Goal: Use online tool/utility: Utilize a website feature to perform a specific function

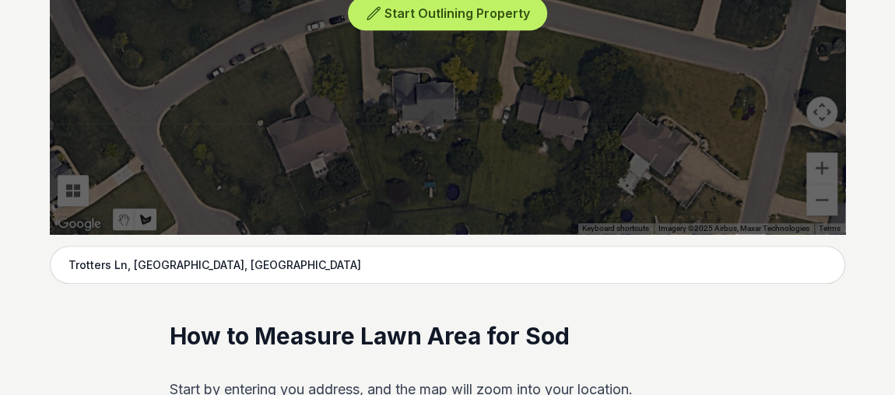
scroll to position [570, 0]
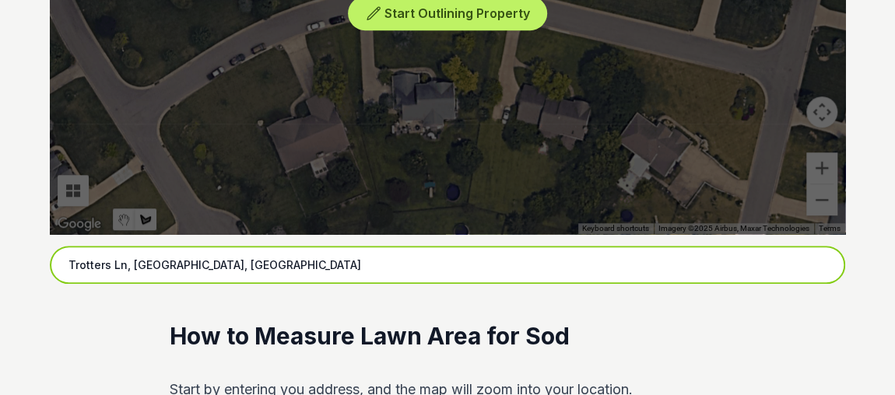
drag, startPoint x: 212, startPoint y: 263, endPoint x: 90, endPoint y: 259, distance: 122.2
click at [90, 259] on input "Trotters Ln, [GEOGRAPHIC_DATA], [GEOGRAPHIC_DATA]" at bounding box center [447, 265] width 795 height 39
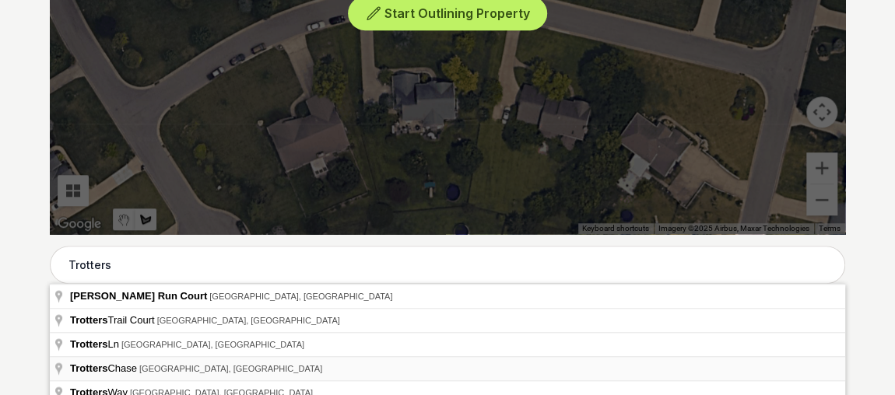
type input "Trotters Chase, [GEOGRAPHIC_DATA], [GEOGRAPHIC_DATA]"
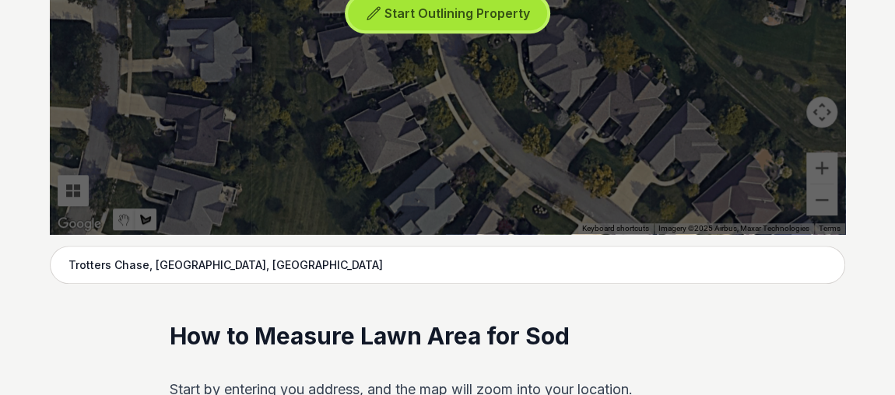
click at [469, 17] on span "Start Outlining Property" at bounding box center [457, 13] width 146 height 16
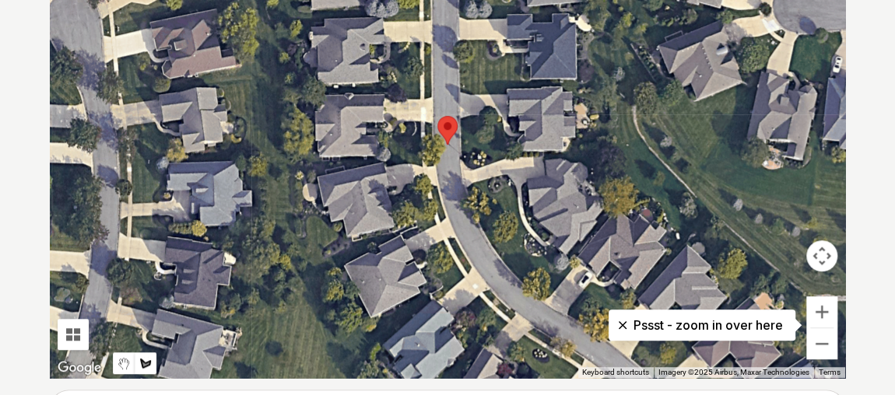
scroll to position [427, 0]
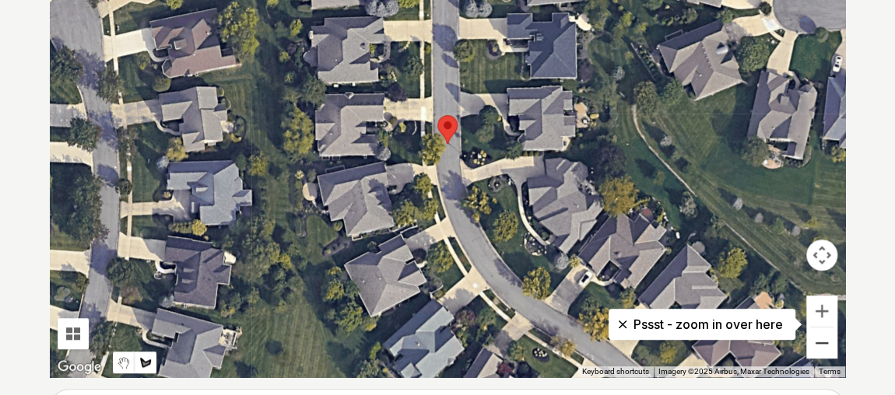
click at [817, 339] on button "Zoom out" at bounding box center [821, 343] width 31 height 31
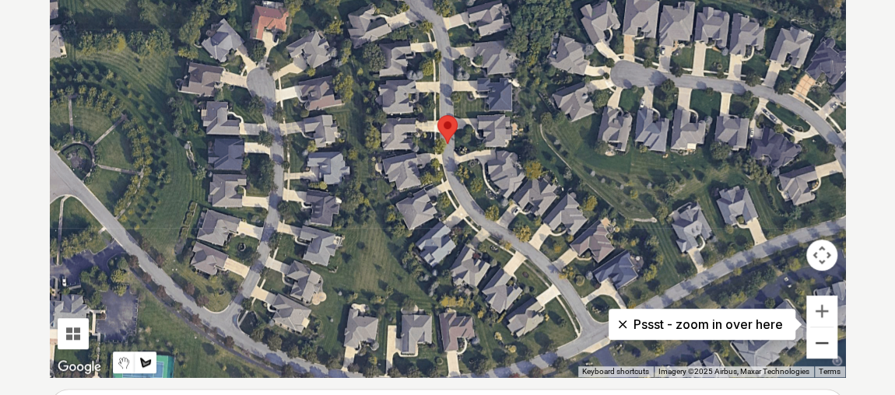
click at [817, 339] on button "Zoom out" at bounding box center [821, 343] width 31 height 31
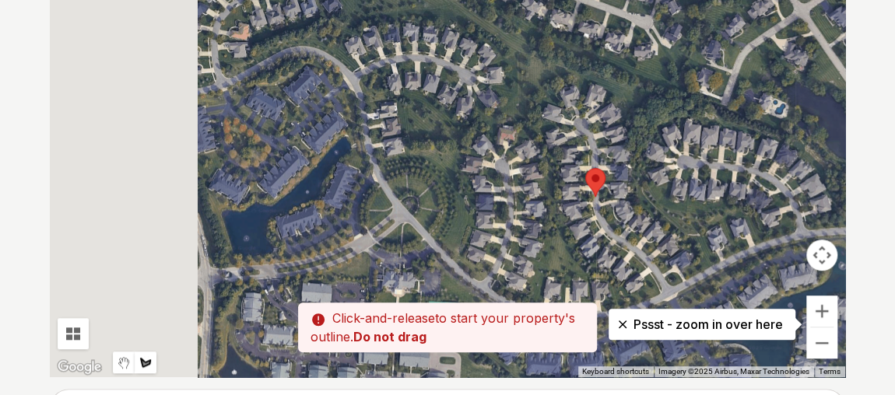
drag, startPoint x: 408, startPoint y: 219, endPoint x: 574, endPoint y: 280, distance: 177.2
click at [574, 280] on div at bounding box center [447, 144] width 795 height 467
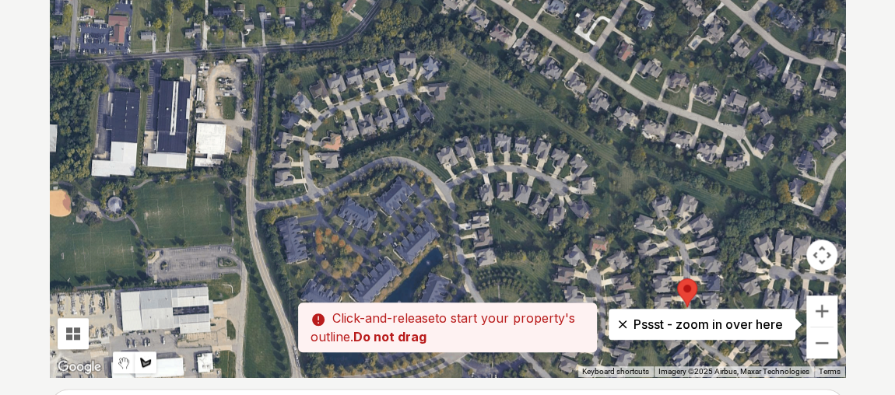
click at [519, 252] on div at bounding box center [447, 144] width 795 height 467
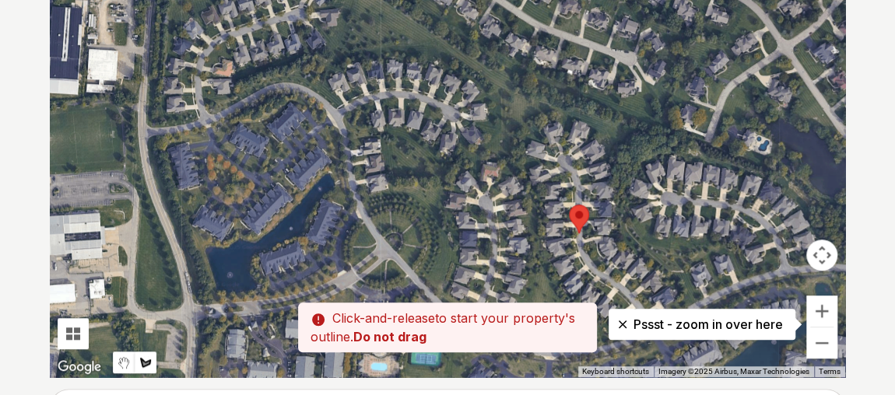
drag, startPoint x: 464, startPoint y: 194, endPoint x: 388, endPoint y: 146, distance: 89.2
click at [388, 146] on div at bounding box center [447, 144] width 795 height 467
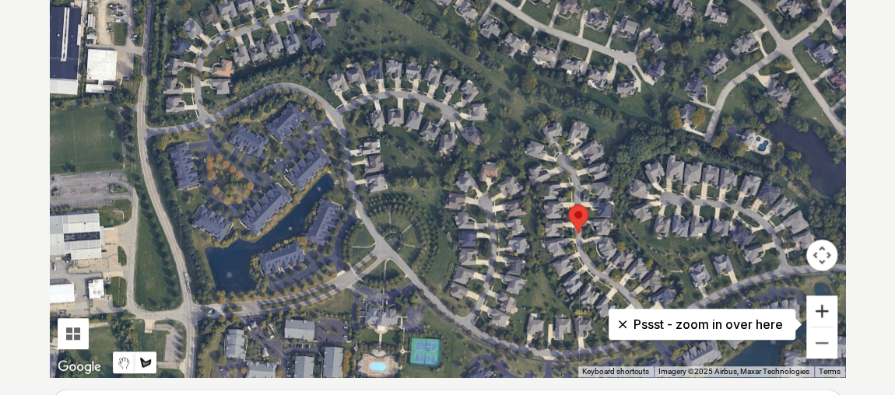
click at [826, 308] on button "Zoom in" at bounding box center [821, 311] width 31 height 31
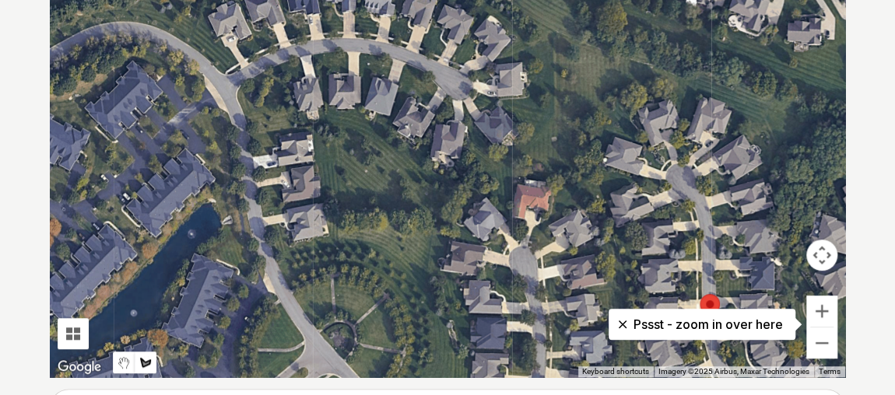
click at [561, 181] on div at bounding box center [447, 144] width 795 height 467
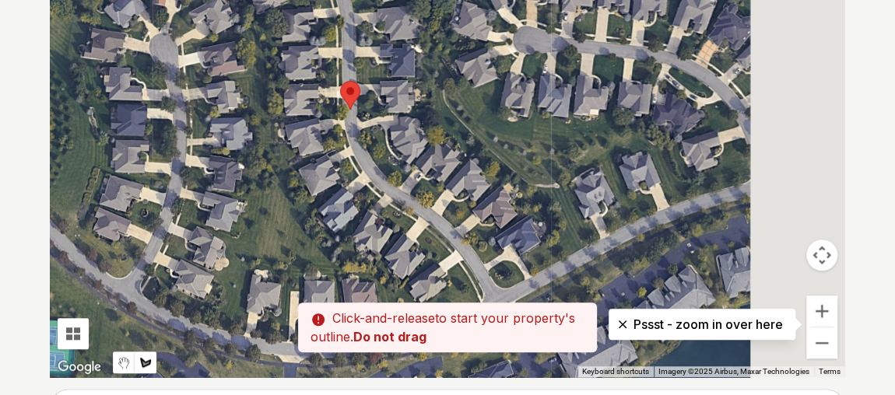
drag, startPoint x: 638, startPoint y: 226, endPoint x: 429, endPoint y: 86, distance: 251.4
click at [429, 86] on div at bounding box center [447, 144] width 795 height 467
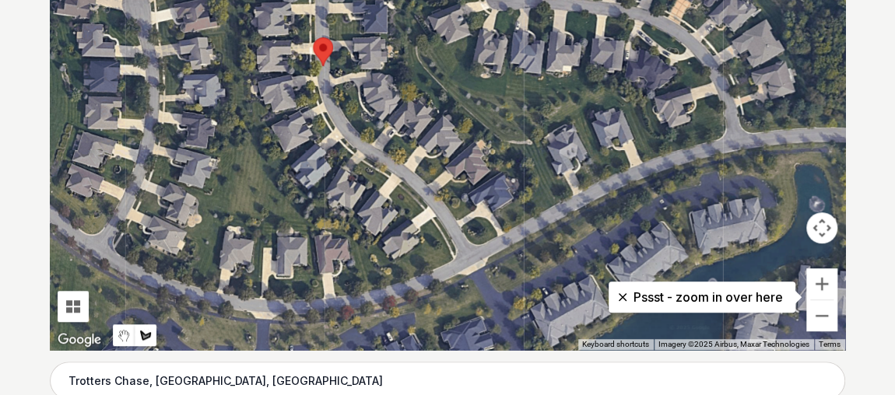
scroll to position [454, 0]
click at [823, 280] on button "Zoom in" at bounding box center [821, 283] width 31 height 31
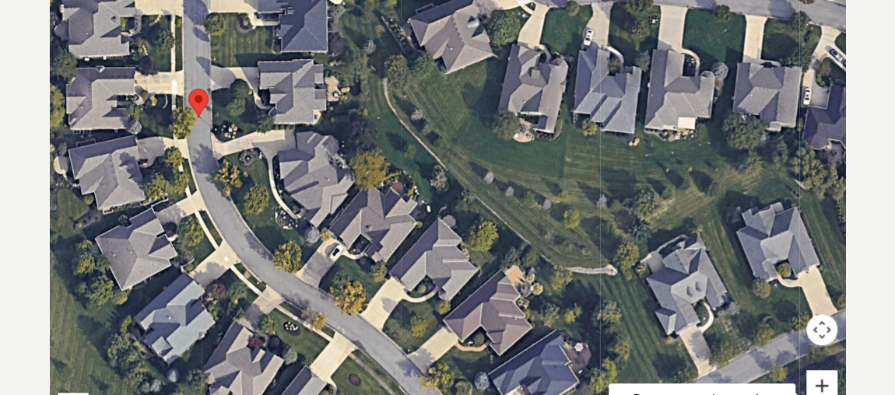
scroll to position [380, 0]
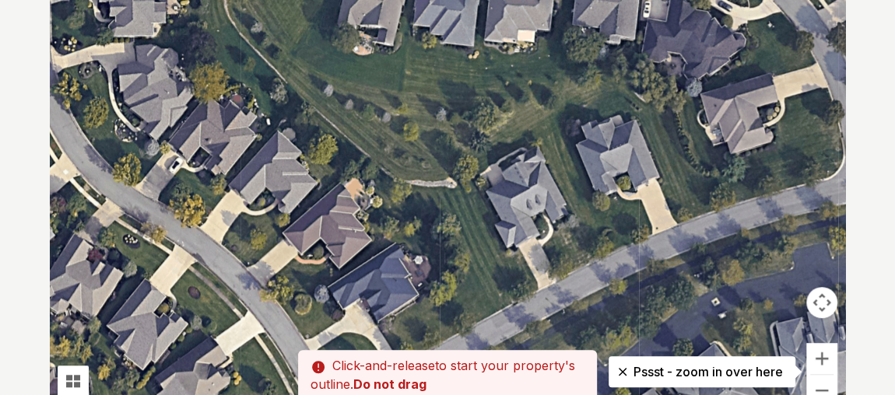
drag, startPoint x: 627, startPoint y: 209, endPoint x: 457, endPoint y: 145, distance: 182.0
click at [457, 145] on div at bounding box center [447, 191] width 795 height 467
click at [822, 383] on button "Zoom out" at bounding box center [821, 390] width 31 height 31
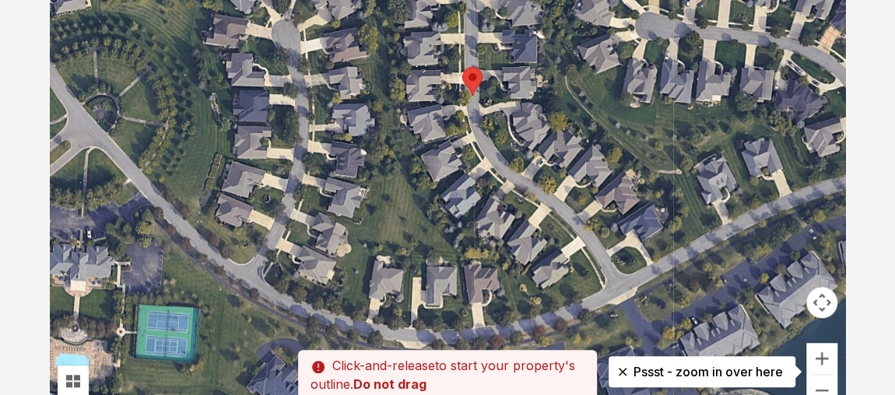
click at [570, 181] on div at bounding box center [447, 191] width 795 height 467
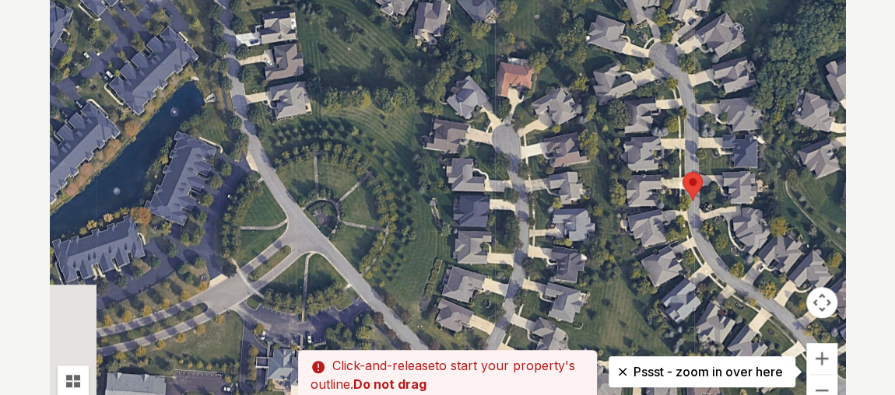
drag, startPoint x: 387, startPoint y: 171, endPoint x: 622, endPoint y: 277, distance: 257.7
click at [622, 277] on div at bounding box center [447, 191] width 795 height 467
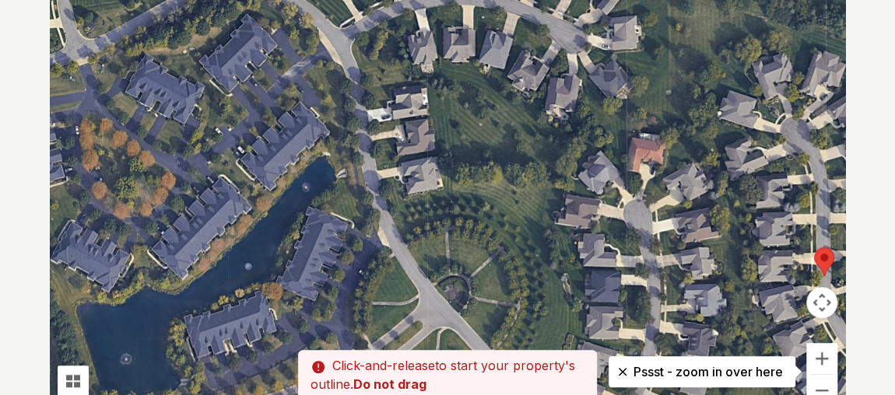
drag, startPoint x: 396, startPoint y: 137, endPoint x: 533, endPoint y: 213, distance: 156.7
click at [533, 213] on div at bounding box center [447, 191] width 795 height 467
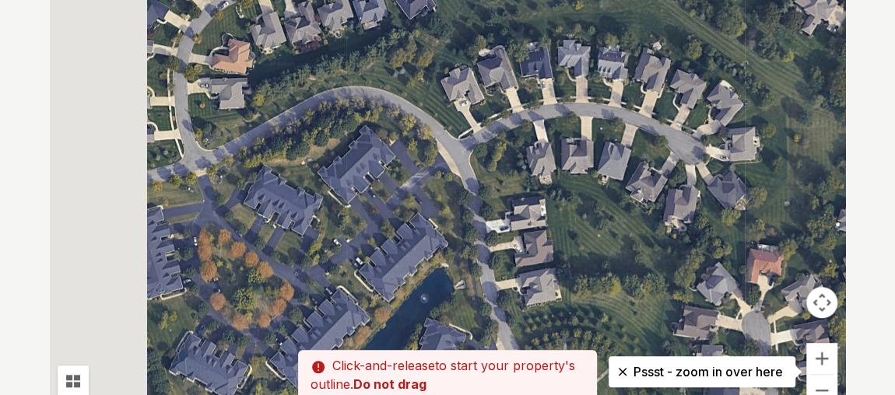
drag, startPoint x: 539, startPoint y: 223, endPoint x: 552, endPoint y: 245, distance: 26.2
click at [552, 245] on div at bounding box center [447, 191] width 795 height 467
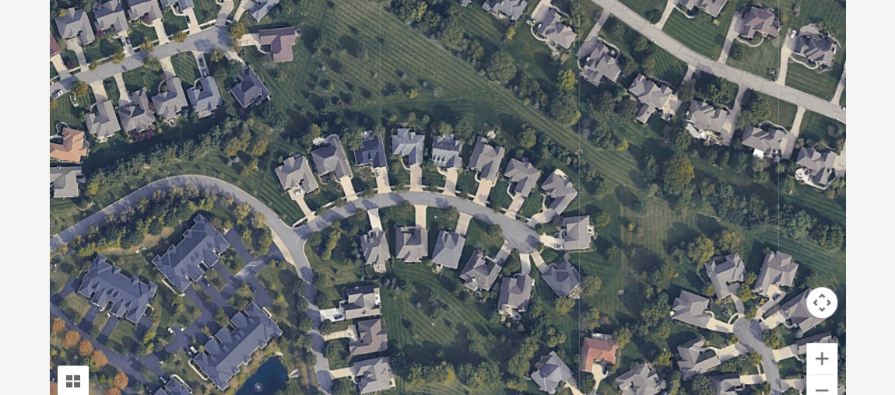
drag, startPoint x: 473, startPoint y: 225, endPoint x: 446, endPoint y: 240, distance: 31.4
click at [446, 240] on div at bounding box center [447, 191] width 795 height 467
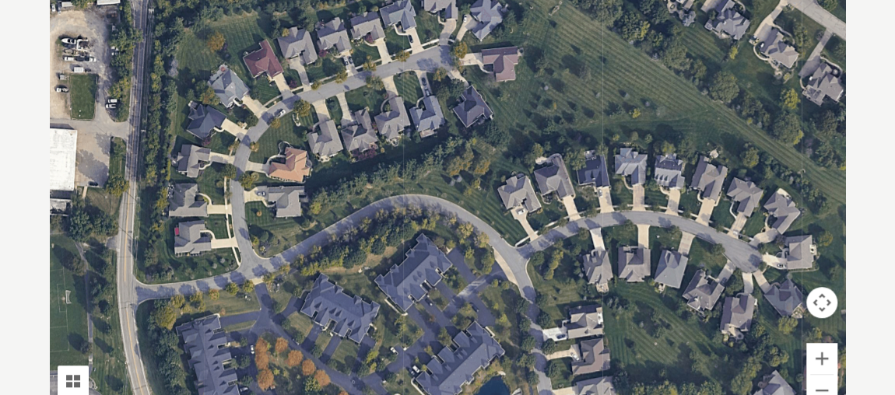
drag, startPoint x: 349, startPoint y: 176, endPoint x: 583, endPoint y: 197, distance: 235.1
click at [583, 197] on div at bounding box center [447, 191] width 795 height 467
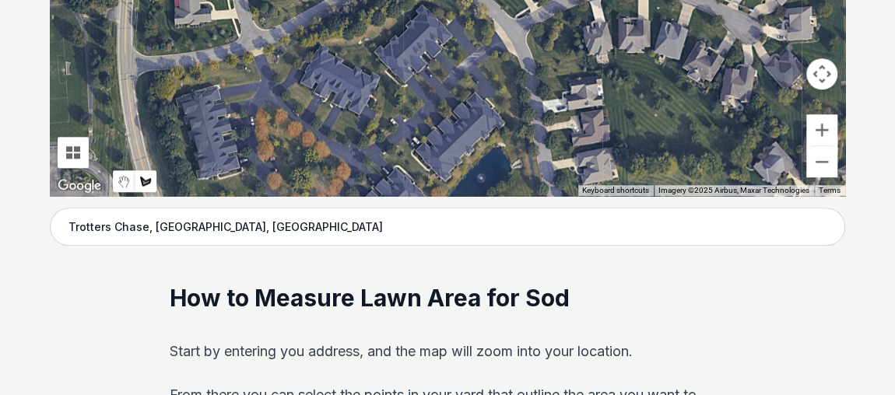
scroll to position [609, 0]
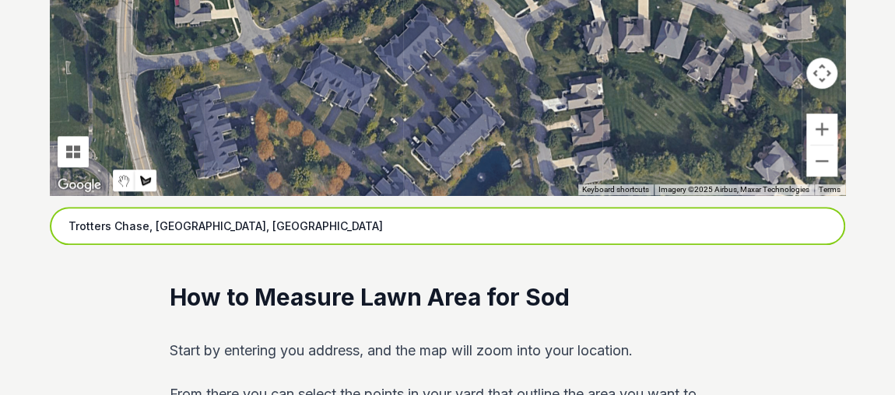
drag, startPoint x: 244, startPoint y: 232, endPoint x: 33, endPoint y: 230, distance: 211.7
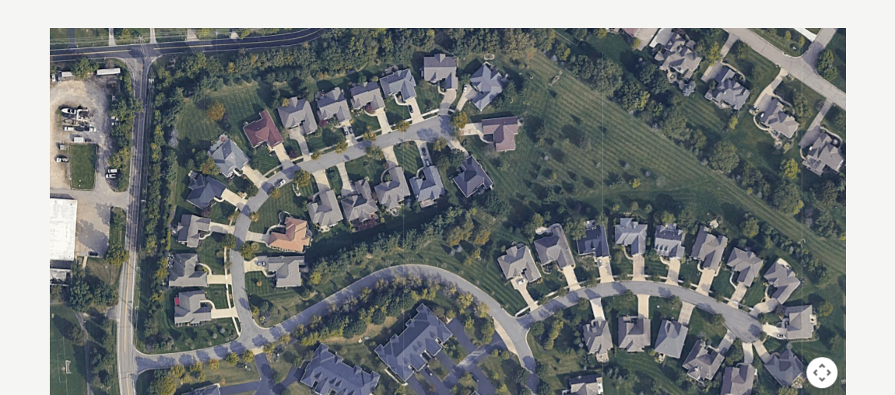
scroll to position [310, 0]
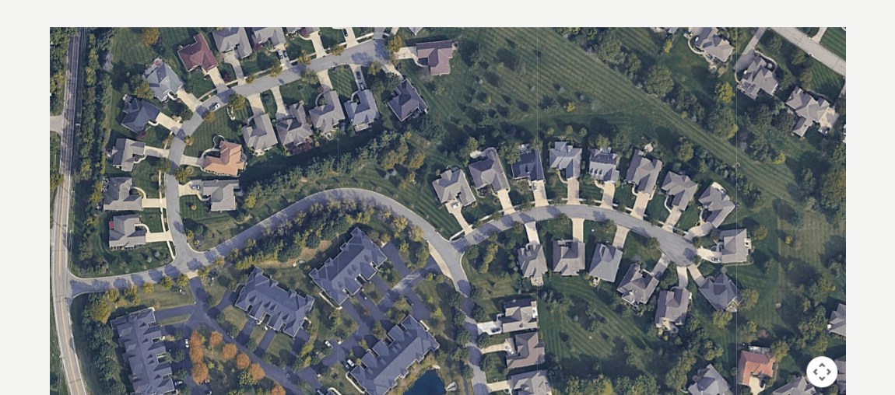
drag, startPoint x: 552, startPoint y: 261, endPoint x: 474, endPoint y: 172, distance: 118.5
click at [479, 175] on div at bounding box center [447, 260] width 795 height 467
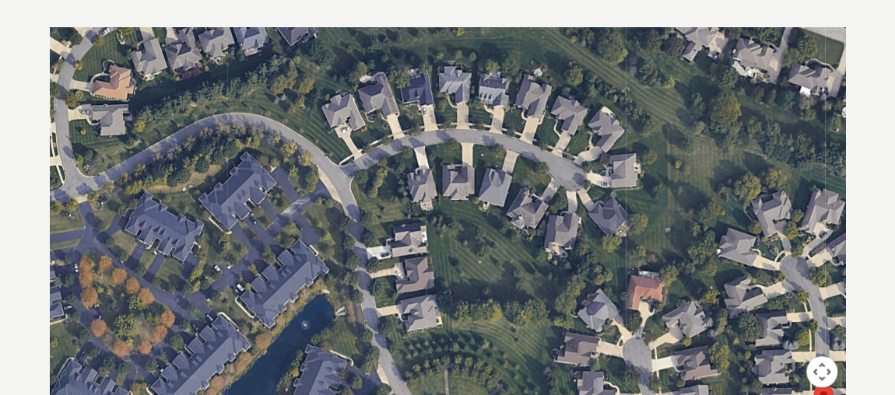
drag, startPoint x: 534, startPoint y: 191, endPoint x: 523, endPoint y: 184, distance: 13.0
click at [523, 184] on div at bounding box center [447, 260] width 795 height 467
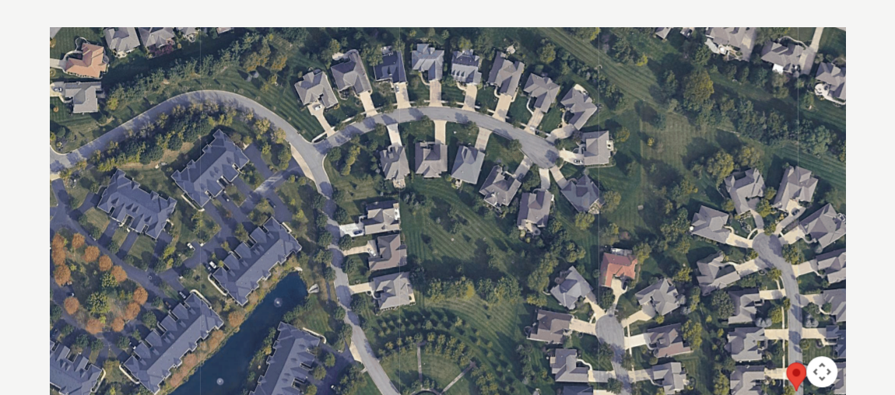
drag, startPoint x: 563, startPoint y: 205, endPoint x: 517, endPoint y: 171, distance: 57.3
click at [517, 171] on div at bounding box center [447, 260] width 795 height 467
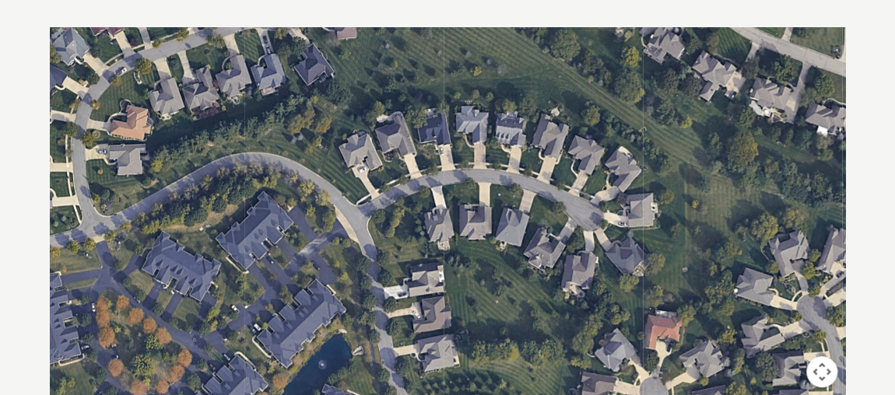
drag, startPoint x: 370, startPoint y: 78, endPoint x: 487, endPoint y: 193, distance: 164.0
click at [487, 193] on div at bounding box center [447, 260] width 795 height 467
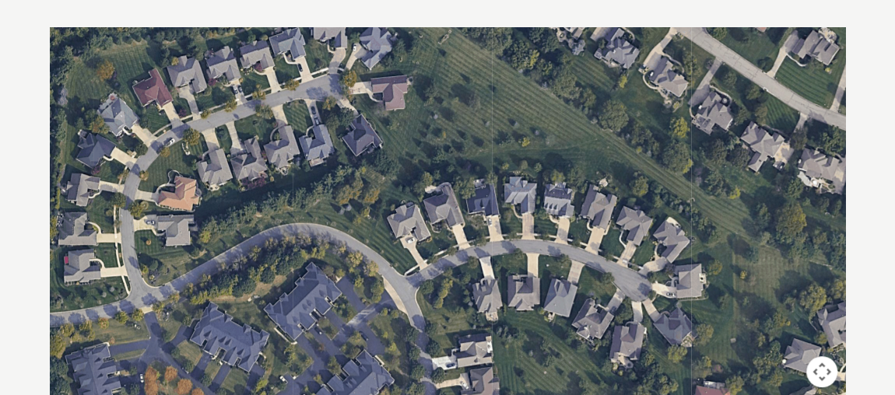
drag, startPoint x: 397, startPoint y: 129, endPoint x: 441, endPoint y: 200, distance: 83.6
click at [441, 200] on div at bounding box center [447, 260] width 795 height 467
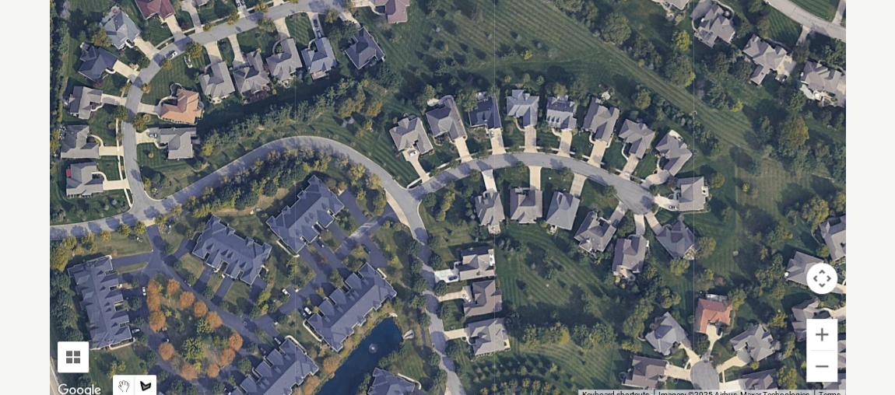
scroll to position [440, 0]
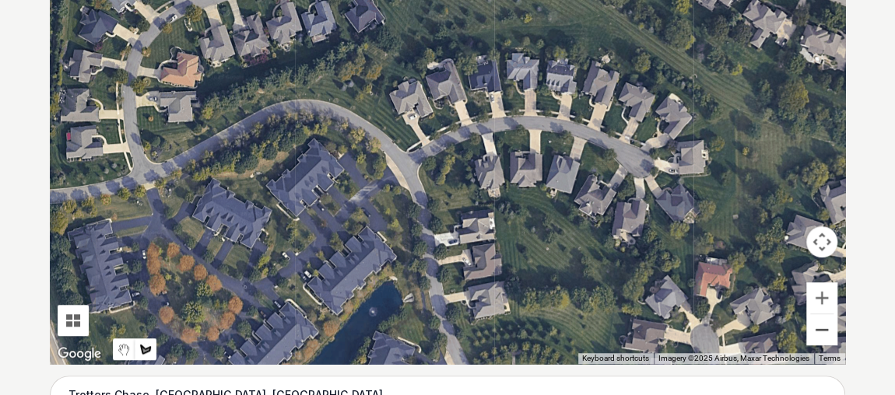
click at [812, 327] on button "Zoom out" at bounding box center [821, 329] width 31 height 31
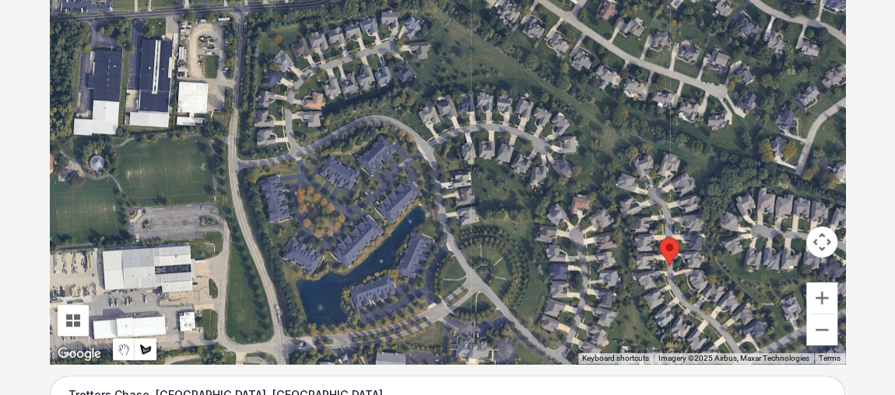
drag, startPoint x: 614, startPoint y: 283, endPoint x: 525, endPoint y: 228, distance: 104.5
click at [525, 228] on div at bounding box center [447, 130] width 795 height 467
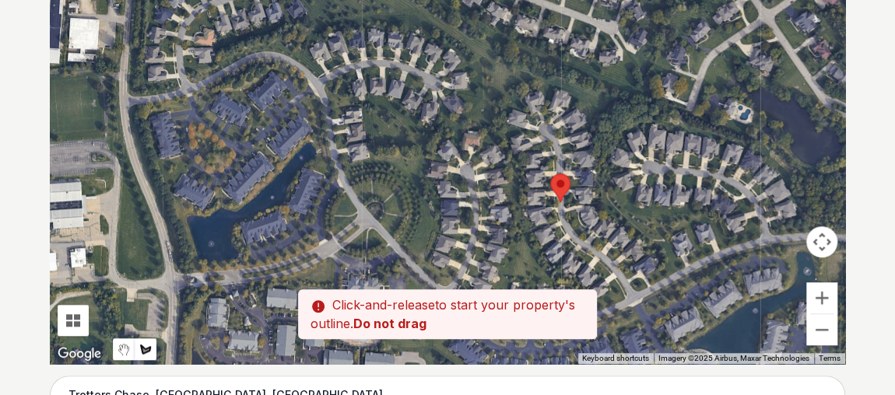
drag, startPoint x: 536, startPoint y: 239, endPoint x: 422, endPoint y: 168, distance: 134.5
click at [437, 175] on div at bounding box center [447, 130] width 795 height 467
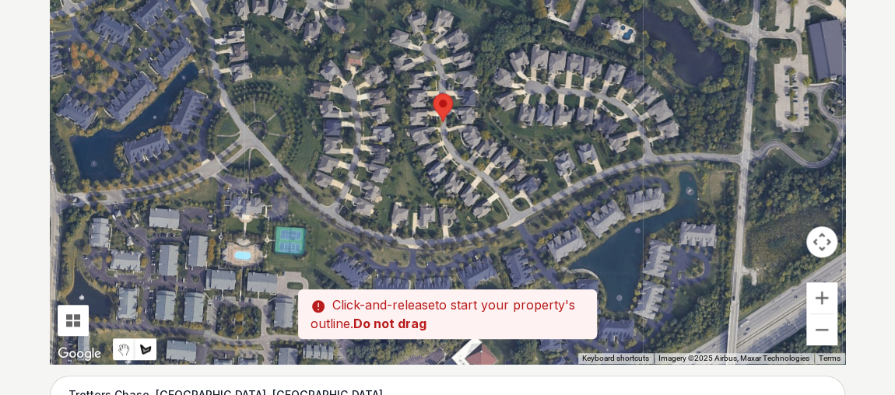
drag, startPoint x: 522, startPoint y: 237, endPoint x: 368, endPoint y: 126, distance: 190.0
click at [381, 138] on div at bounding box center [447, 130] width 795 height 467
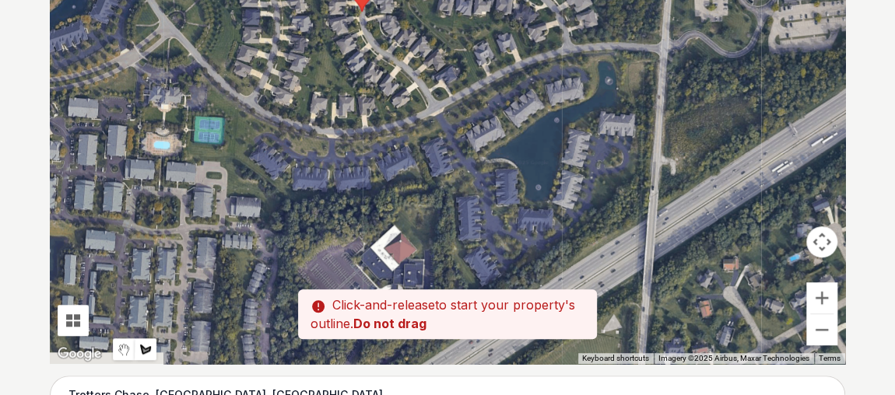
drag, startPoint x: 321, startPoint y: 123, endPoint x: 504, endPoint y: 221, distance: 207.5
click at [504, 221] on div at bounding box center [447, 130] width 795 height 467
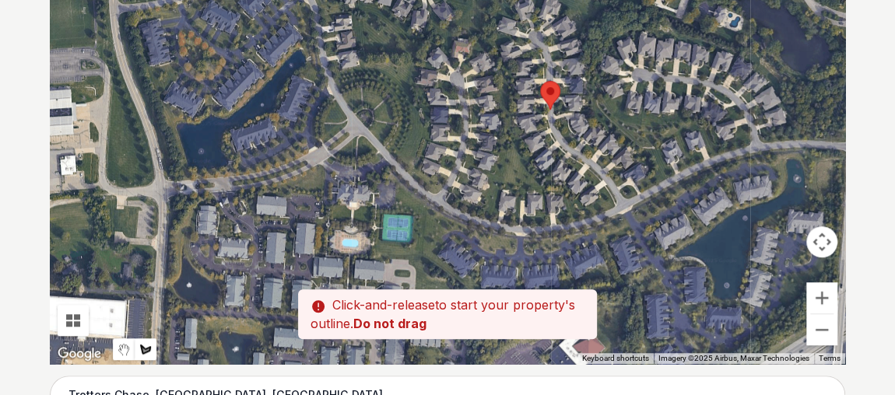
drag, startPoint x: 364, startPoint y: 160, endPoint x: 495, endPoint y: 237, distance: 151.3
click at [495, 237] on div at bounding box center [447, 130] width 795 height 467
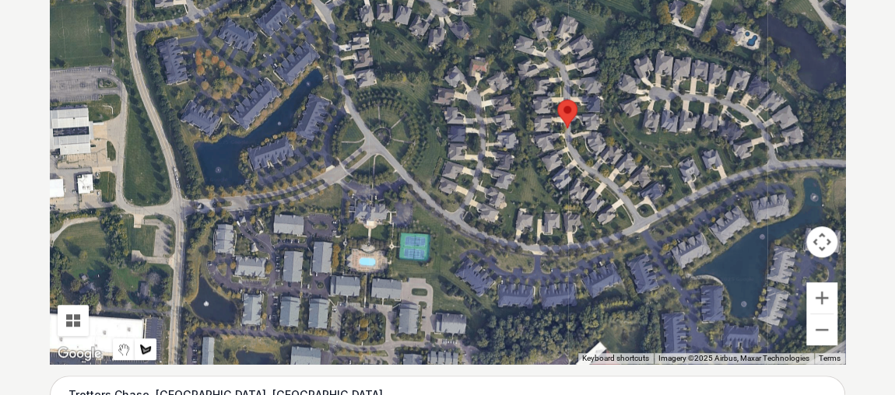
drag, startPoint x: 409, startPoint y: 136, endPoint x: 450, endPoint y: 206, distance: 80.9
click at [450, 206] on div at bounding box center [447, 130] width 795 height 467
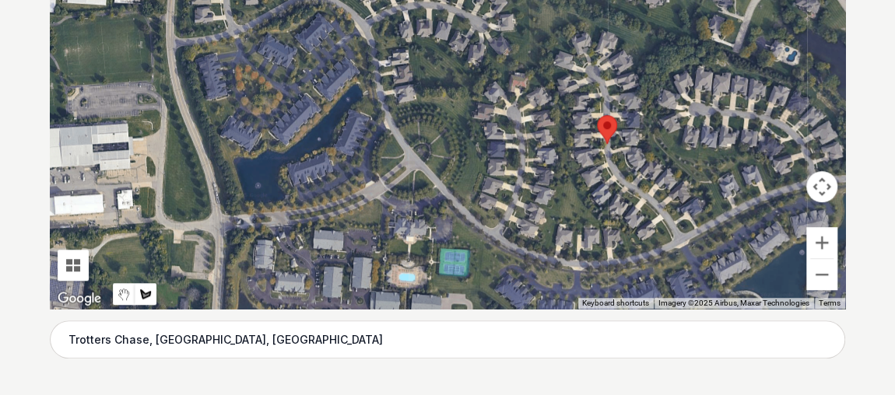
scroll to position [494, 0]
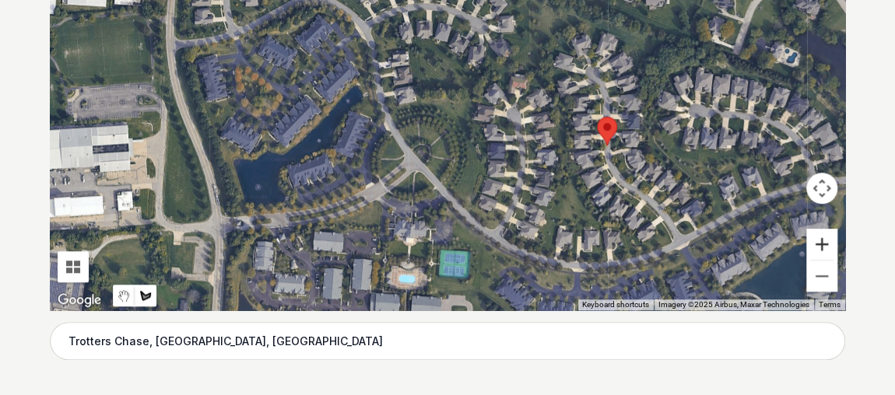
click at [818, 238] on button "Zoom in" at bounding box center [821, 244] width 31 height 31
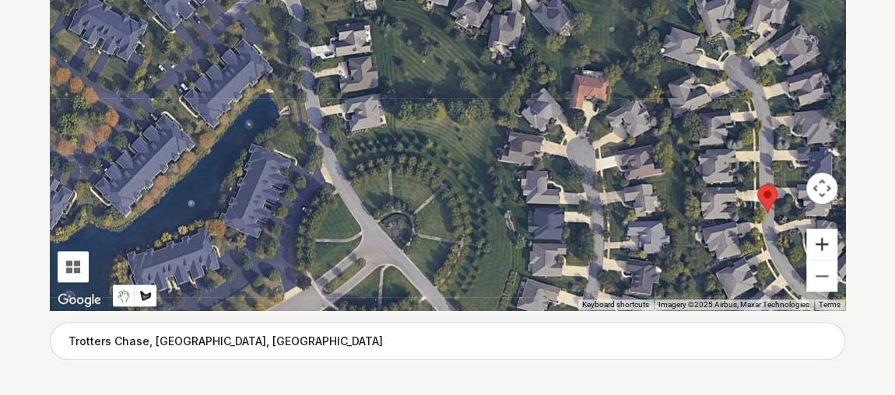
click at [818, 238] on button "Zoom in" at bounding box center [821, 244] width 31 height 31
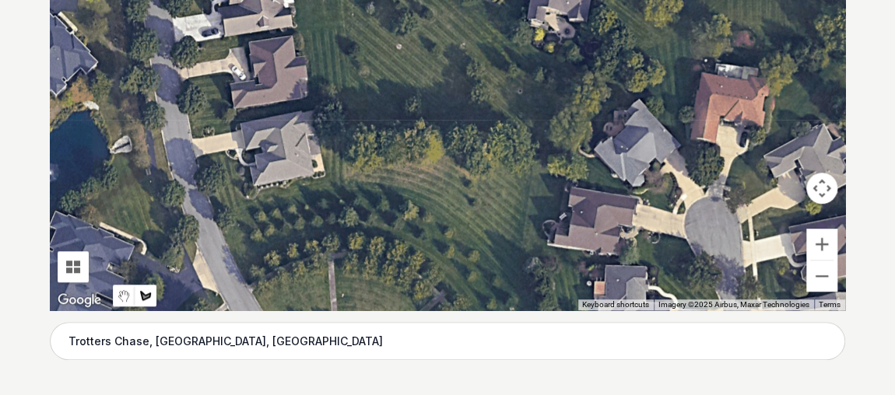
drag, startPoint x: 458, startPoint y: 237, endPoint x: 542, endPoint y: 96, distance: 164.3
click at [542, 96] on div at bounding box center [447, 77] width 795 height 467
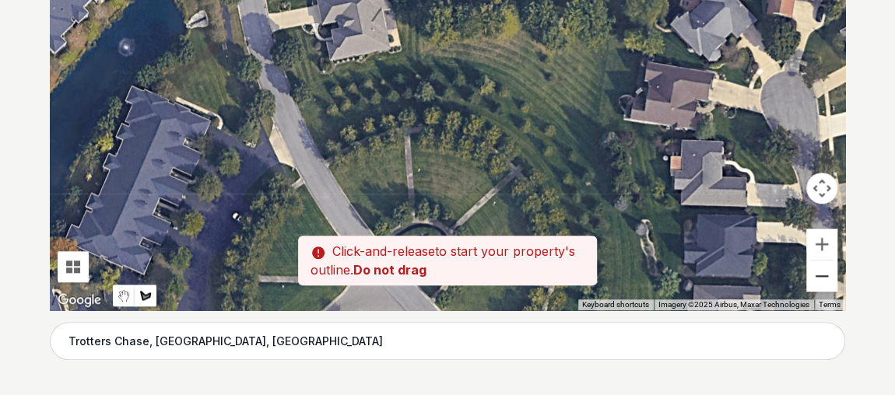
click at [815, 276] on button "Zoom out" at bounding box center [821, 276] width 31 height 31
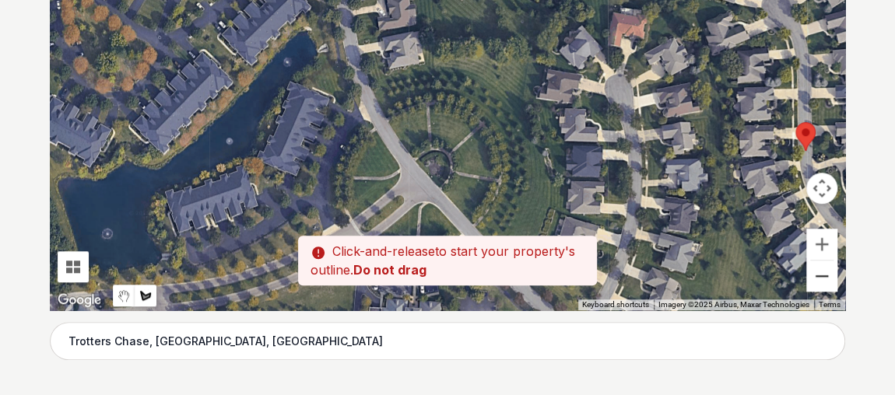
click at [815, 276] on button "Zoom out" at bounding box center [821, 276] width 31 height 31
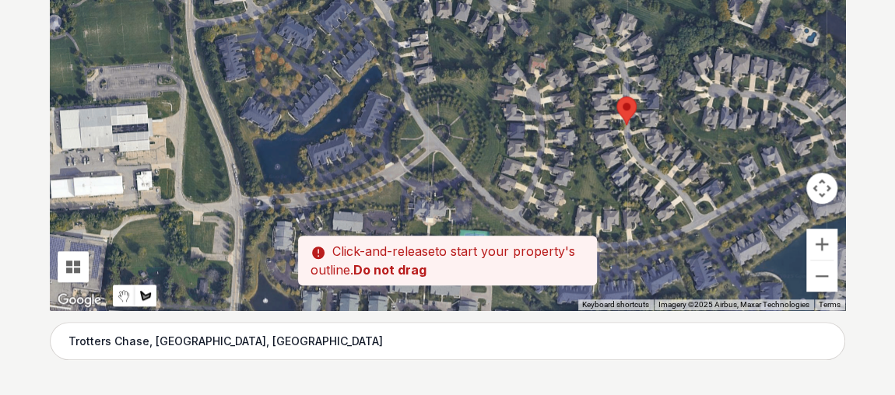
drag, startPoint x: 447, startPoint y: 128, endPoint x: 445, endPoint y: 148, distance: 19.6
click at [445, 148] on div at bounding box center [447, 77] width 795 height 467
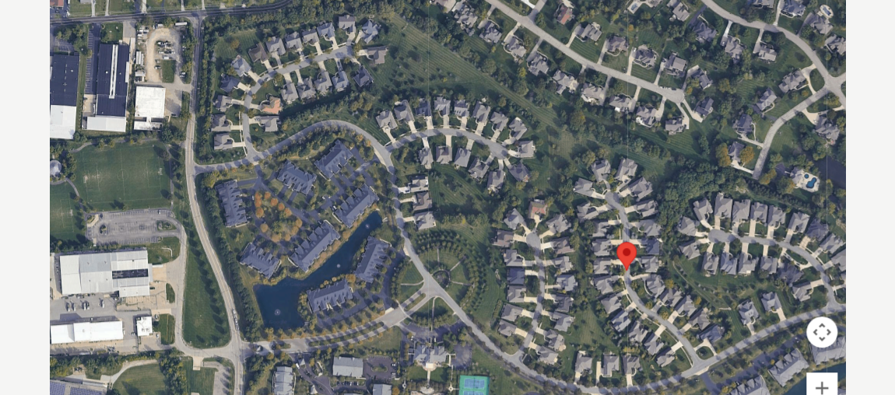
scroll to position [345, 0]
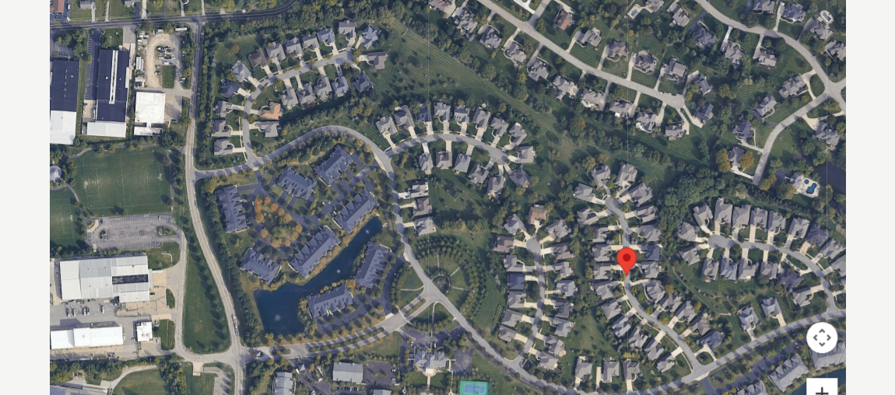
click at [825, 385] on button "Zoom in" at bounding box center [821, 393] width 31 height 31
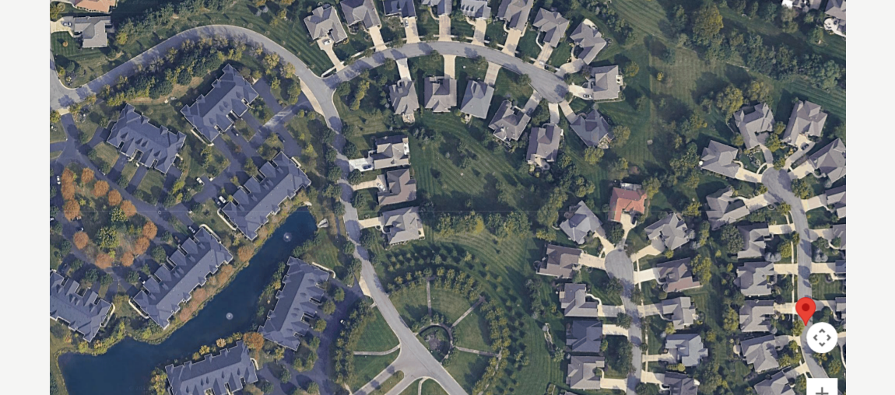
click at [379, 261] on div at bounding box center [447, 226] width 795 height 467
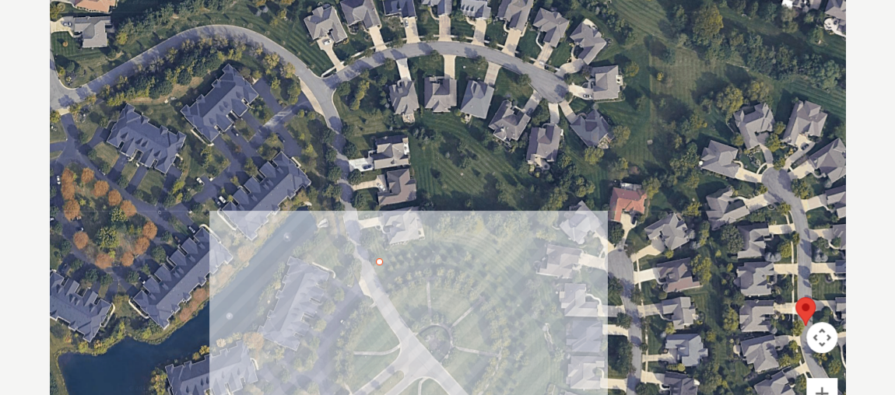
click at [452, 248] on div at bounding box center [447, 226] width 795 height 467
click at [513, 272] on div at bounding box center [447, 226] width 795 height 467
click at [538, 327] on div at bounding box center [447, 226] width 795 height 467
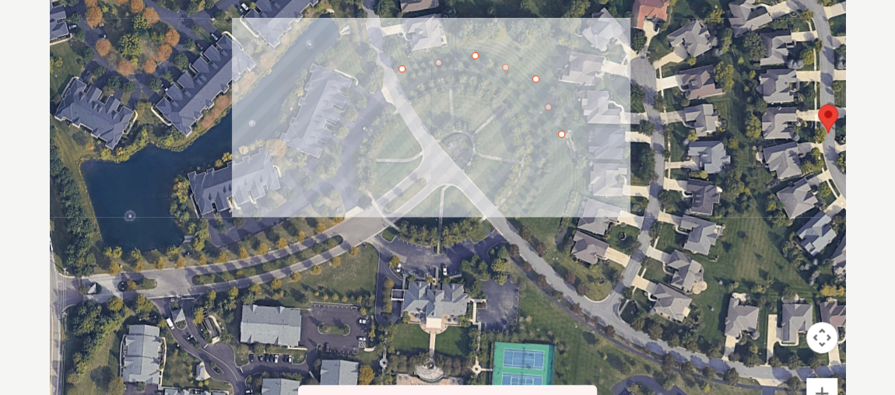
drag, startPoint x: 503, startPoint y: 328, endPoint x: 525, endPoint y: 128, distance: 201.2
click at [525, 128] on div at bounding box center [447, 226] width 795 height 467
click at [568, 199] on div at bounding box center [447, 226] width 795 height 467
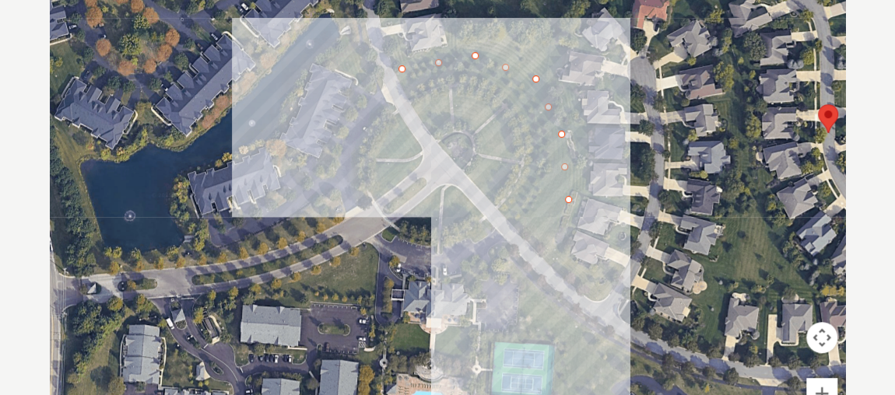
click at [543, 251] on div at bounding box center [447, 226] width 795 height 467
click at [469, 177] on div at bounding box center [447, 226] width 795 height 467
click at [479, 149] on div at bounding box center [447, 226] width 795 height 467
click at [459, 124] on div at bounding box center [447, 226] width 795 height 467
click at [430, 126] on div at bounding box center [447, 226] width 795 height 467
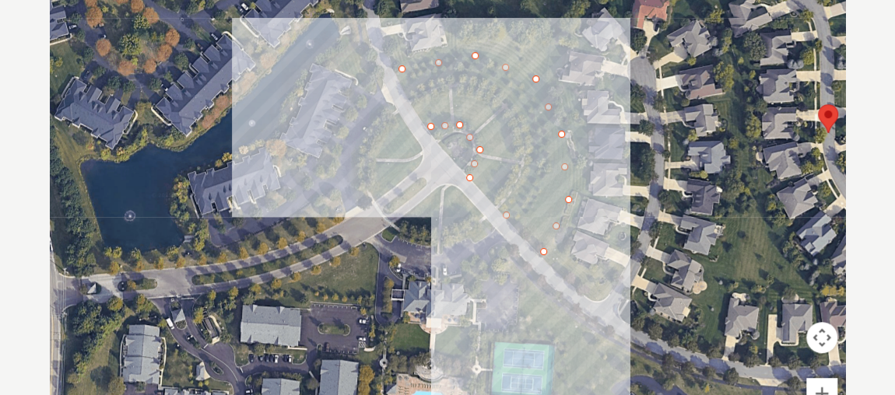
click at [398, 68] on div at bounding box center [447, 226] width 795 height 467
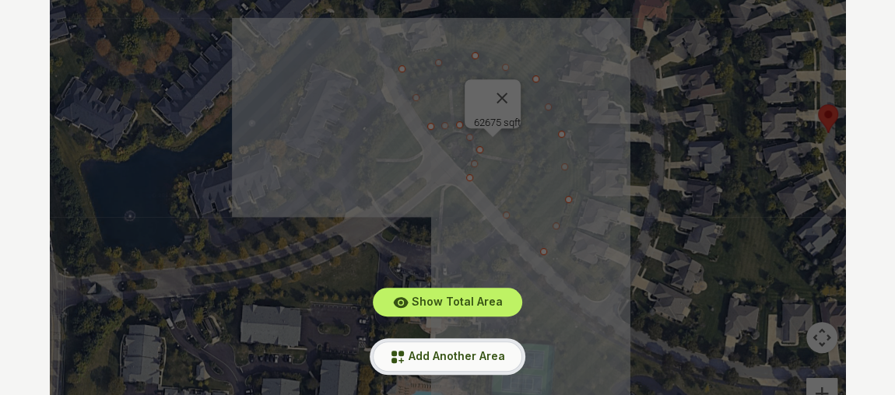
click at [447, 355] on span "Add Another Area" at bounding box center [457, 355] width 96 height 13
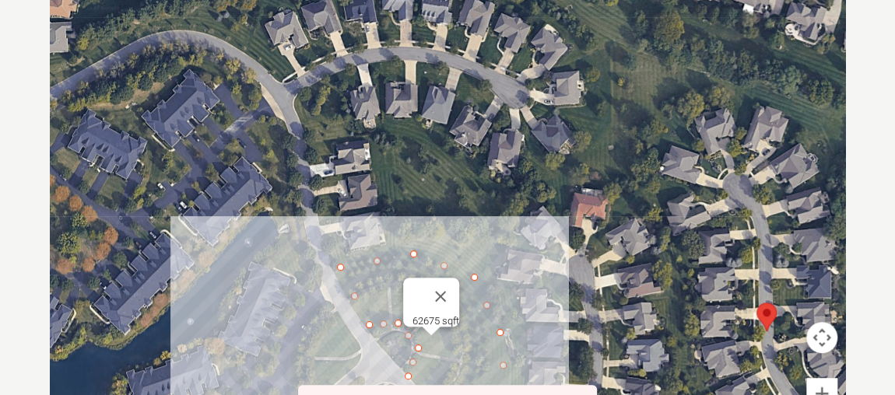
drag, startPoint x: 608, startPoint y: 128, endPoint x: 555, endPoint y: 311, distance: 190.4
click at [555, 311] on div at bounding box center [447, 226] width 795 height 467
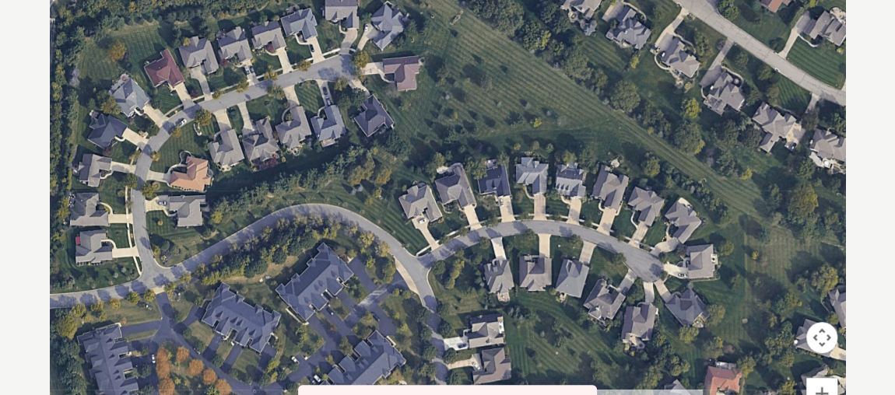
drag, startPoint x: 405, startPoint y: 149, endPoint x: 519, endPoint y: 272, distance: 167.4
click at [519, 272] on div at bounding box center [447, 226] width 795 height 467
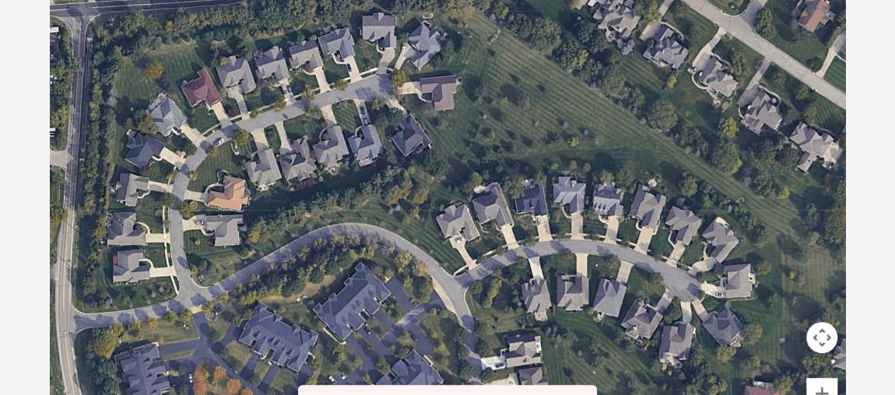
drag, startPoint x: 475, startPoint y: 169, endPoint x: 442, endPoint y: 131, distance: 49.6
click at [442, 131] on div at bounding box center [447, 226] width 795 height 467
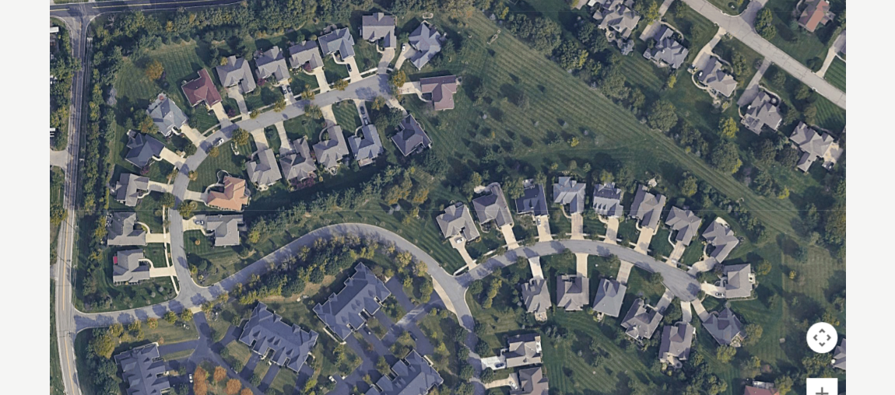
click at [461, 159] on div at bounding box center [447, 226] width 795 height 467
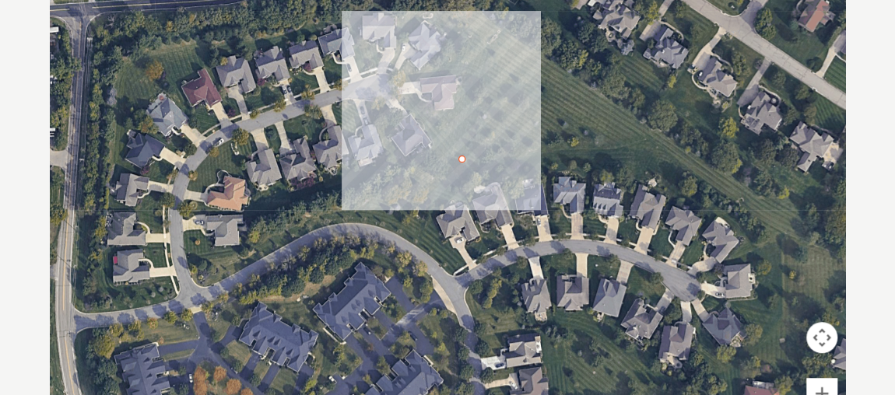
click at [504, 52] on div at bounding box center [447, 226] width 795 height 467
click at [446, 19] on div at bounding box center [447, 226] width 795 height 467
click at [475, 11] on div at bounding box center [447, 226] width 795 height 467
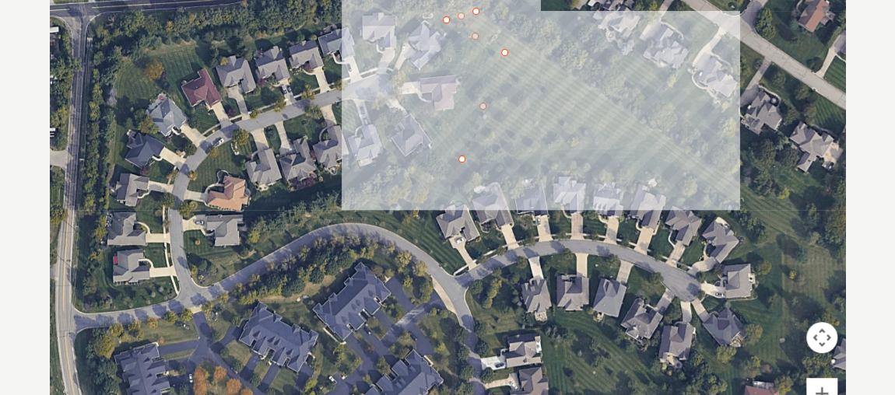
click at [550, 64] on div at bounding box center [447, 226] width 795 height 467
click at [642, 122] on div at bounding box center [447, 226] width 795 height 467
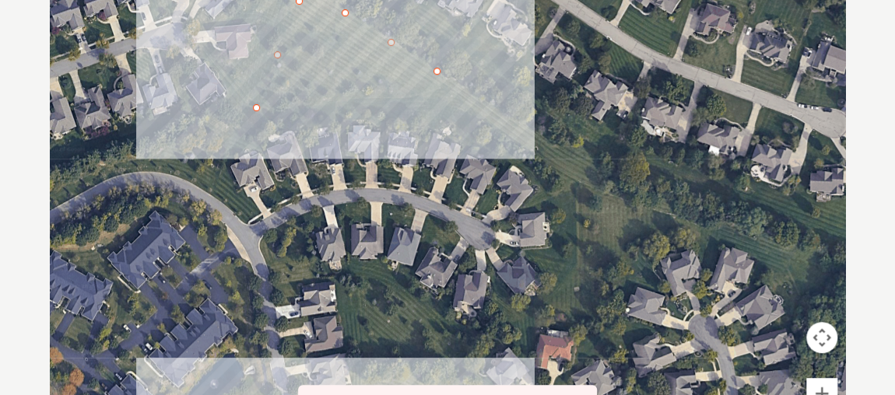
drag, startPoint x: 581, startPoint y: 161, endPoint x: 334, endPoint y: 96, distance: 255.9
click at [334, 96] on div at bounding box center [447, 226] width 795 height 467
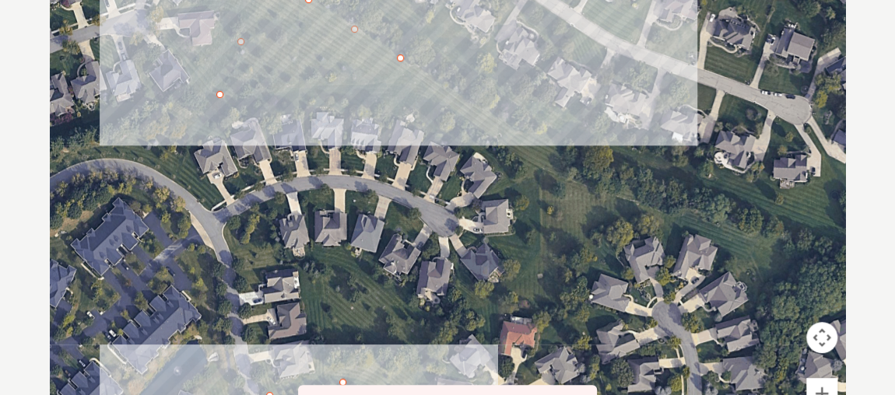
click at [510, 124] on div at bounding box center [447, 226] width 795 height 467
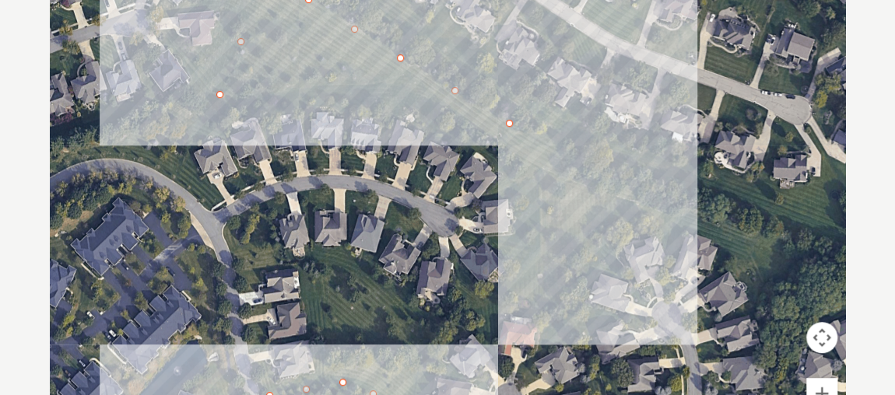
click at [565, 149] on div at bounding box center [447, 226] width 795 height 467
click at [599, 186] on div at bounding box center [447, 226] width 795 height 467
click at [542, 168] on div at bounding box center [447, 226] width 795 height 467
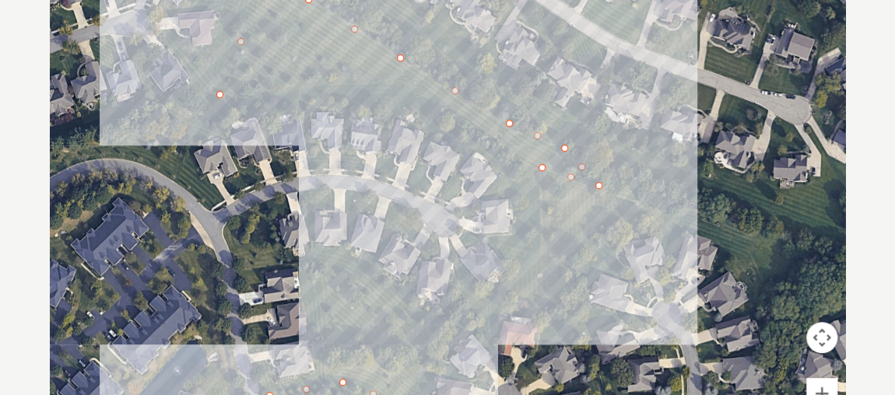
click at [489, 135] on div at bounding box center [447, 226] width 795 height 467
click at [427, 93] on div at bounding box center [447, 226] width 795 height 467
click at [396, 75] on div at bounding box center [447, 226] width 795 height 467
click at [322, 79] on div at bounding box center [447, 226] width 795 height 467
click at [225, 96] on div at bounding box center [447, 226] width 795 height 467
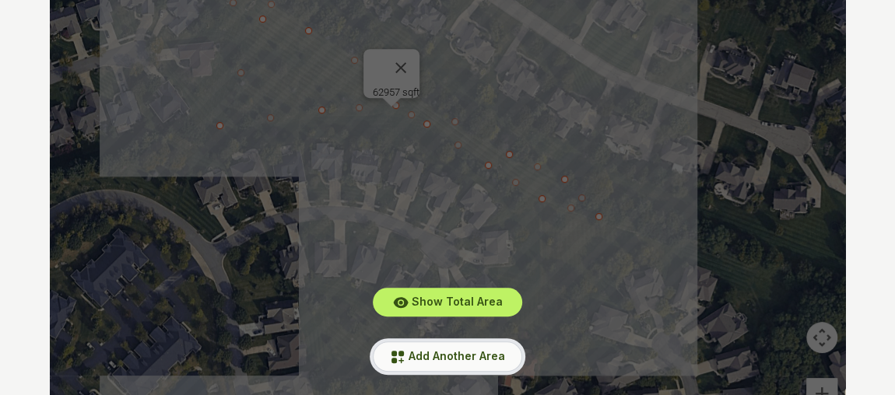
click at [449, 360] on span "Add Another Area" at bounding box center [457, 355] width 96 height 13
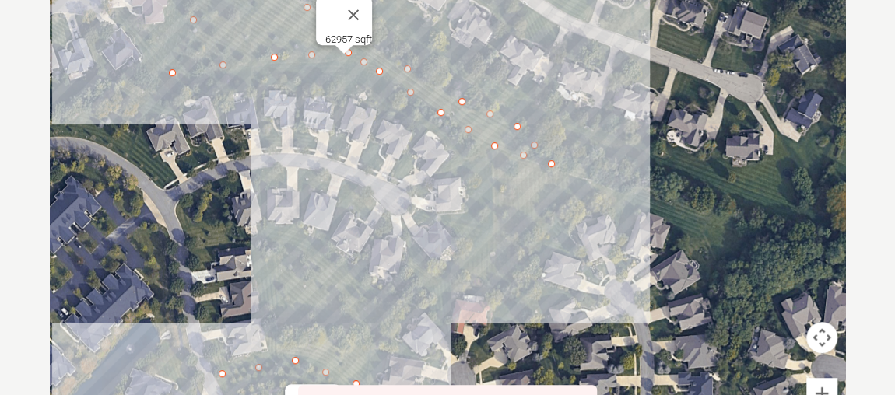
drag, startPoint x: 542, startPoint y: 306, endPoint x: 398, endPoint y: 159, distance: 205.8
click at [398, 159] on div at bounding box center [447, 226] width 795 height 467
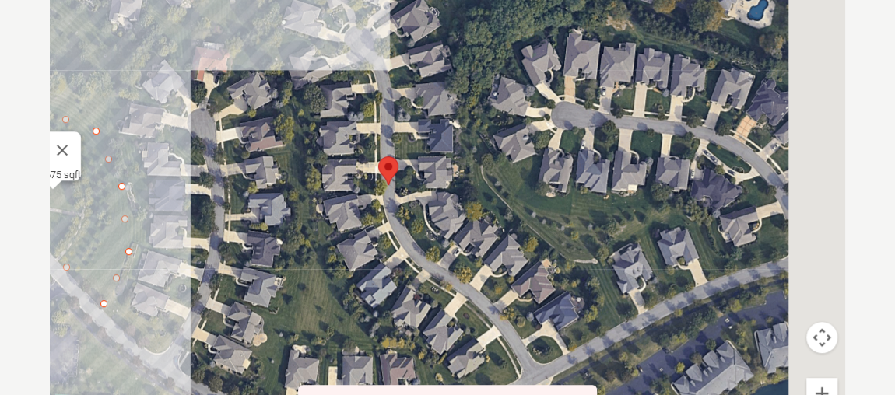
drag, startPoint x: 519, startPoint y: 142, endPoint x: 461, endPoint y: 75, distance: 88.2
click at [461, 75] on div at bounding box center [447, 226] width 795 height 467
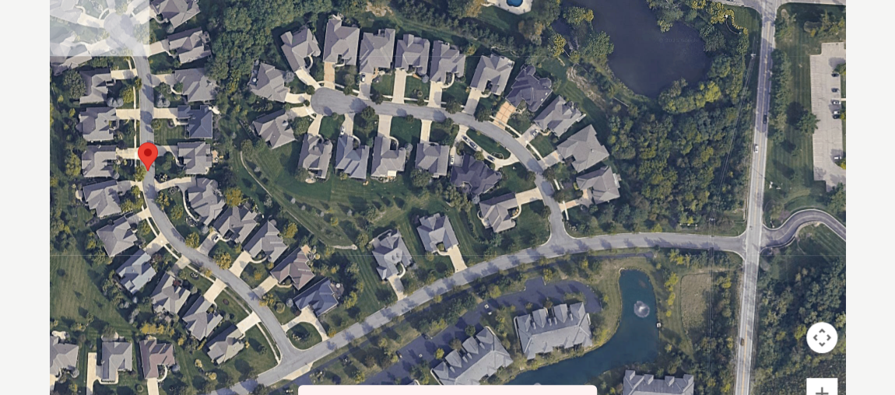
drag, startPoint x: 616, startPoint y: 194, endPoint x: 393, endPoint y: 167, distance: 225.0
click at [388, 169] on div at bounding box center [447, 226] width 795 height 467
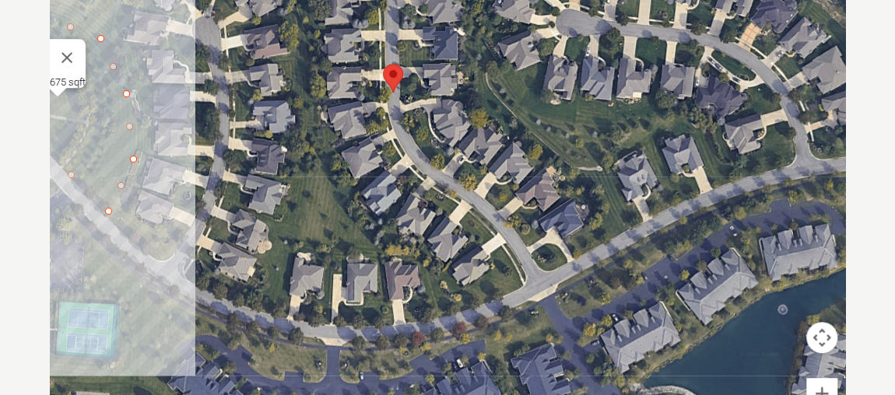
drag, startPoint x: 407, startPoint y: 160, endPoint x: 629, endPoint y: 99, distance: 230.1
click at [629, 99] on div at bounding box center [447, 226] width 795 height 467
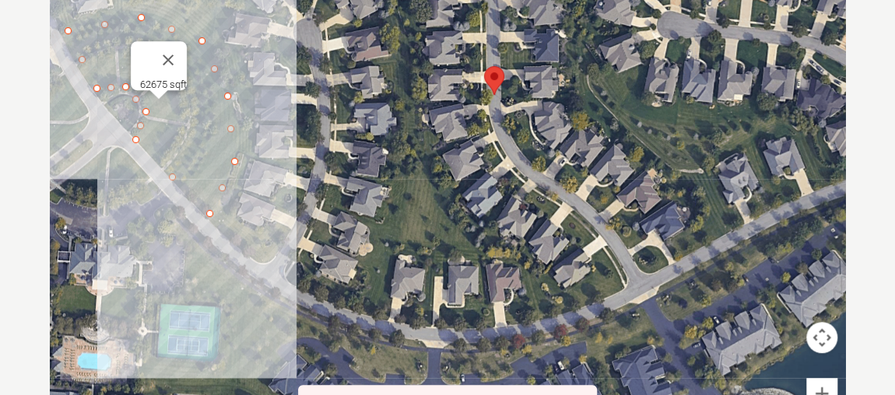
drag, startPoint x: 373, startPoint y: 216, endPoint x: 490, endPoint y: 218, distance: 117.5
click at [490, 218] on div at bounding box center [447, 226] width 795 height 467
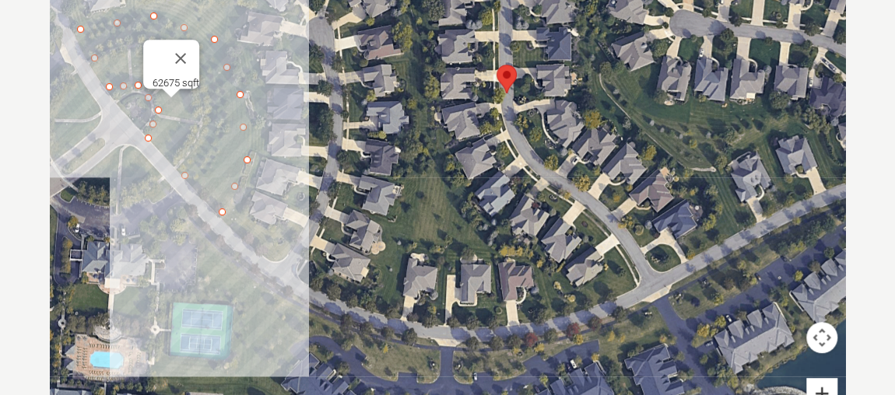
click at [823, 387] on button "Zoom in" at bounding box center [821, 393] width 31 height 31
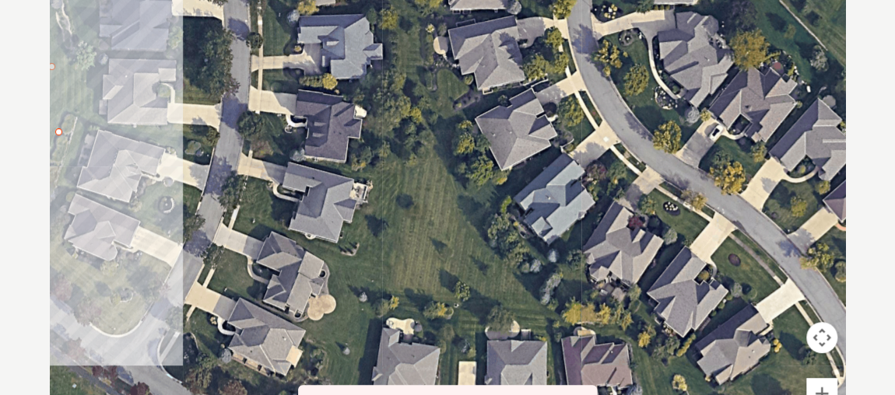
drag, startPoint x: 466, startPoint y: 190, endPoint x: 471, endPoint y: 206, distance: 17.0
click at [471, 206] on div at bounding box center [447, 226] width 795 height 467
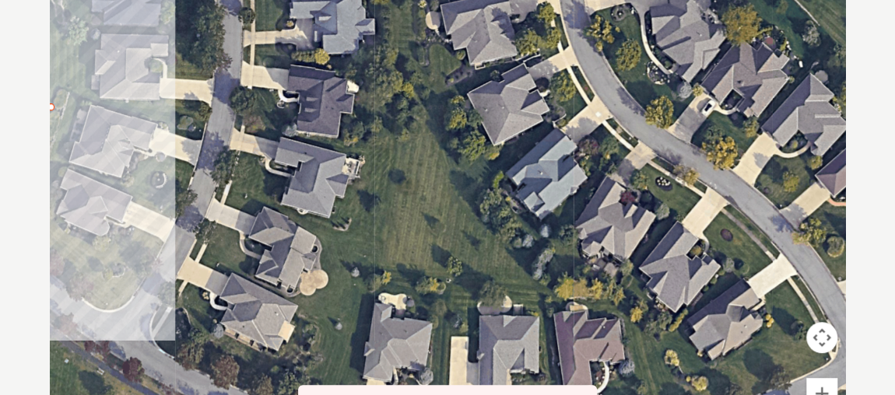
click at [409, 65] on div at bounding box center [447, 226] width 795 height 467
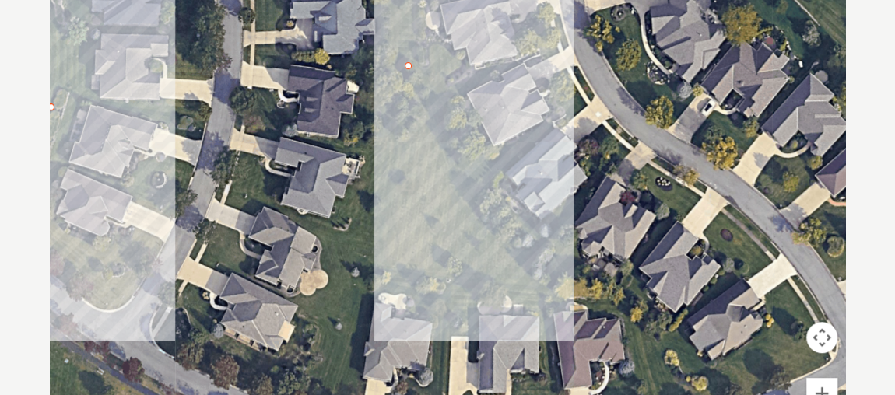
click at [453, 190] on div at bounding box center [447, 226] width 795 height 467
click at [545, 287] on div at bounding box center [447, 226] width 795 height 467
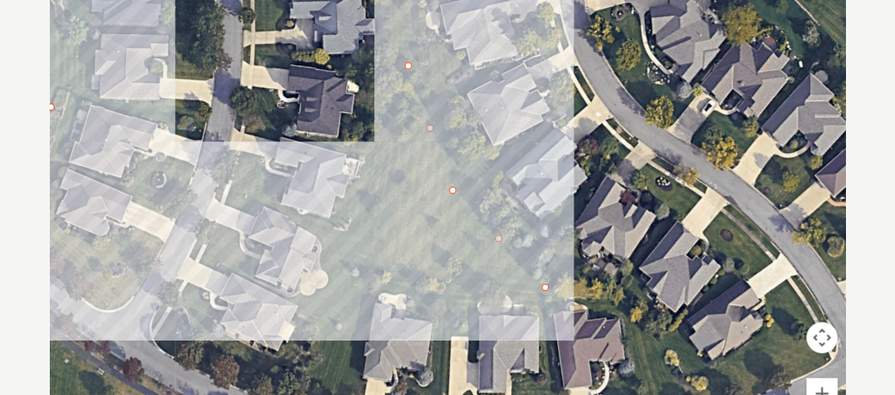
click at [378, 261] on div at bounding box center [447, 226] width 795 height 467
click at [407, 64] on div at bounding box center [447, 226] width 795 height 467
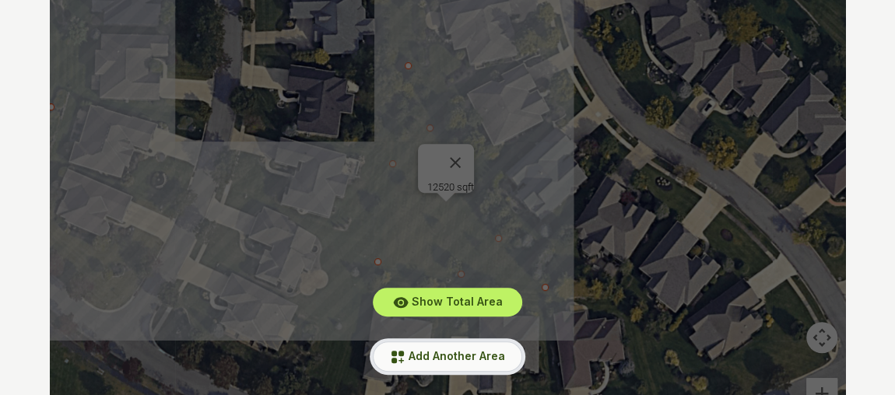
click at [470, 357] on span "Add Another Area" at bounding box center [457, 355] width 96 height 13
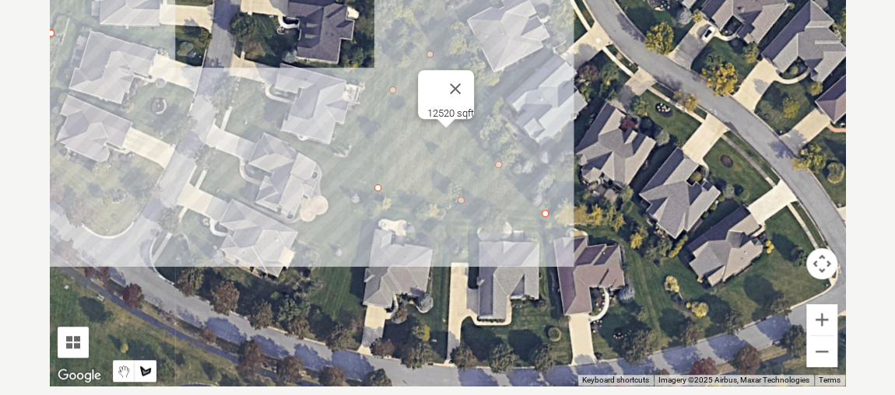
scroll to position [417, 0]
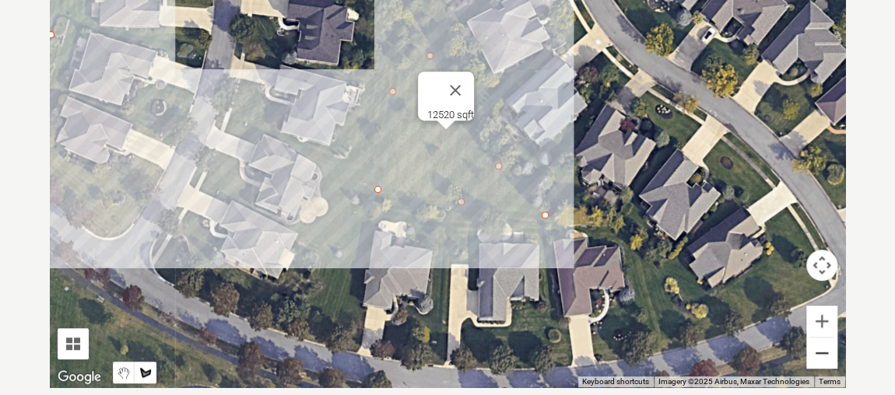
click at [823, 356] on button "Zoom out" at bounding box center [821, 353] width 31 height 31
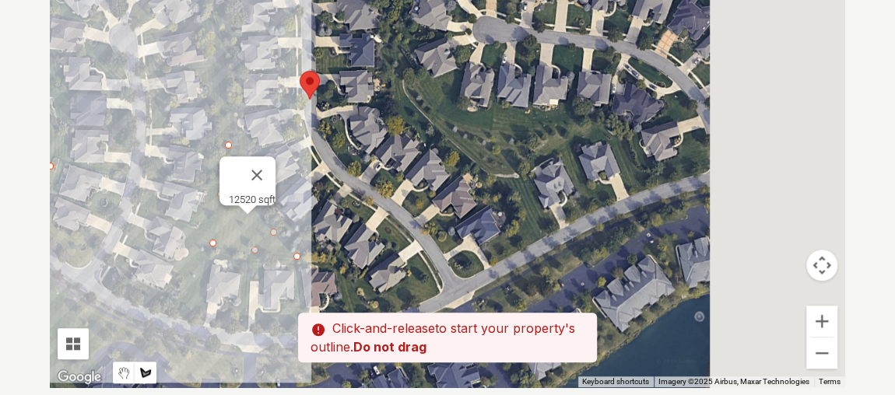
drag, startPoint x: 764, startPoint y: 156, endPoint x: 555, endPoint y: 231, distance: 222.2
click at [555, 231] on div at bounding box center [447, 154] width 795 height 467
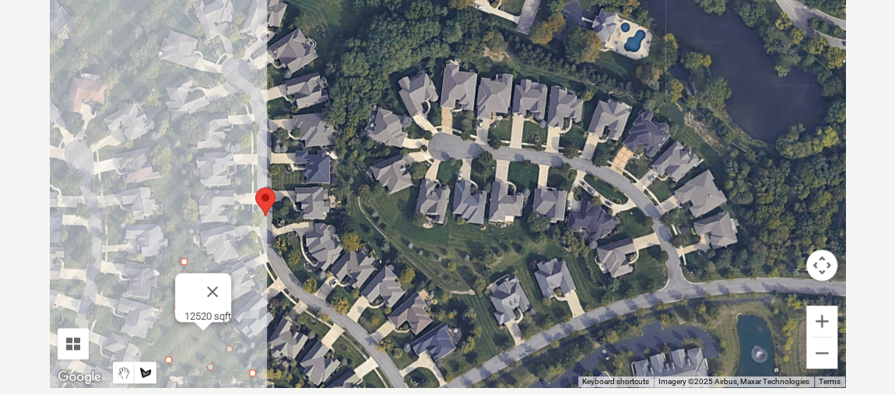
drag, startPoint x: 723, startPoint y: 178, endPoint x: 661, endPoint y: 299, distance: 135.4
click at [661, 299] on div at bounding box center [447, 154] width 795 height 467
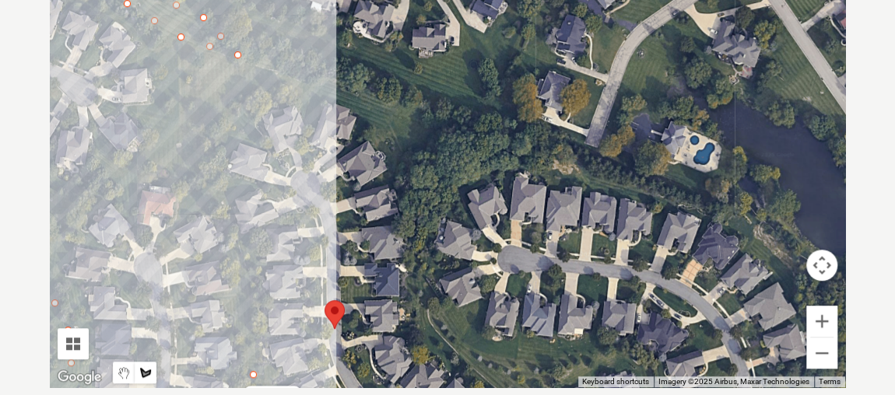
drag, startPoint x: 609, startPoint y: 135, endPoint x: 684, endPoint y: 256, distance: 141.9
click at [684, 256] on div at bounding box center [447, 154] width 795 height 467
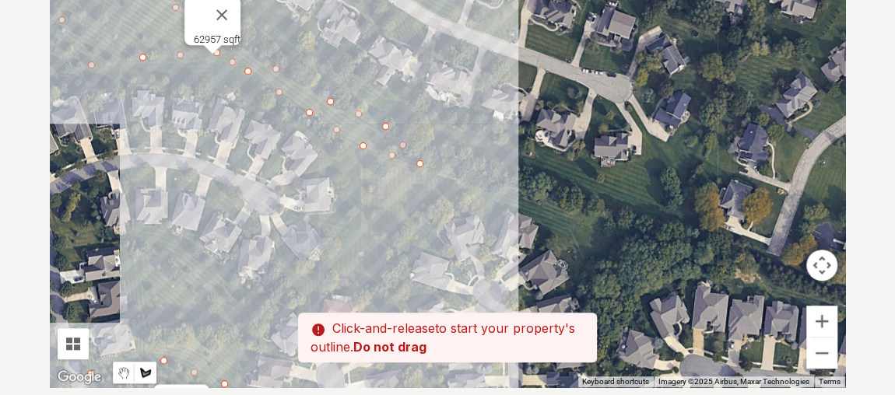
drag, startPoint x: 533, startPoint y: 193, endPoint x: 721, endPoint y: 306, distance: 219.5
click at [721, 306] on div at bounding box center [447, 154] width 795 height 467
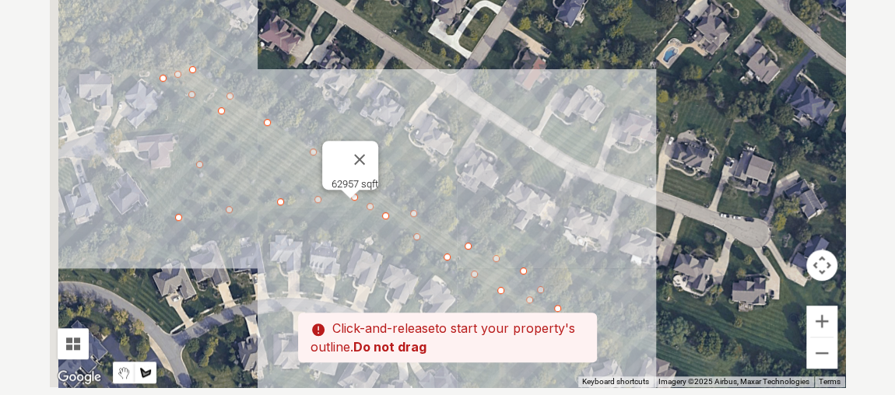
drag, startPoint x: 556, startPoint y: 133, endPoint x: 699, endPoint y: 286, distance: 208.6
click at [699, 286] on div at bounding box center [447, 154] width 795 height 467
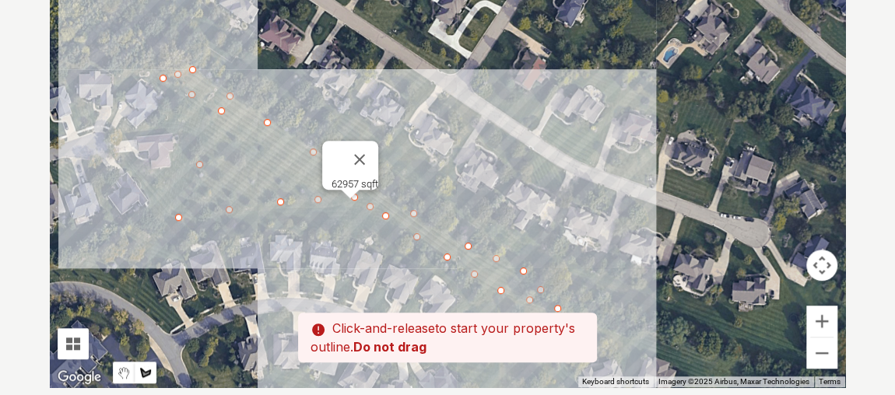
drag, startPoint x: 707, startPoint y: 121, endPoint x: 746, endPoint y: 105, distance: 42.6
click at [746, 105] on div at bounding box center [447, 154] width 795 height 467
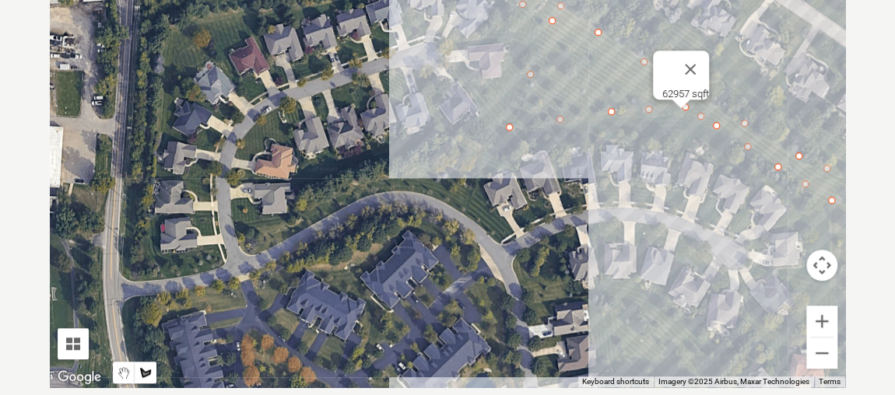
drag, startPoint x: 452, startPoint y: 184, endPoint x: 611, endPoint y: 153, distance: 161.6
click at [597, 157] on div at bounding box center [447, 154] width 795 height 467
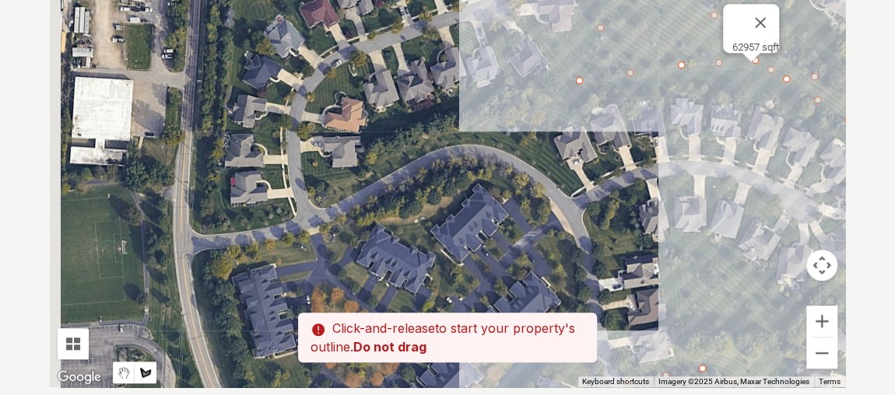
drag, startPoint x: 521, startPoint y: 193, endPoint x: 583, endPoint y: 149, distance: 75.3
click at [583, 149] on div at bounding box center [447, 154] width 795 height 467
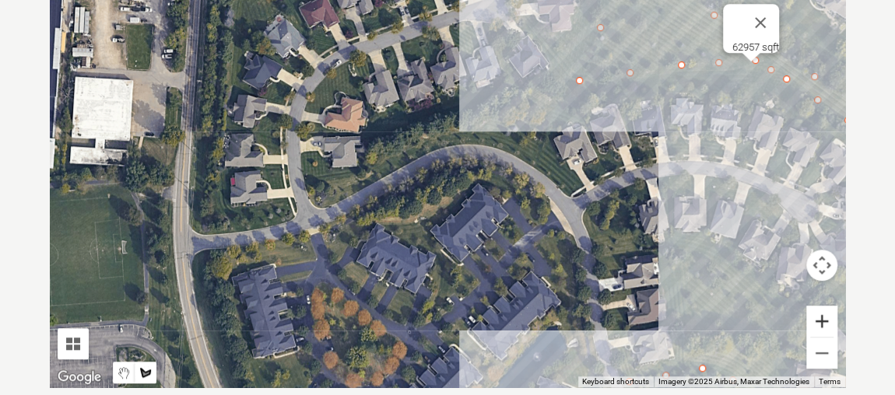
click at [819, 314] on button "Zoom in" at bounding box center [821, 321] width 31 height 31
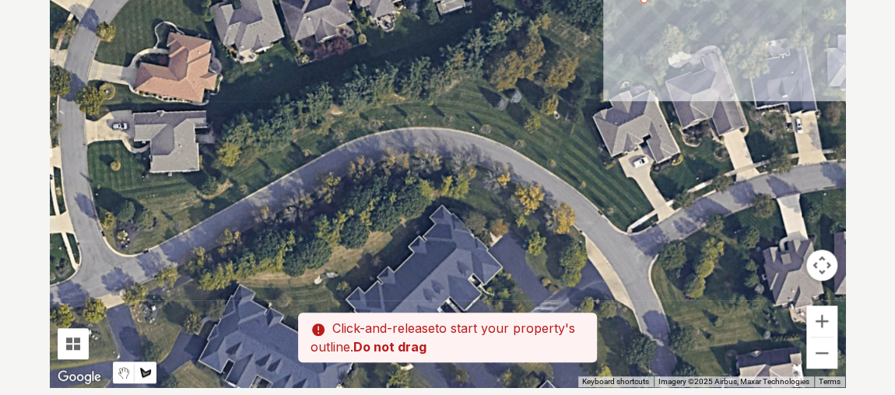
drag, startPoint x: 681, startPoint y: 171, endPoint x: 610, endPoint y: 163, distance: 71.2
click at [610, 163] on div at bounding box center [447, 154] width 795 height 467
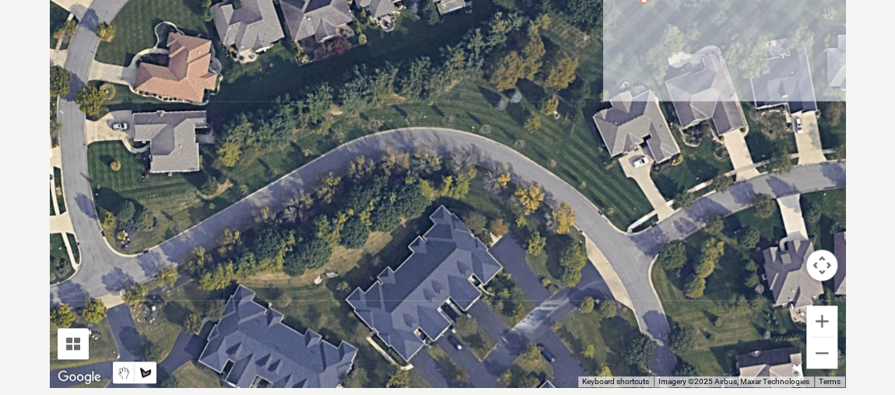
click at [550, 164] on div at bounding box center [447, 154] width 795 height 467
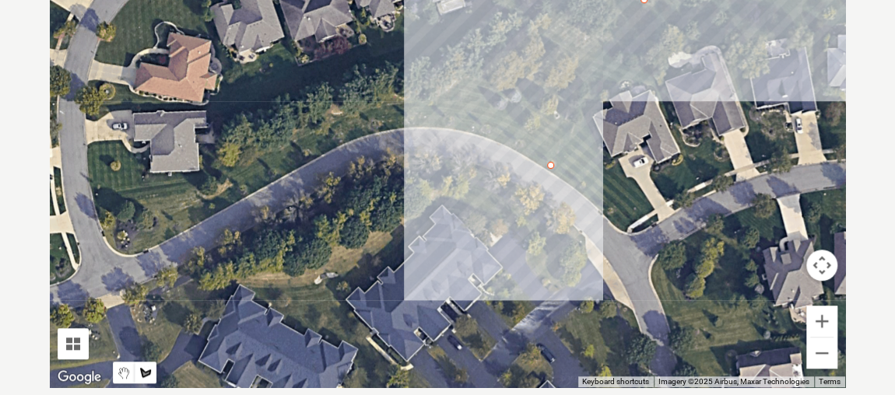
click at [566, 93] on div at bounding box center [447, 154] width 795 height 467
click at [498, 79] on div at bounding box center [447, 154] width 795 height 467
click at [461, 77] on div at bounding box center [447, 154] width 795 height 467
click at [433, 99] on div at bounding box center [447, 154] width 795 height 467
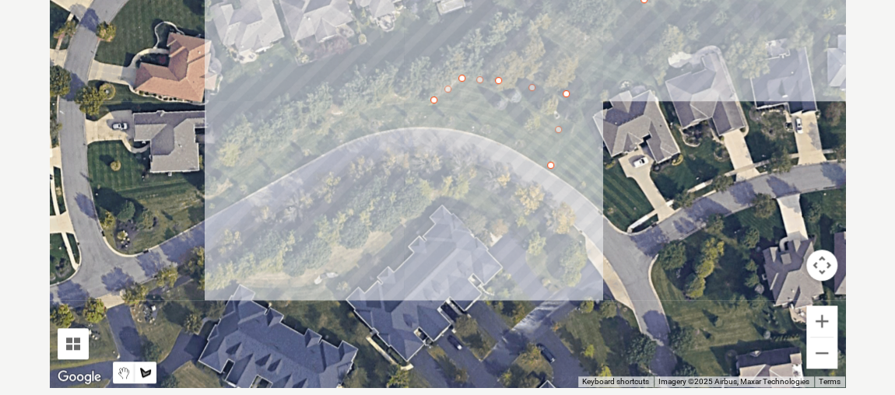
click at [345, 111] on div at bounding box center [447, 154] width 795 height 467
click at [246, 158] on div at bounding box center [447, 154] width 795 height 467
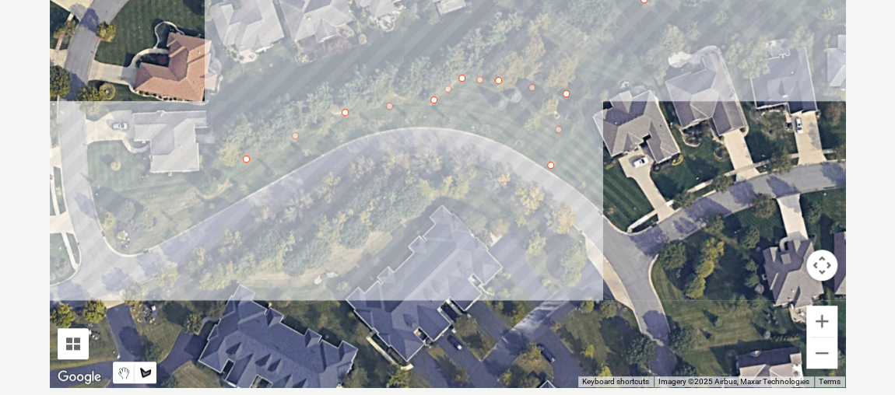
click at [215, 187] on div at bounding box center [447, 154] width 795 height 467
click at [99, 228] on div at bounding box center [447, 154] width 795 height 467
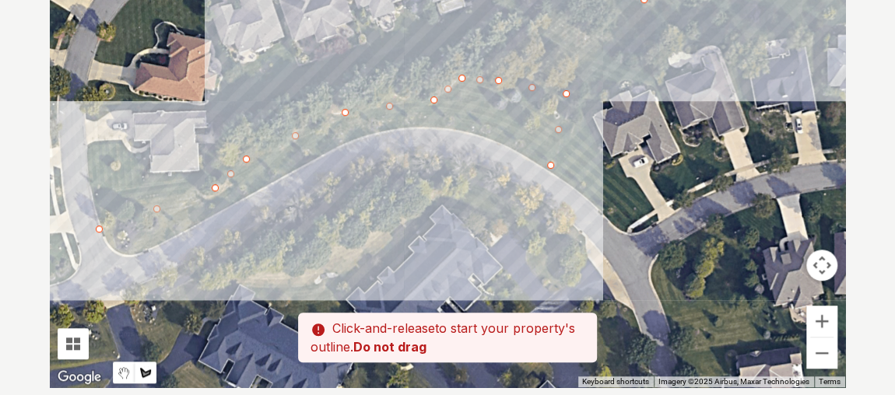
click at [125, 251] on div at bounding box center [447, 154] width 795 height 467
click at [216, 212] on div at bounding box center [447, 154] width 795 height 467
click at [306, 157] on div at bounding box center [447, 154] width 795 height 467
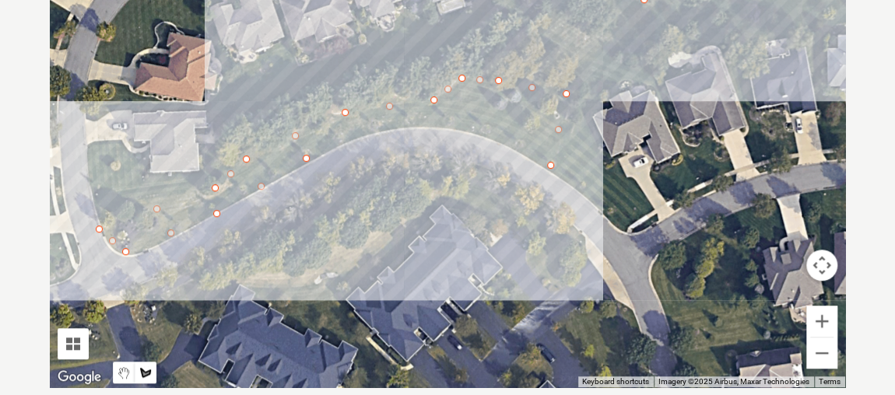
click at [394, 123] on div at bounding box center [447, 154] width 795 height 467
click at [453, 124] on div at bounding box center [447, 154] width 795 height 467
click at [526, 149] on div at bounding box center [447, 154] width 795 height 467
click at [549, 160] on div at bounding box center [447, 154] width 795 height 467
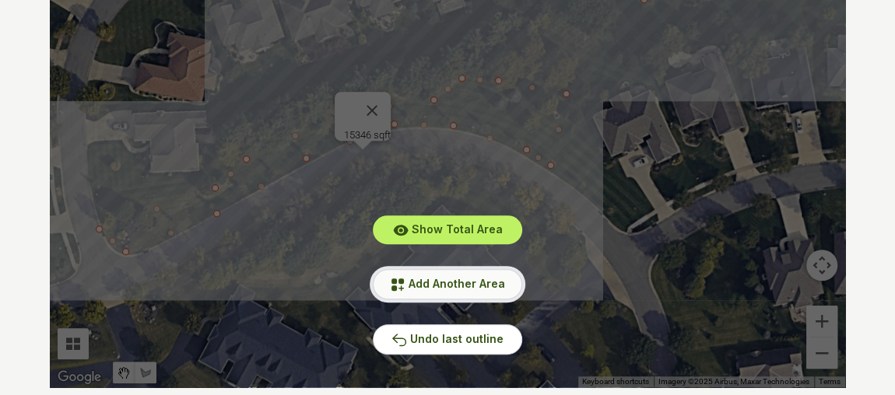
click at [476, 289] on span "Add Another Area" at bounding box center [457, 283] width 96 height 13
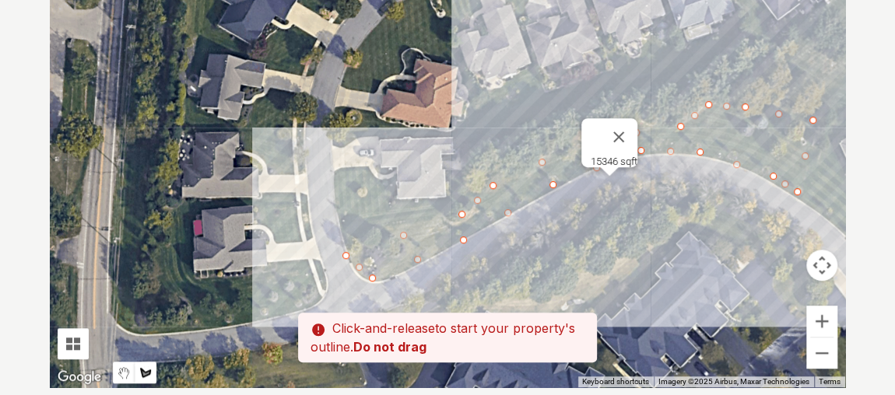
drag, startPoint x: 531, startPoint y: 259, endPoint x: 714, endPoint y: 249, distance: 183.9
click at [665, 268] on div at bounding box center [447, 154] width 795 height 467
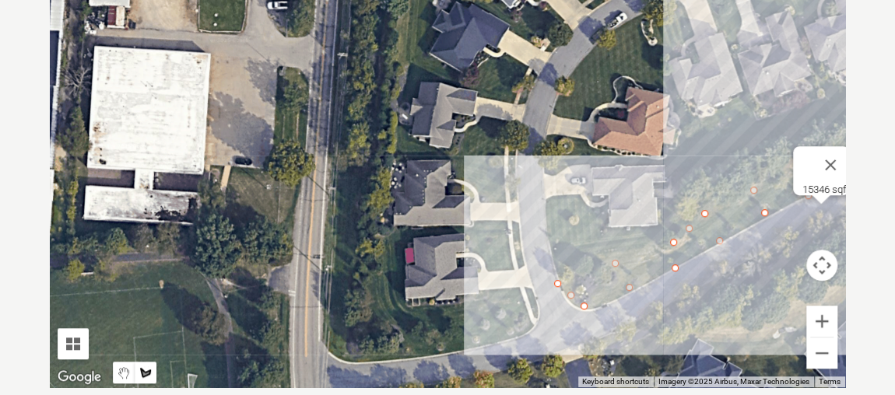
click at [468, 315] on div "Pssst - zoom in over here To navigate the map with touch gestures double-tap an…" at bounding box center [447, 154] width 795 height 467
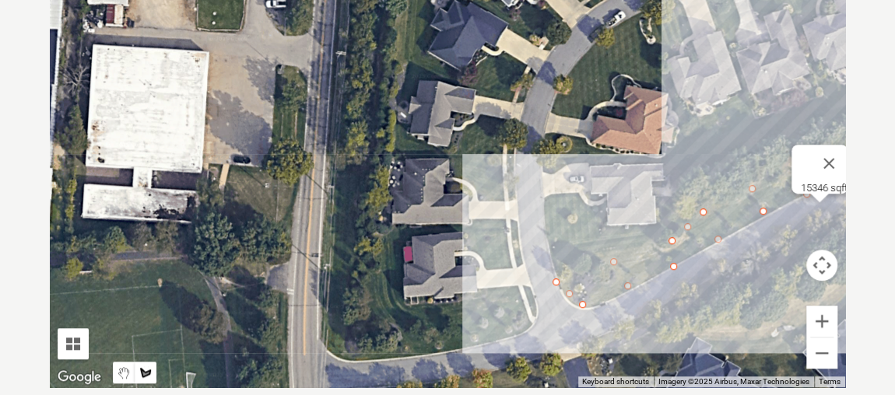
click at [332, 171] on div at bounding box center [447, 154] width 795 height 467
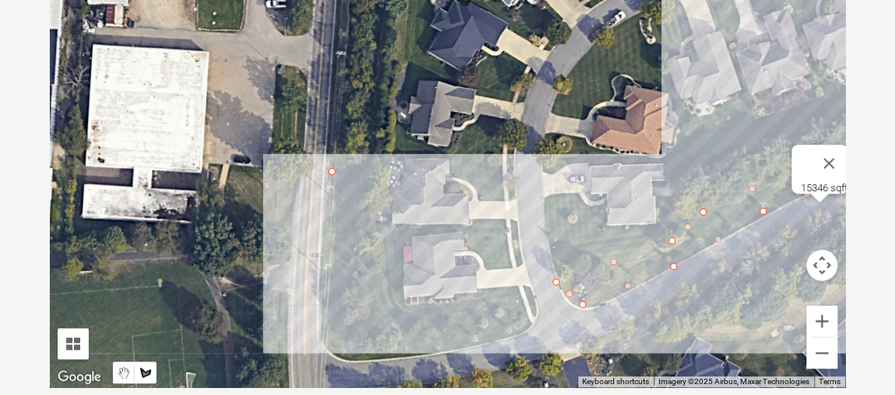
click at [363, 166] on div at bounding box center [447, 154] width 795 height 467
click at [361, 282] on div at bounding box center [447, 154] width 795 height 467
click at [384, 333] on div at bounding box center [447, 154] width 795 height 467
click at [532, 309] on div at bounding box center [447, 154] width 795 height 467
click at [516, 334] on div at bounding box center [447, 154] width 795 height 467
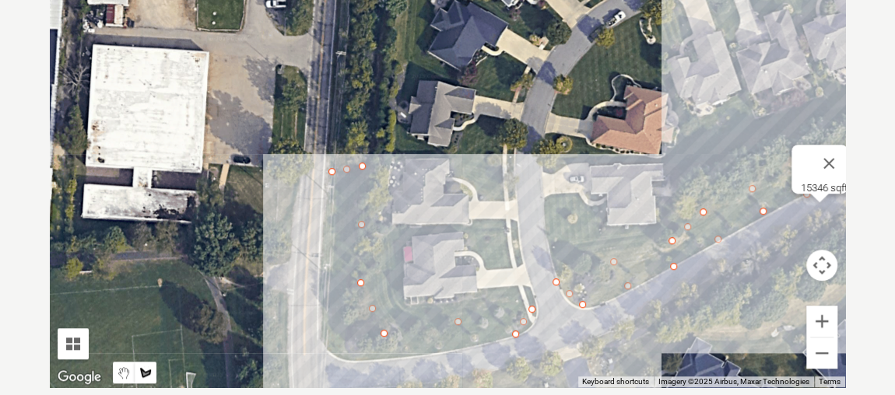
click at [379, 355] on div at bounding box center [447, 154] width 795 height 467
click at [330, 348] on div at bounding box center [447, 154] width 795 height 467
click at [322, 324] on div at bounding box center [447, 154] width 795 height 467
click at [329, 170] on div at bounding box center [447, 154] width 795 height 467
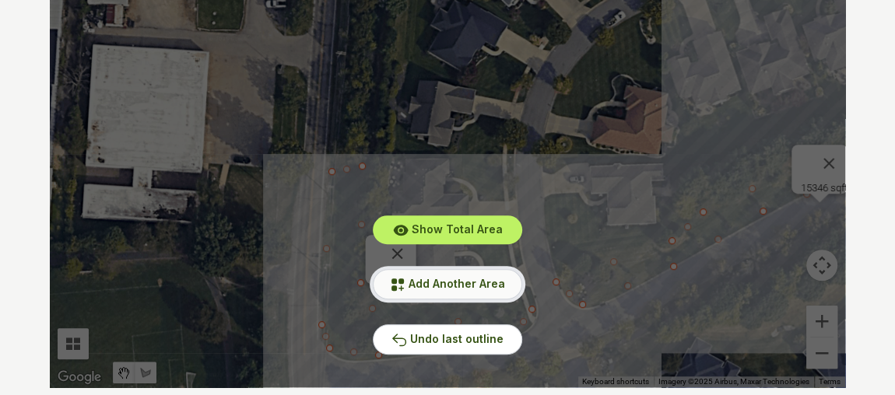
click at [479, 283] on span "Add Another Area" at bounding box center [457, 283] width 96 height 13
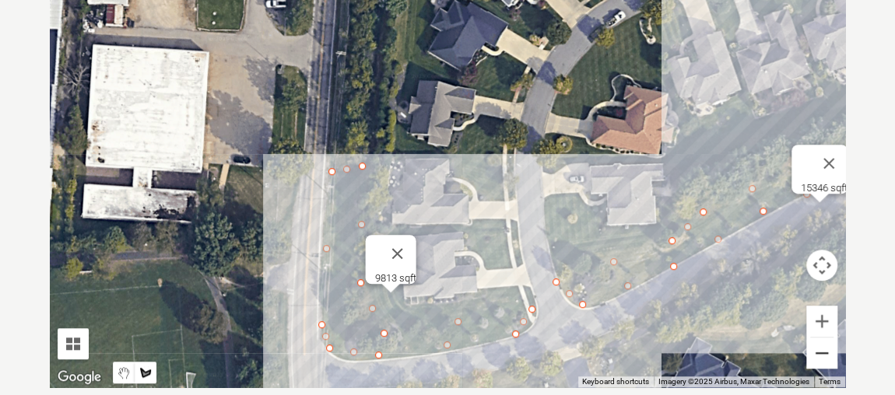
click at [820, 354] on button "Zoom out" at bounding box center [821, 353] width 31 height 31
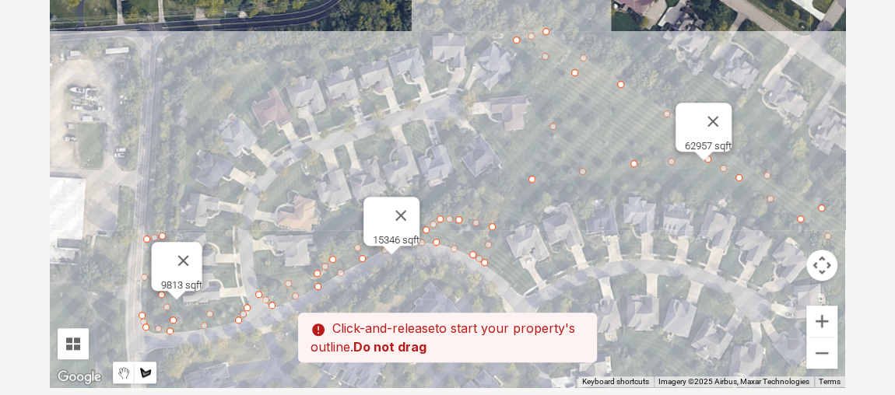
drag, startPoint x: 570, startPoint y: 293, endPoint x: 501, endPoint y: 316, distance: 72.1
click at [501, 316] on div "Pssst - zoom in over here To navigate the map with touch gestures double-tap an…" at bounding box center [447, 154] width 795 height 467
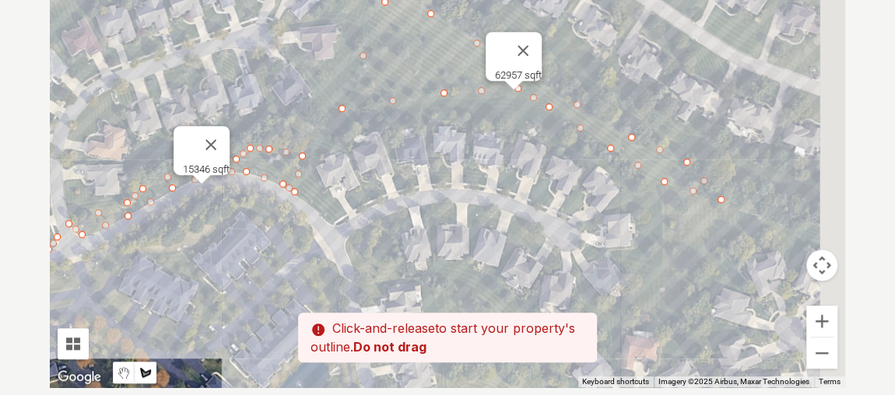
drag, startPoint x: 745, startPoint y: 303, endPoint x: 540, endPoint y: 230, distance: 217.1
click at [540, 230] on div at bounding box center [447, 154] width 795 height 467
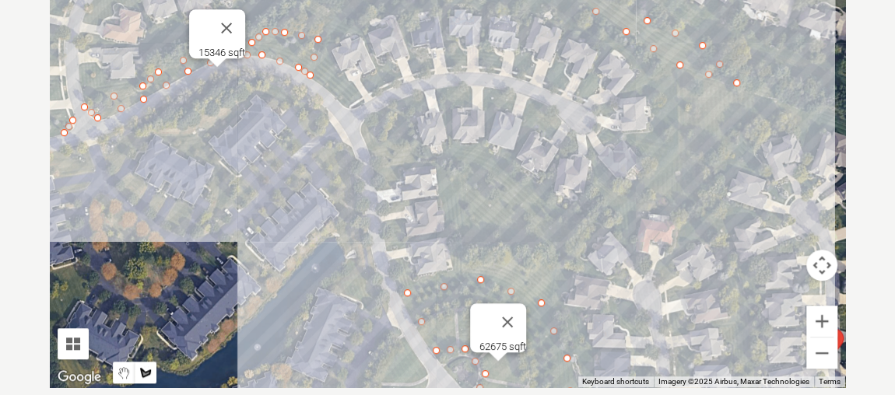
drag, startPoint x: 719, startPoint y: 282, endPoint x: 722, endPoint y: 153, distance: 129.2
click at [722, 153] on div at bounding box center [447, 154] width 795 height 467
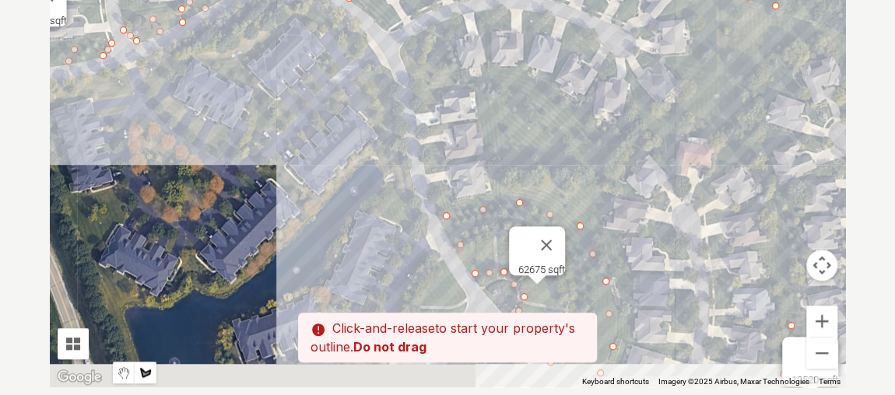
drag, startPoint x: 634, startPoint y: 275, endPoint x: 675, endPoint y: 194, distance: 91.5
click at [675, 194] on div at bounding box center [447, 154] width 795 height 467
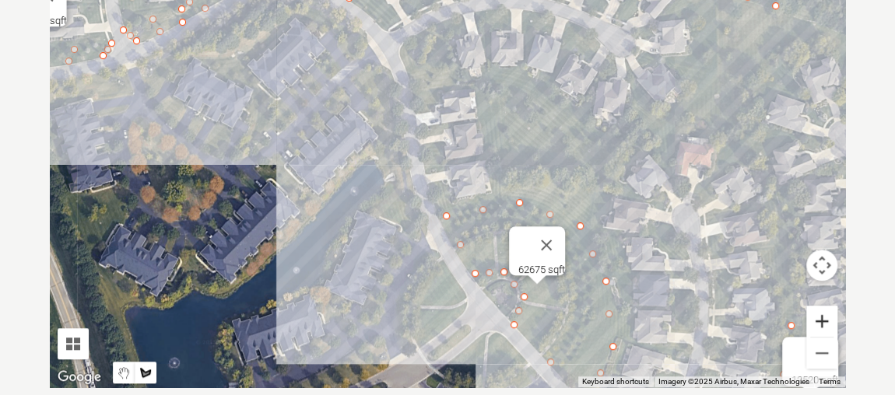
click at [824, 321] on button "Zoom in" at bounding box center [821, 321] width 31 height 31
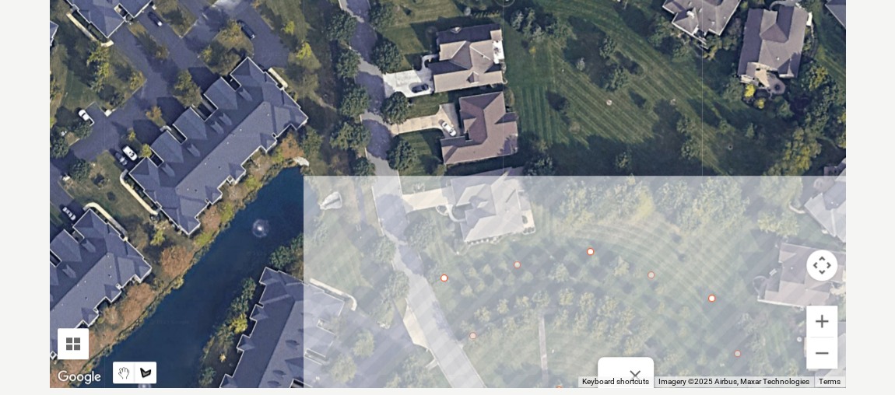
click at [564, 242] on div at bounding box center [447, 154] width 795 height 467
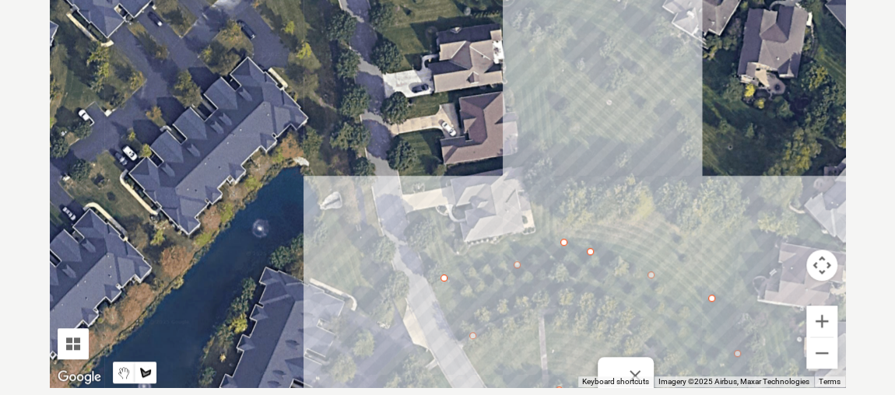
click at [559, 116] on div at bounding box center [447, 154] width 795 height 467
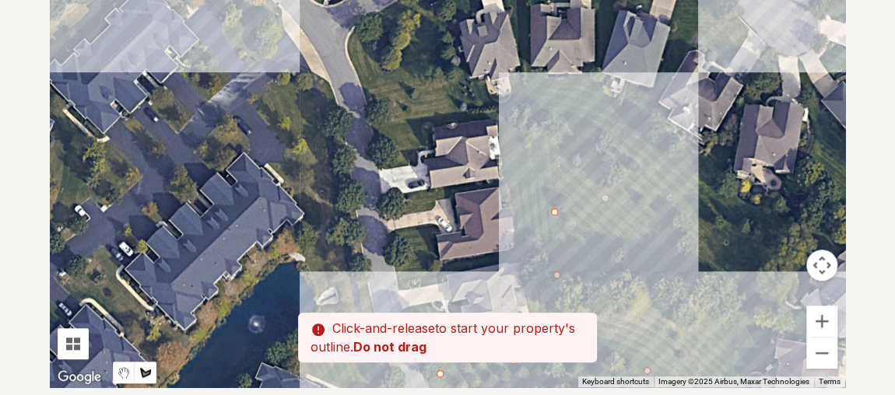
drag, startPoint x: 556, startPoint y: 71, endPoint x: 552, endPoint y: 180, distance: 109.0
click at [552, 180] on div at bounding box center [447, 154] width 795 height 467
click at [542, 112] on div at bounding box center [447, 154] width 795 height 467
click at [621, 145] on div at bounding box center [447, 154] width 795 height 467
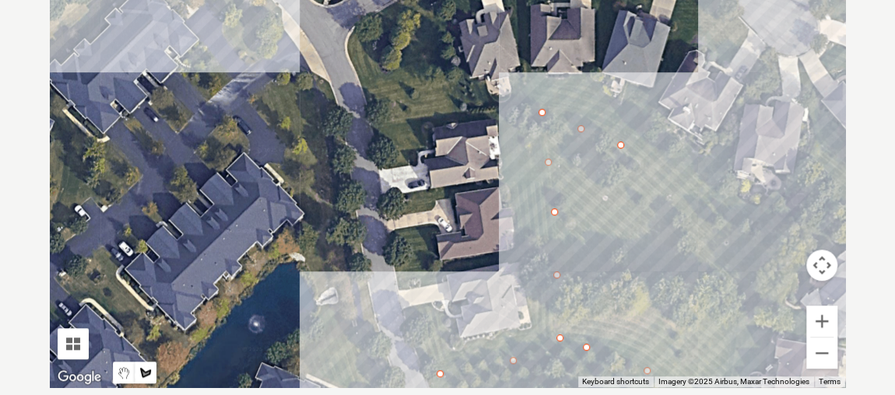
click at [717, 228] on div at bounding box center [447, 154] width 795 height 467
click at [741, 253] on div at bounding box center [447, 154] width 795 height 467
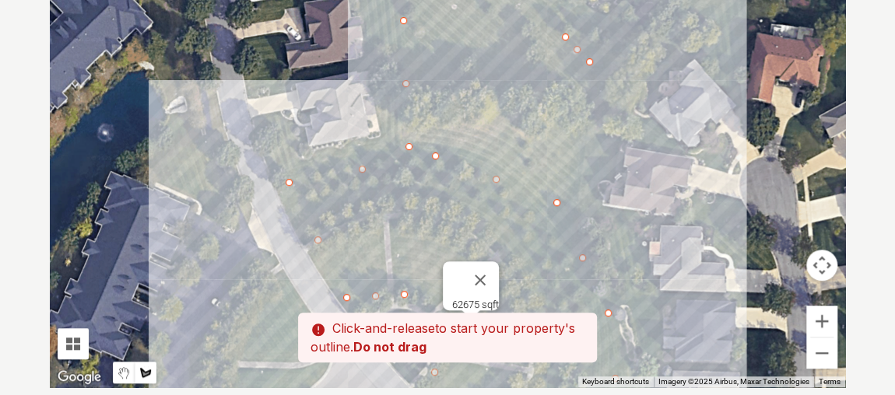
drag, startPoint x: 708, startPoint y: 288, endPoint x: 556, endPoint y: 95, distance: 246.0
click at [556, 95] on div at bounding box center [447, 154] width 795 height 467
click at [577, 206] on div at bounding box center [447, 154] width 795 height 467
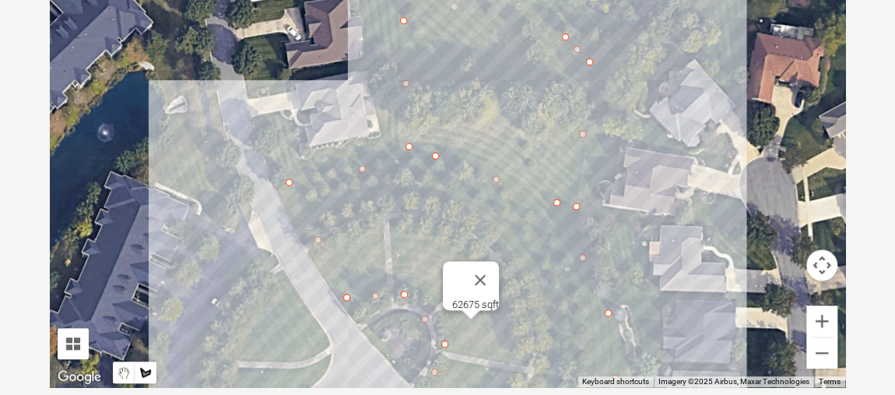
click at [506, 174] on div at bounding box center [447, 154] width 795 height 467
click at [412, 142] on div at bounding box center [447, 154] width 795 height 467
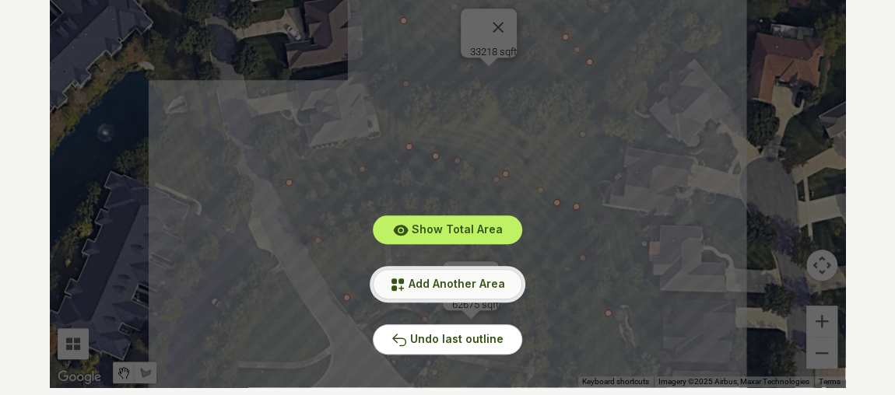
click at [465, 282] on span "Add Another Area" at bounding box center [457, 283] width 96 height 13
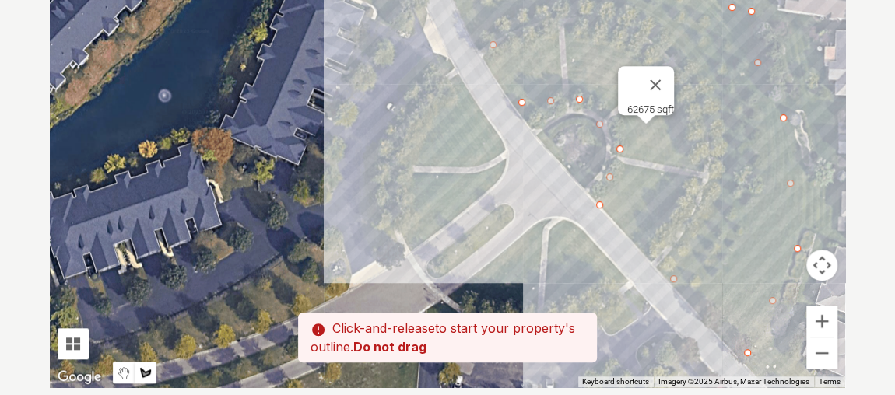
drag, startPoint x: 375, startPoint y: 342, endPoint x: 556, endPoint y: 124, distance: 283.4
click at [556, 124] on div at bounding box center [447, 154] width 795 height 467
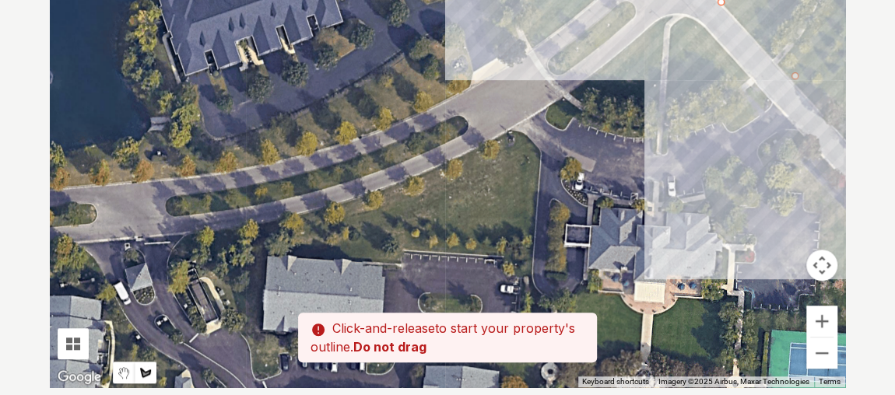
drag, startPoint x: 439, startPoint y: 282, endPoint x: 575, endPoint y: 114, distance: 216.3
click at [575, 114] on div at bounding box center [447, 154] width 795 height 467
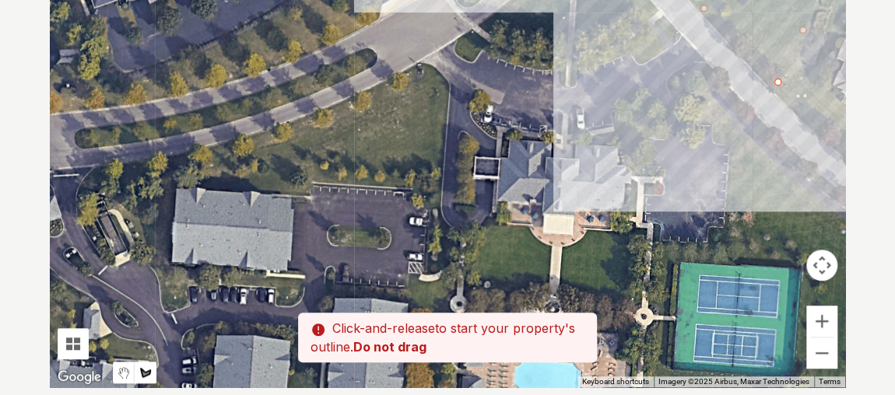
drag, startPoint x: 497, startPoint y: 223, endPoint x: 373, endPoint y: 146, distance: 146.0
click at [373, 146] on div at bounding box center [447, 154] width 795 height 467
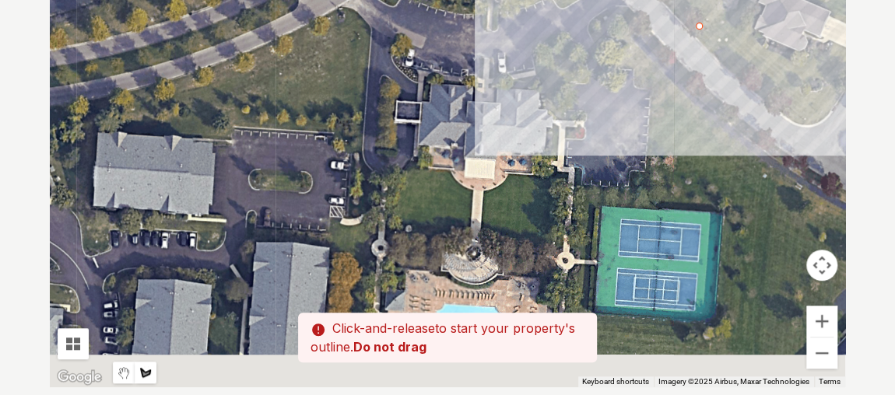
drag, startPoint x: 548, startPoint y: 203, endPoint x: 497, endPoint y: 147, distance: 75.5
click at [497, 147] on div at bounding box center [447, 154] width 795 height 467
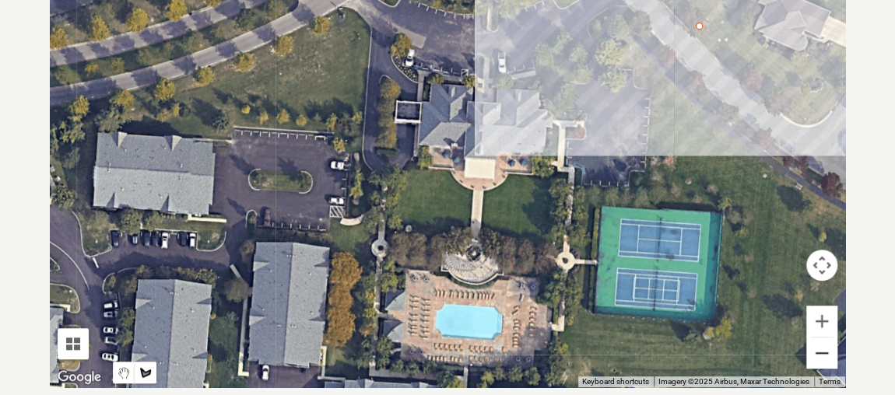
click at [819, 356] on button "Zoom out" at bounding box center [821, 353] width 31 height 31
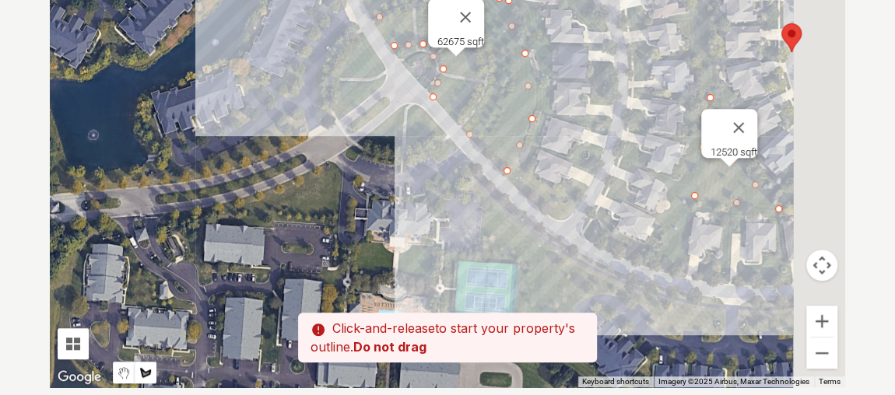
drag, startPoint x: 553, startPoint y: 119, endPoint x: 436, endPoint y: 270, distance: 191.3
click at [436, 270] on div at bounding box center [447, 154] width 795 height 467
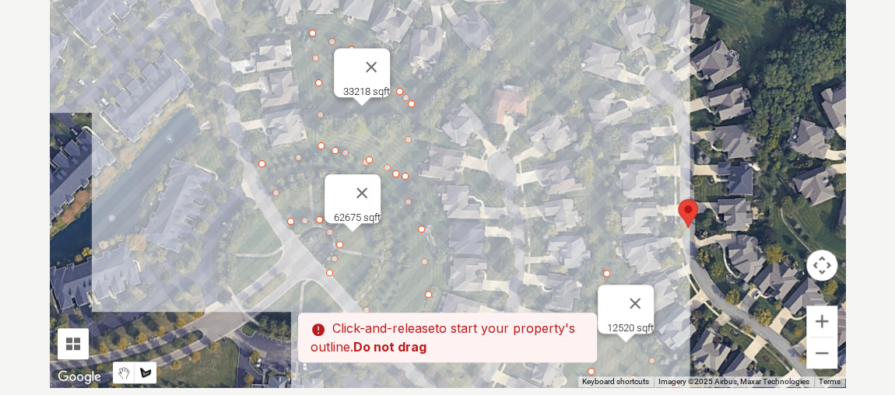
drag, startPoint x: 559, startPoint y: 155, endPoint x: 499, endPoint y: 272, distance: 131.2
click at [499, 272] on div at bounding box center [447, 154] width 795 height 467
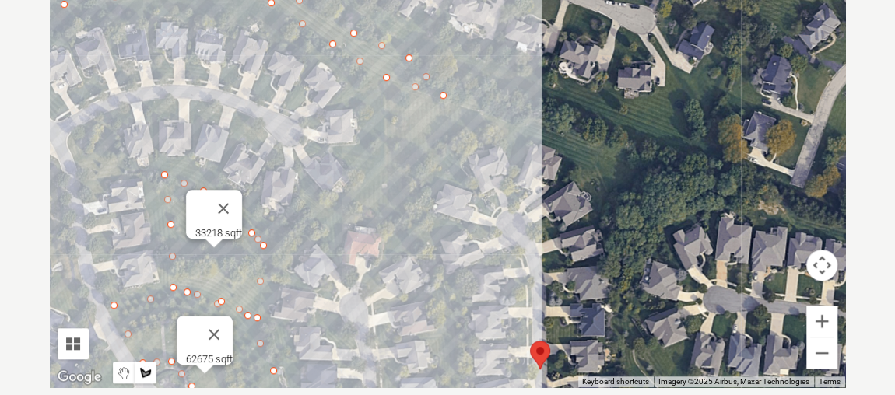
drag, startPoint x: 640, startPoint y: 216, endPoint x: 622, endPoint y: 250, distance: 39.0
click at [621, 251] on div at bounding box center [447, 154] width 795 height 467
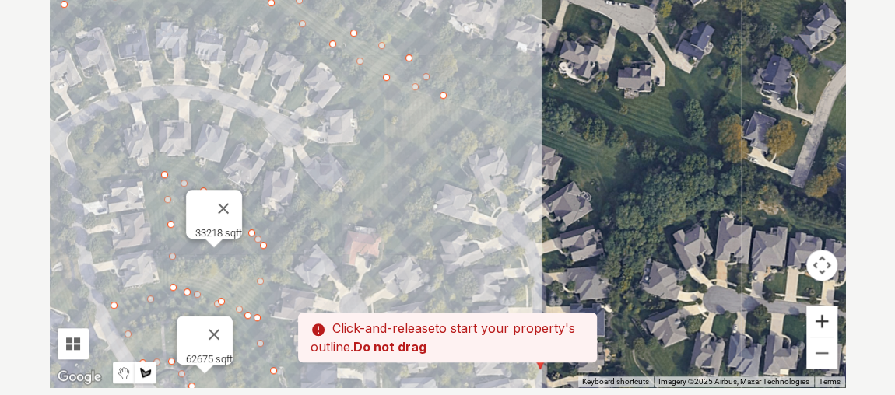
click at [819, 324] on button "Zoom in" at bounding box center [821, 321] width 31 height 31
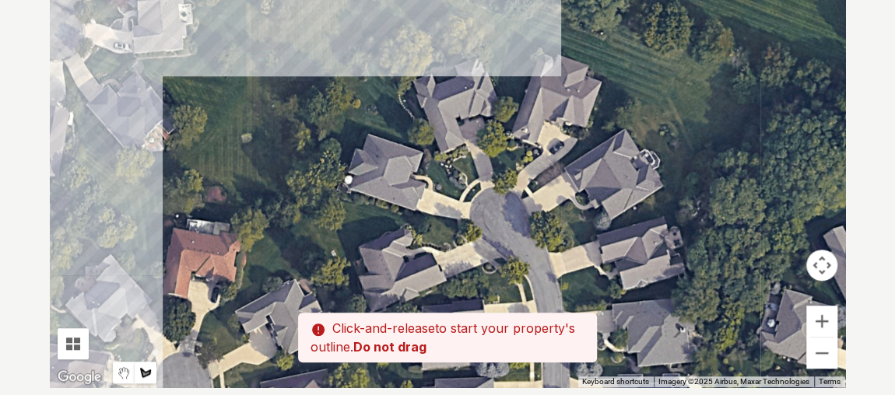
drag, startPoint x: 718, startPoint y: 273, endPoint x: 630, endPoint y: 174, distance: 132.9
click at [630, 174] on div at bounding box center [447, 154] width 795 height 467
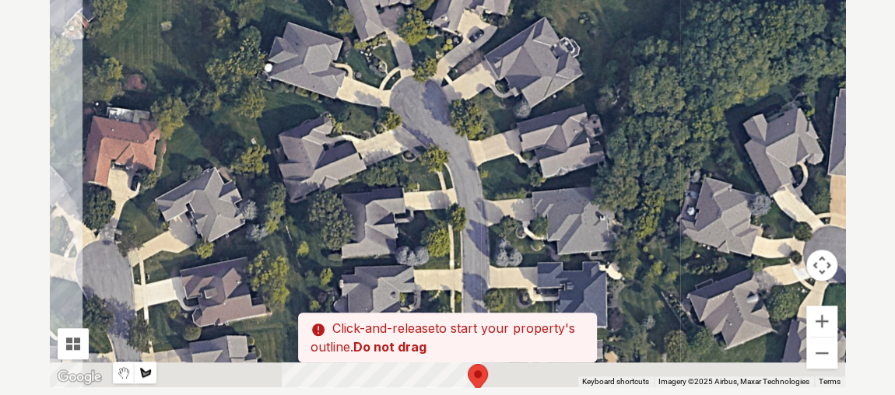
drag, startPoint x: 701, startPoint y: 254, endPoint x: 611, endPoint y: 138, distance: 147.5
click at [609, 131] on div at bounding box center [447, 154] width 795 height 467
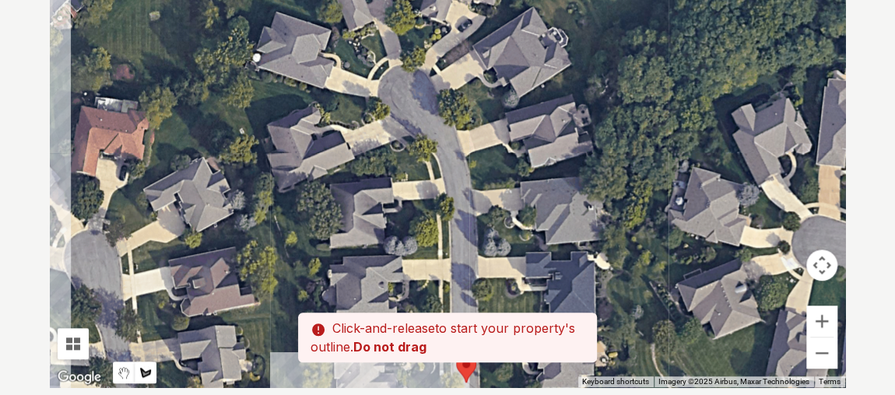
drag, startPoint x: 671, startPoint y: 265, endPoint x: 601, endPoint y: 200, distance: 95.3
click at [608, 206] on div at bounding box center [447, 154] width 795 height 467
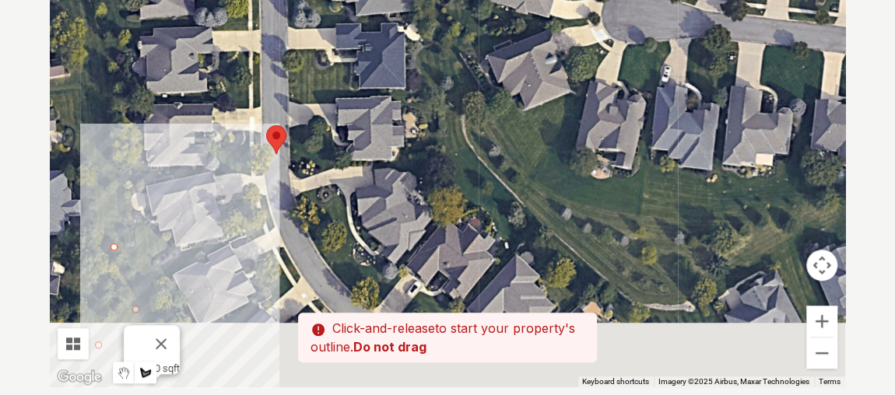
drag, startPoint x: 715, startPoint y: 305, endPoint x: 594, endPoint y: 146, distance: 199.8
click at [594, 146] on div at bounding box center [447, 154] width 795 height 467
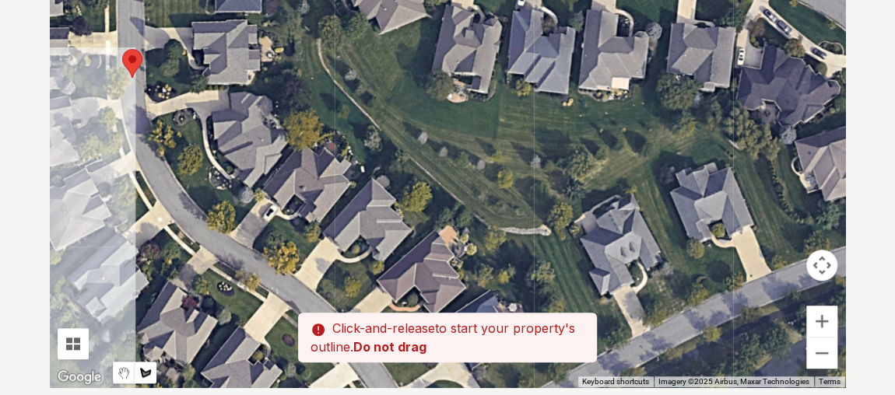
drag, startPoint x: 696, startPoint y: 261, endPoint x: 550, endPoint y: 187, distance: 163.6
click at [550, 187] on div at bounding box center [447, 154] width 795 height 467
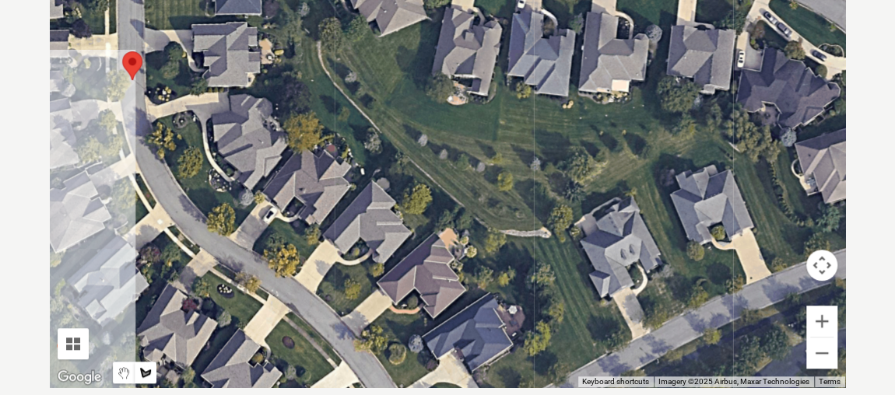
click at [342, 56] on div at bounding box center [447, 154] width 795 height 467
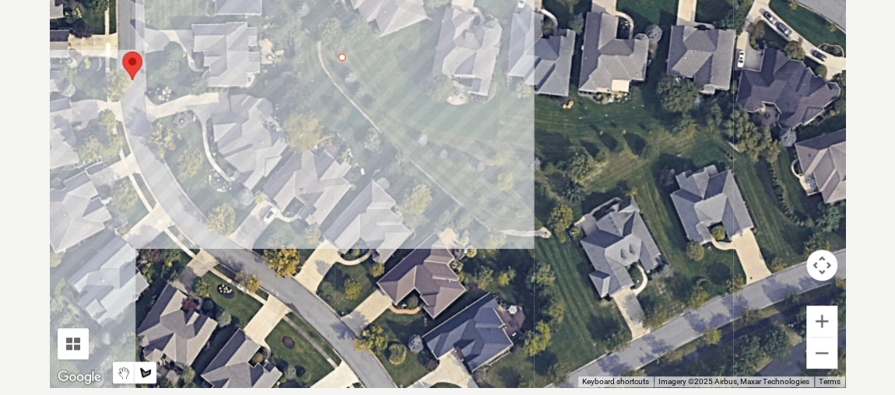
click at [386, 106] on div at bounding box center [447, 154] width 795 height 467
click at [454, 135] on div at bounding box center [447, 154] width 795 height 467
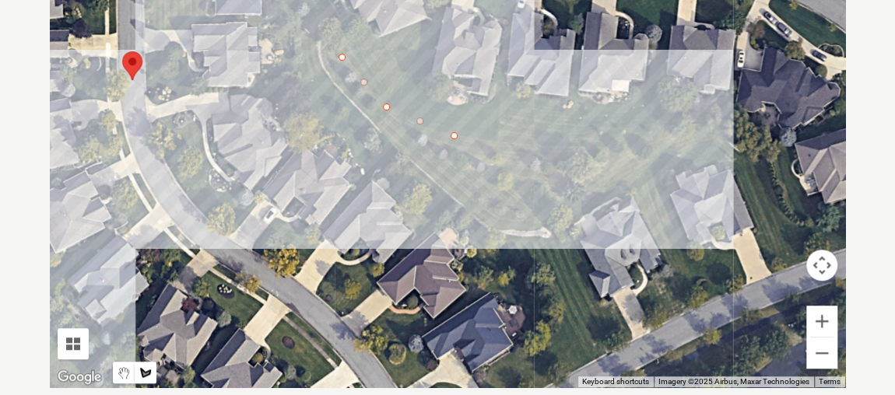
click at [550, 149] on div at bounding box center [447, 154] width 795 height 467
click at [700, 117] on div at bounding box center [447, 154] width 795 height 467
click at [679, 145] on div at bounding box center [447, 154] width 795 height 467
click at [550, 225] on div at bounding box center [447, 154] width 795 height 467
click at [493, 226] on div at bounding box center [447, 154] width 795 height 467
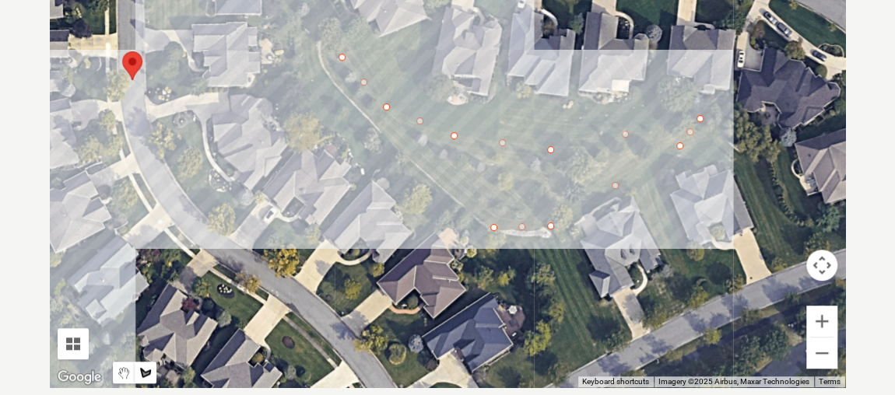
click at [433, 177] on div at bounding box center [447, 154] width 795 height 467
click at [321, 57] on div at bounding box center [447, 154] width 795 height 467
click at [345, 55] on div at bounding box center [447, 154] width 795 height 467
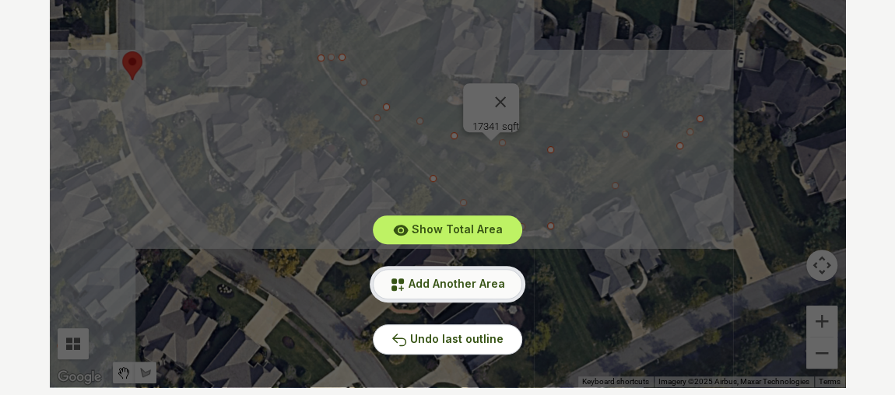
click at [463, 283] on span "Add Another Area" at bounding box center [457, 283] width 96 height 13
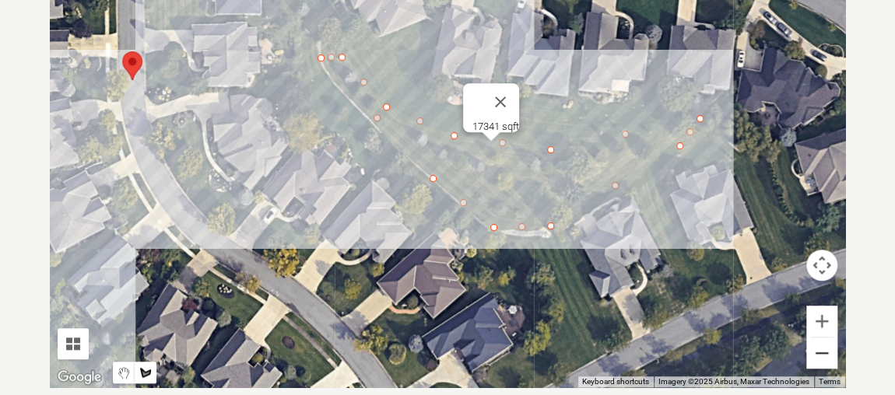
click at [832, 356] on button "Zoom out" at bounding box center [821, 353] width 31 height 31
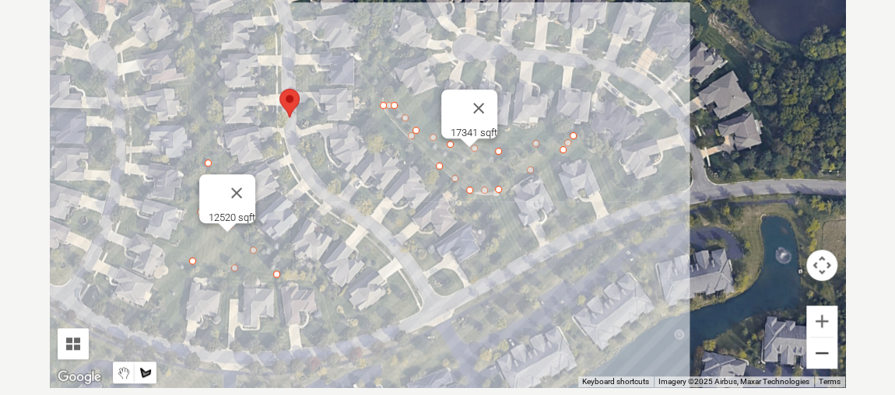
click at [832, 356] on button "Zoom out" at bounding box center [821, 353] width 31 height 31
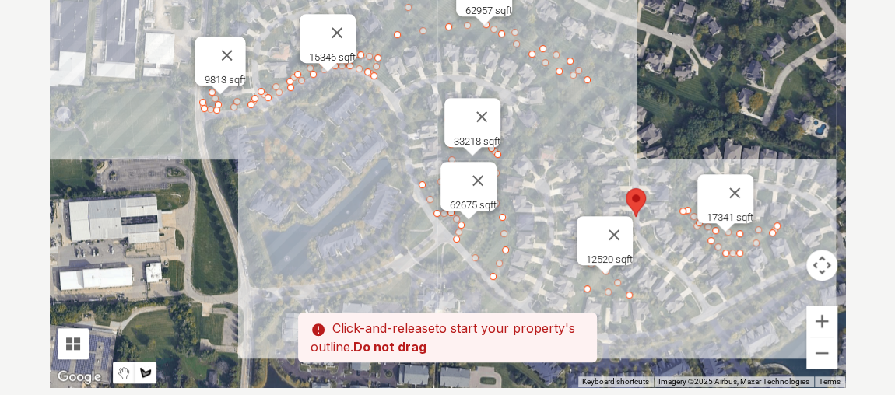
drag, startPoint x: 307, startPoint y: 235, endPoint x: 575, endPoint y: 318, distance: 280.3
click at [575, 318] on div "Pssst - zoom in over here To navigate the map with touch gestures double-tap an…" at bounding box center [447, 154] width 795 height 467
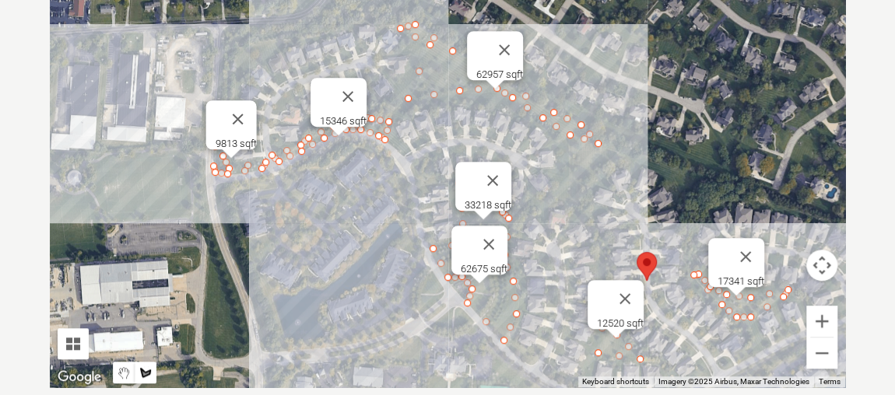
drag, startPoint x: 542, startPoint y: 116, endPoint x: 555, endPoint y: 184, distance: 69.0
click at [555, 184] on div at bounding box center [447, 154] width 795 height 467
click at [500, 234] on button "Close" at bounding box center [488, 244] width 37 height 37
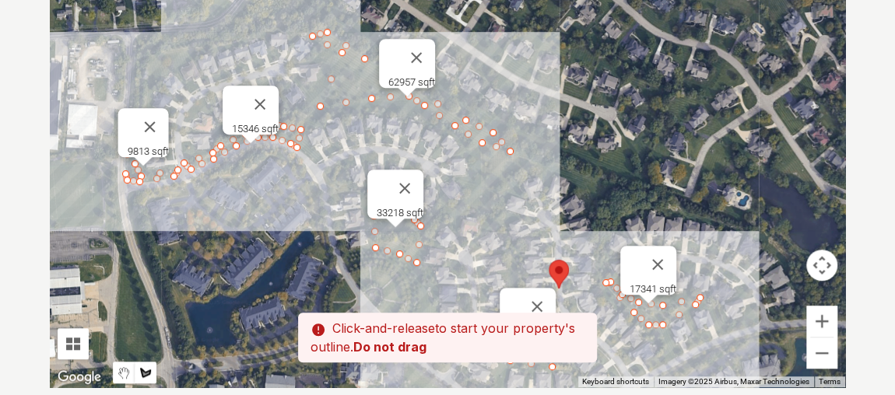
drag, startPoint x: 604, startPoint y: 207, endPoint x: 513, endPoint y: 215, distance: 91.4
click at [513, 215] on div at bounding box center [447, 154] width 795 height 467
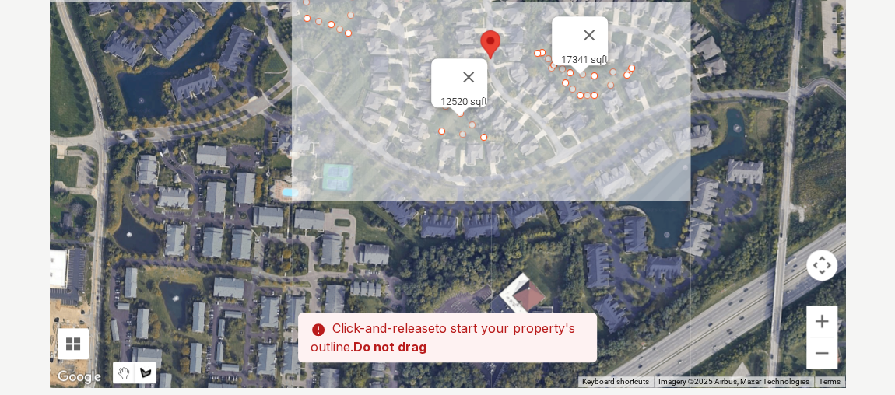
drag, startPoint x: 292, startPoint y: 73, endPoint x: 272, endPoint y: 38, distance: 40.1
click at [272, 38] on div at bounding box center [447, 154] width 795 height 467
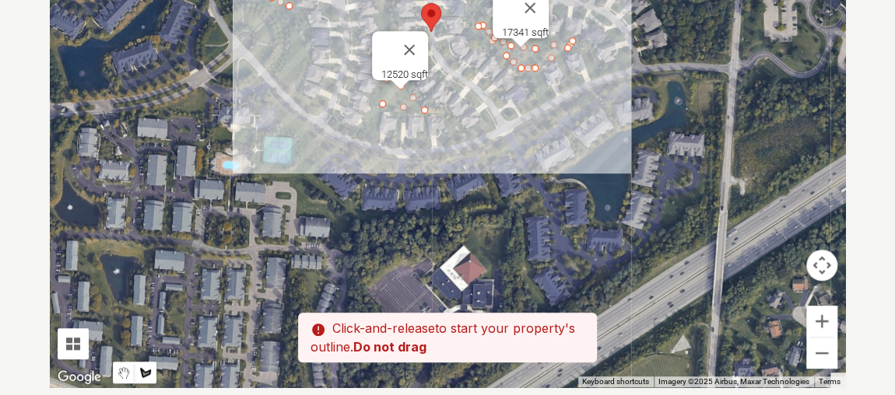
drag, startPoint x: 503, startPoint y: 181, endPoint x: 452, endPoint y: 191, distance: 52.5
click at [448, 191] on div at bounding box center [447, 154] width 795 height 467
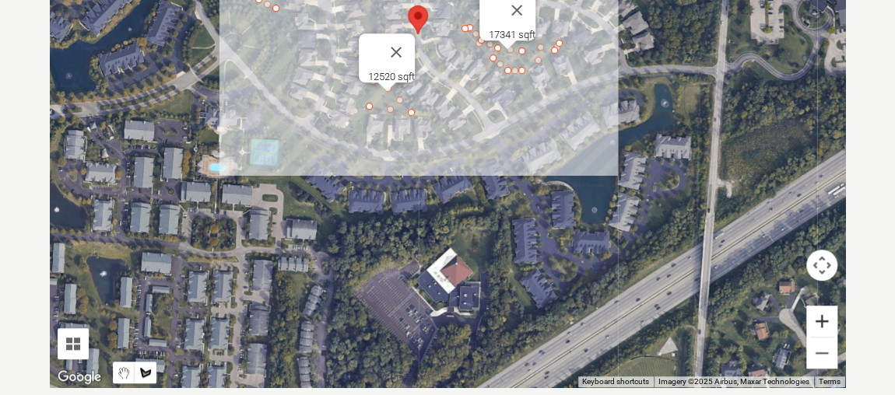
click at [815, 316] on button "Zoom in" at bounding box center [821, 321] width 31 height 31
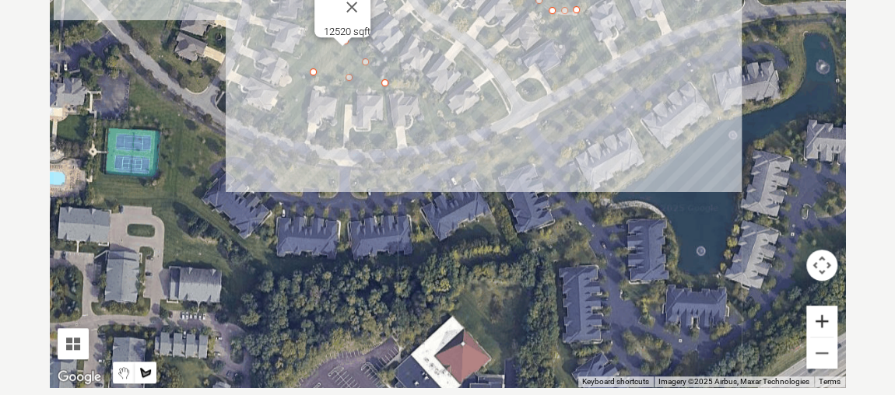
click at [815, 316] on button "Zoom in" at bounding box center [821, 321] width 31 height 31
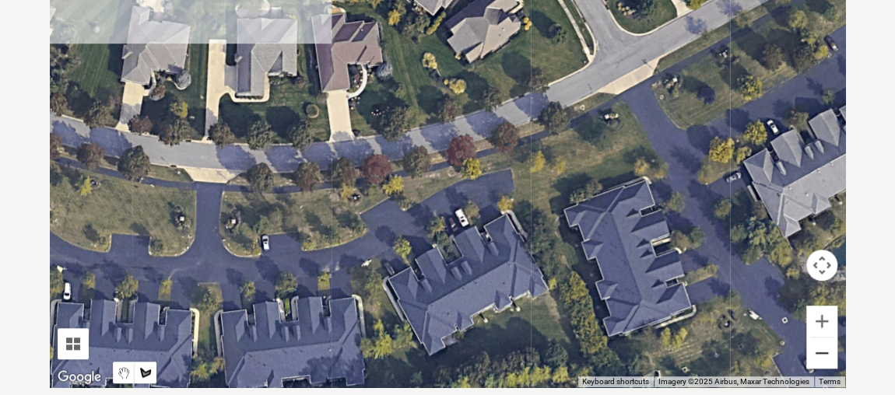
click at [819, 352] on button "Zoom out" at bounding box center [821, 353] width 31 height 31
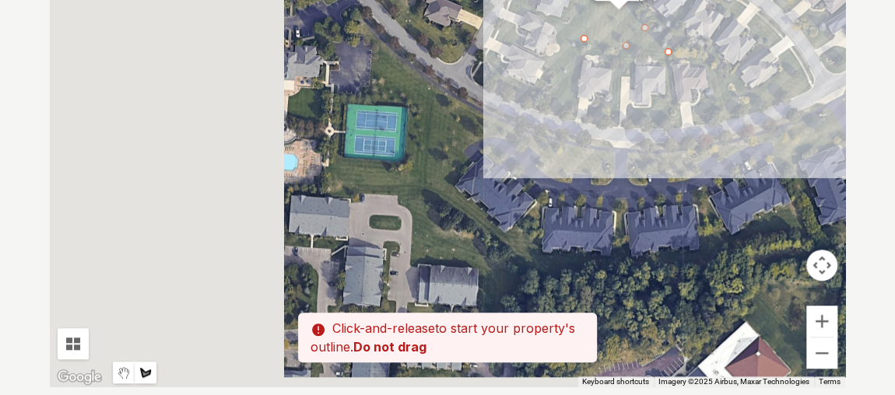
drag, startPoint x: 219, startPoint y: 153, endPoint x: 578, endPoint y: 100, distance: 363.2
click at [578, 100] on div at bounding box center [447, 154] width 795 height 467
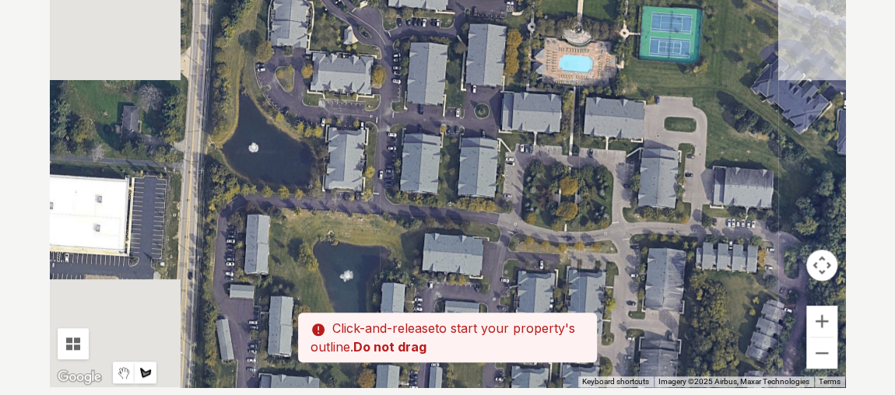
drag, startPoint x: 383, startPoint y: 135, endPoint x: 530, endPoint y: 75, distance: 158.8
click at [530, 75] on div at bounding box center [447, 154] width 795 height 467
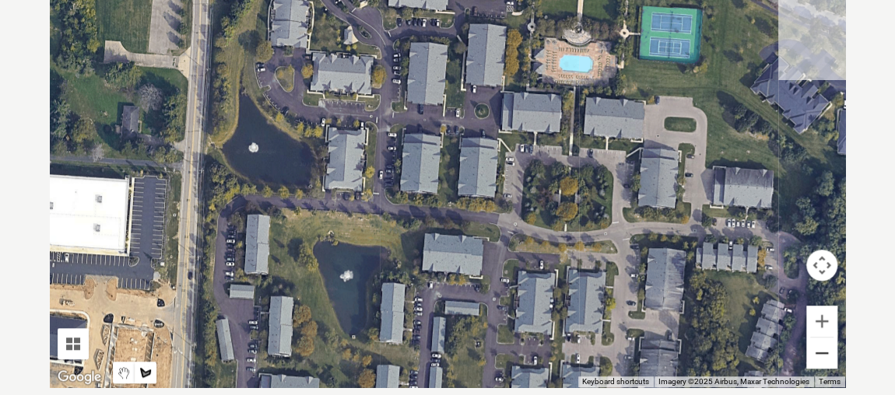
click at [817, 352] on button "Zoom out" at bounding box center [821, 353] width 31 height 31
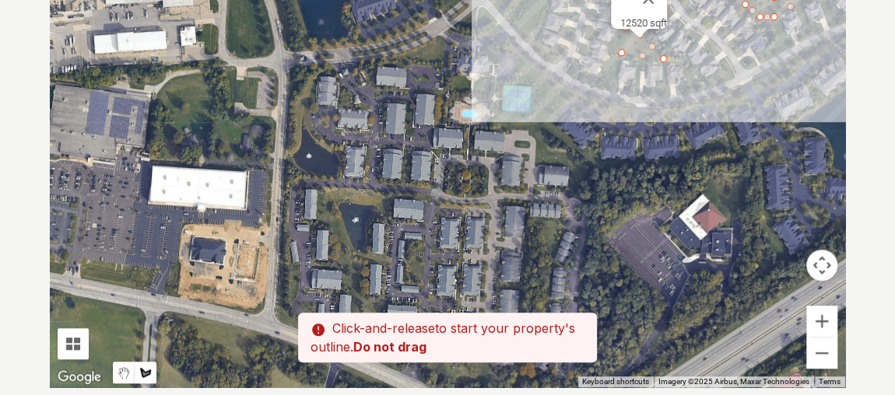
drag, startPoint x: 524, startPoint y: 124, endPoint x: 479, endPoint y: 131, distance: 46.6
click at [479, 131] on div at bounding box center [447, 154] width 795 height 467
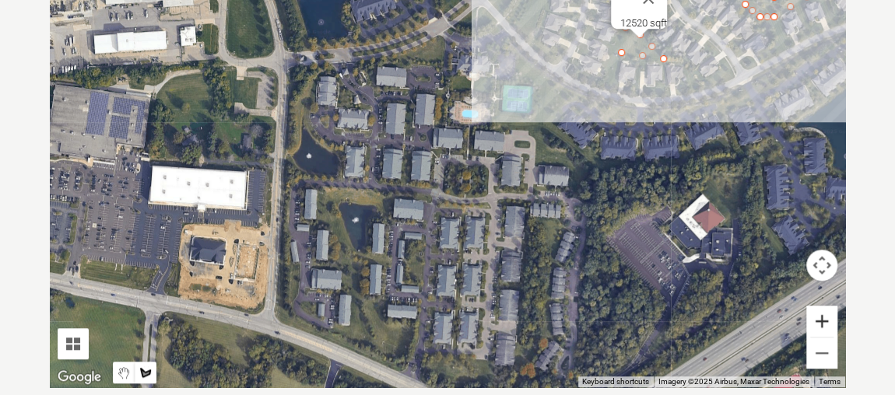
click at [823, 314] on button "Zoom in" at bounding box center [821, 321] width 31 height 31
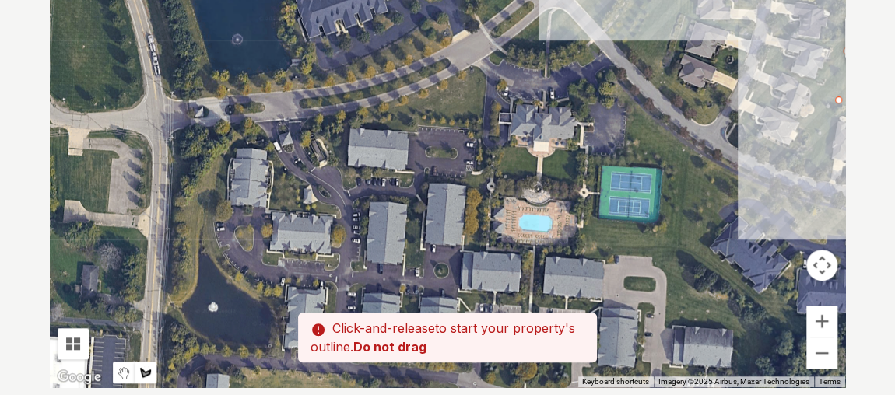
drag, startPoint x: 418, startPoint y: 100, endPoint x: 461, endPoint y: 251, distance: 157.1
click at [461, 251] on div at bounding box center [447, 154] width 795 height 467
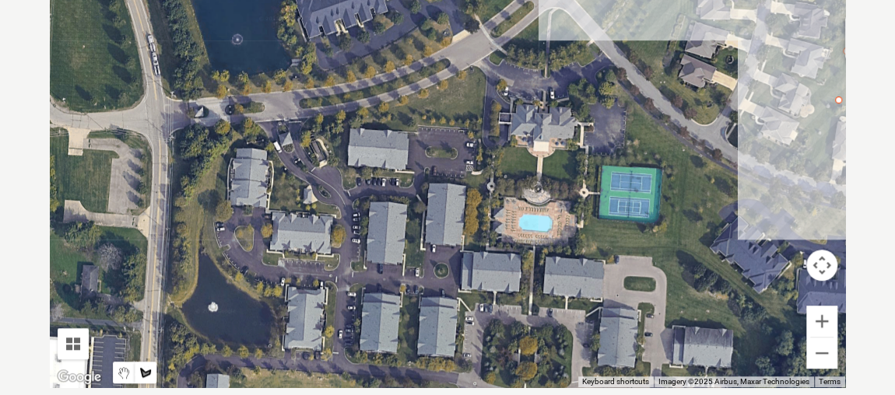
click at [314, 119] on div at bounding box center [447, 154] width 795 height 467
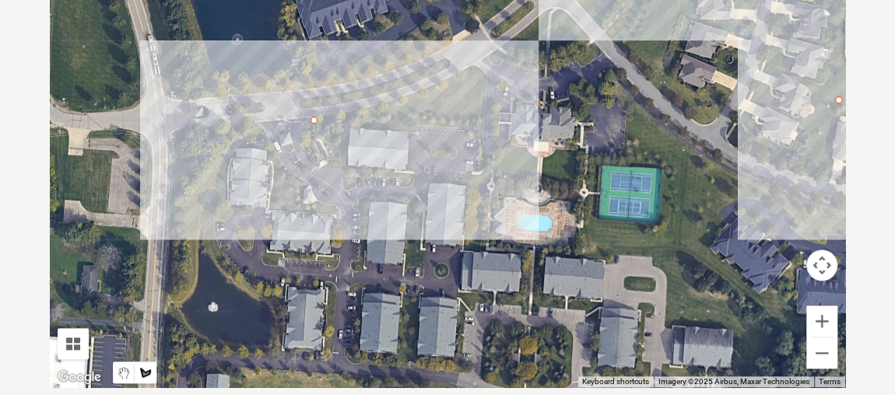
click at [402, 100] on div at bounding box center [447, 154] width 795 height 467
click at [469, 65] on div at bounding box center [447, 154] width 795 height 467
click at [487, 74] on div at bounding box center [447, 154] width 795 height 467
click at [479, 127] on div at bounding box center [447, 154] width 795 height 467
click at [494, 155] on div at bounding box center [447, 154] width 795 height 467
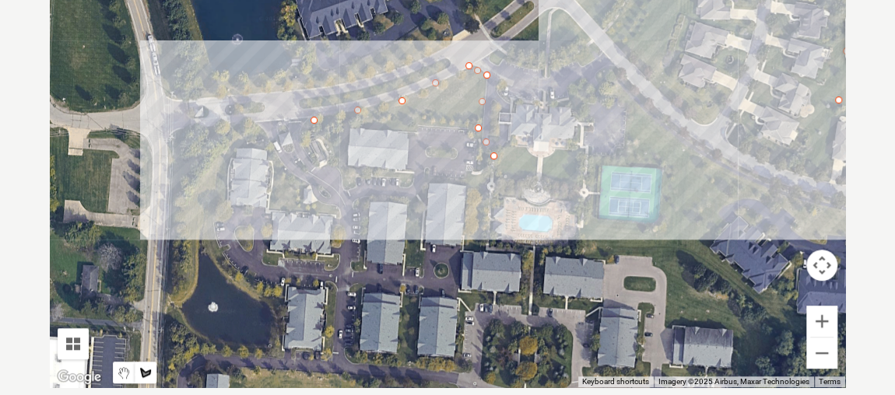
click at [585, 153] on div at bounding box center [447, 154] width 795 height 467
click at [580, 181] on div at bounding box center [447, 154] width 795 height 467
click at [492, 181] on div at bounding box center [447, 154] width 795 height 467
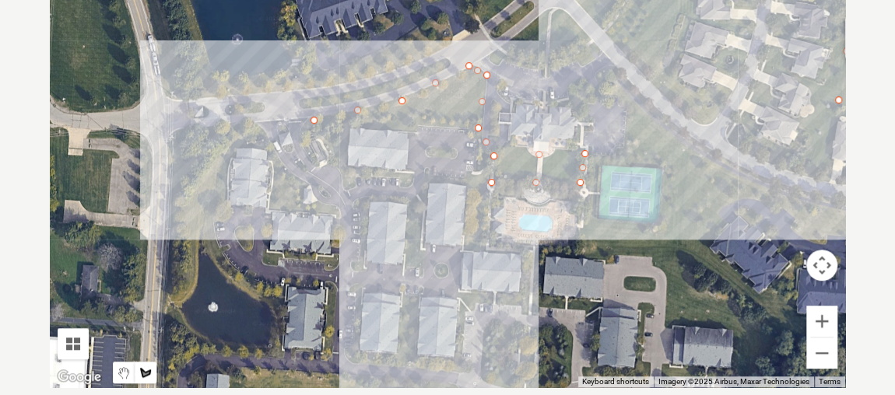
click at [487, 244] on div at bounding box center [447, 154] width 795 height 467
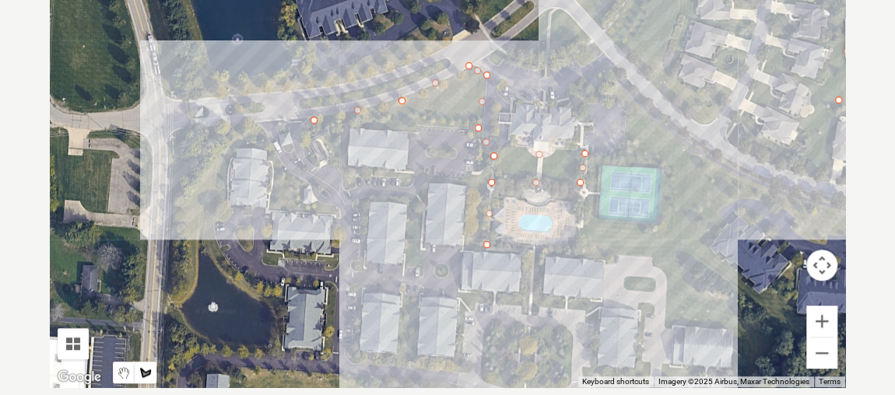
click at [583, 248] on div at bounding box center [447, 154] width 795 height 467
click at [591, 216] on div at bounding box center [447, 154] width 795 height 467
click at [663, 221] on div at bounding box center [447, 154] width 795 height 467
click at [659, 163] on div at bounding box center [447, 154] width 795 height 467
click at [628, 156] on div at bounding box center [447, 154] width 795 height 467
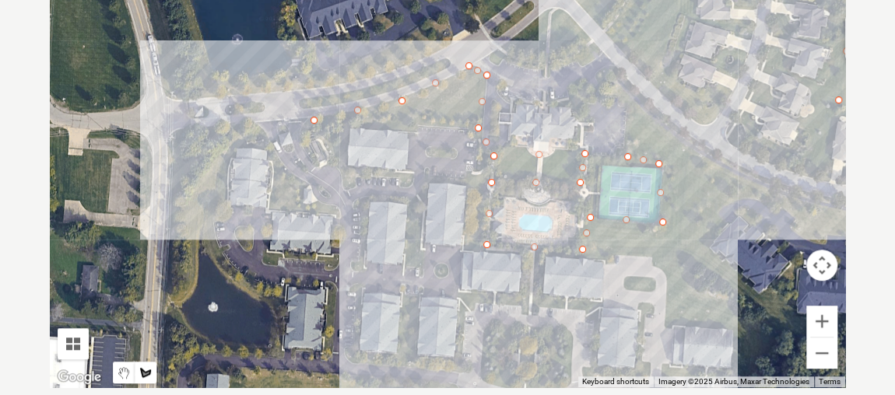
click at [619, 95] on div at bounding box center [447, 154] width 795 height 467
click at [605, 54] on div at bounding box center [447, 154] width 795 height 467
click at [482, 57] on div at bounding box center [447, 154] width 795 height 467
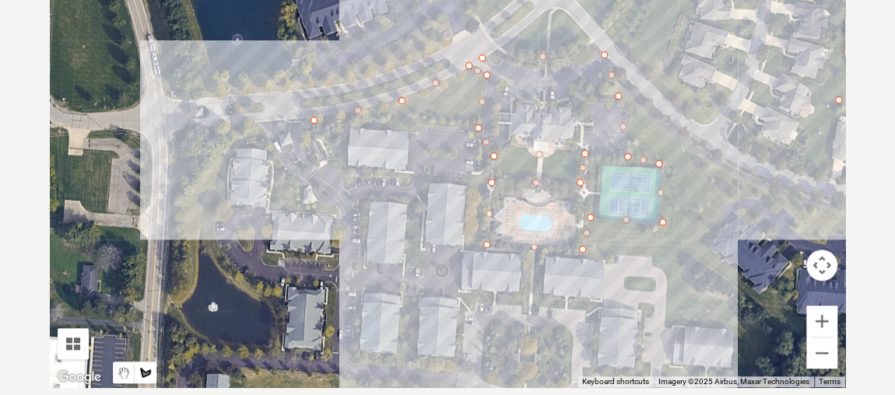
click at [552, 10] on div at bounding box center [447, 154] width 795 height 467
click at [598, 46] on div at bounding box center [447, 154] width 795 height 467
click at [625, 75] on div at bounding box center [447, 154] width 795 height 467
click at [689, 140] on div at bounding box center [447, 154] width 795 height 467
click at [677, 261] on div at bounding box center [447, 154] width 795 height 467
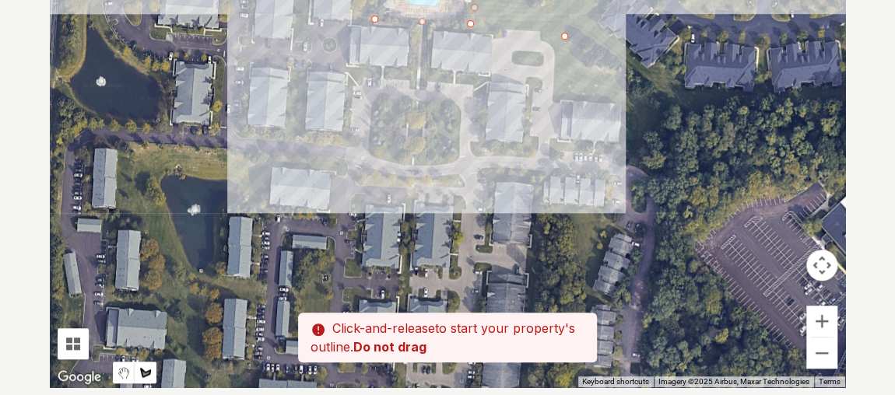
drag, startPoint x: 717, startPoint y: 298, endPoint x: 600, endPoint y: 67, distance: 258.9
click at [600, 67] on div at bounding box center [447, 154] width 795 height 467
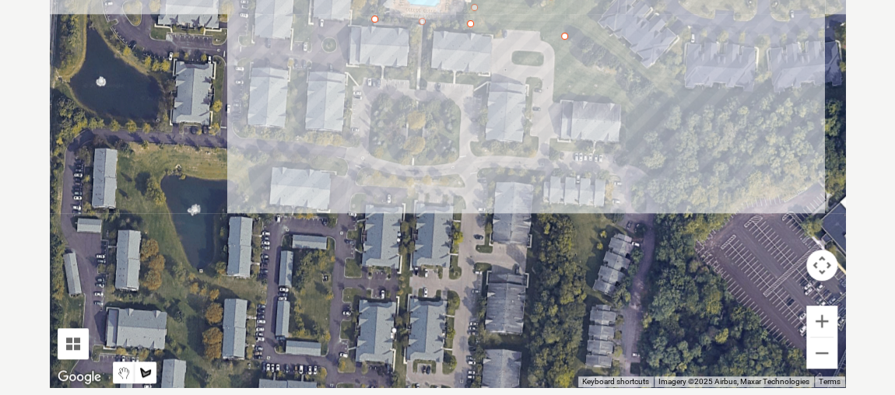
click at [651, 108] on div at bounding box center [447, 154] width 795 height 467
click at [644, 168] on div at bounding box center [447, 154] width 795 height 467
click at [614, 162] on div at bounding box center [447, 154] width 795 height 467
click at [622, 100] on div at bounding box center [447, 154] width 795 height 467
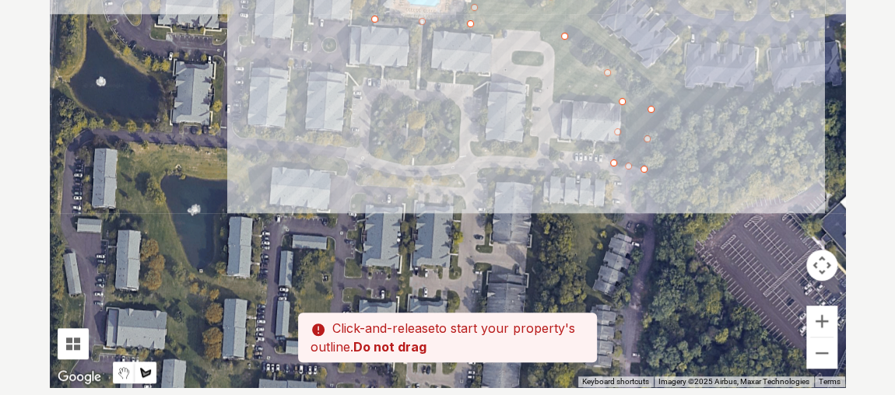
click at [557, 92] on div at bounding box center [447, 154] width 795 height 467
click at [540, 30] on div at bounding box center [447, 154] width 795 height 467
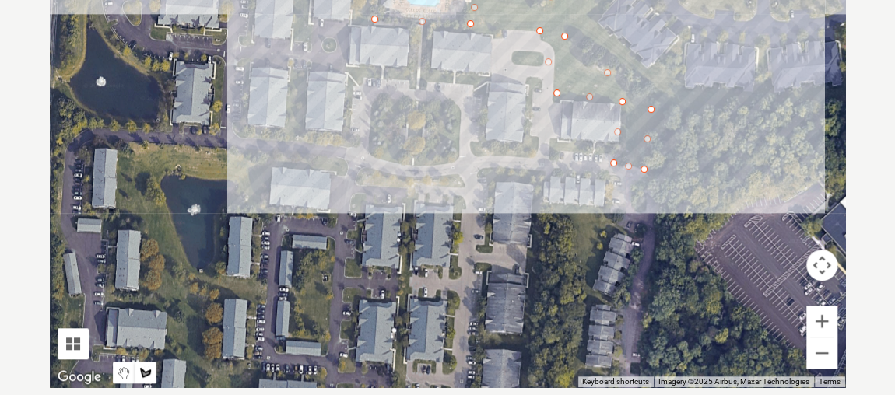
click at [430, 33] on div at bounding box center [447, 154] width 795 height 467
click at [430, 68] on div at bounding box center [447, 154] width 795 height 467
click at [488, 74] on div at bounding box center [447, 154] width 795 height 467
click at [484, 137] on div at bounding box center [447, 154] width 795 height 467
click at [608, 142] on div at bounding box center [447, 154] width 795 height 467
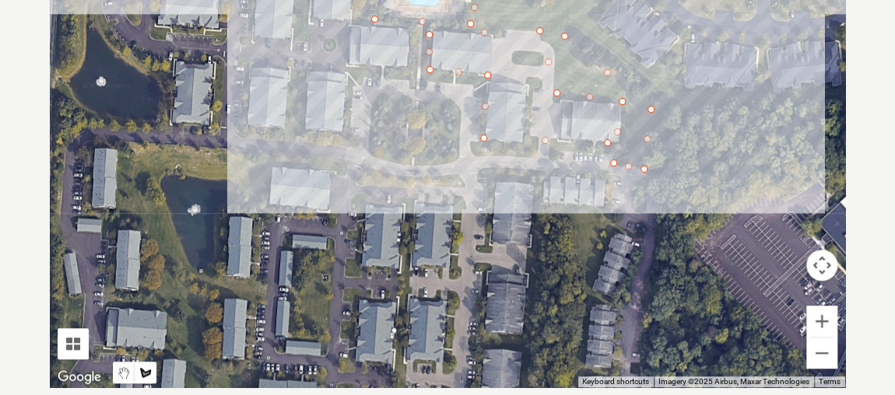
click at [587, 157] on div at bounding box center [447, 154] width 795 height 467
click at [475, 149] on div at bounding box center [447, 154] width 795 height 467
click at [469, 83] on div at bounding box center [447, 154] width 795 height 467
click at [431, 81] on div at bounding box center [447, 154] width 795 height 467
click at [428, 95] on div at bounding box center [447, 154] width 795 height 467
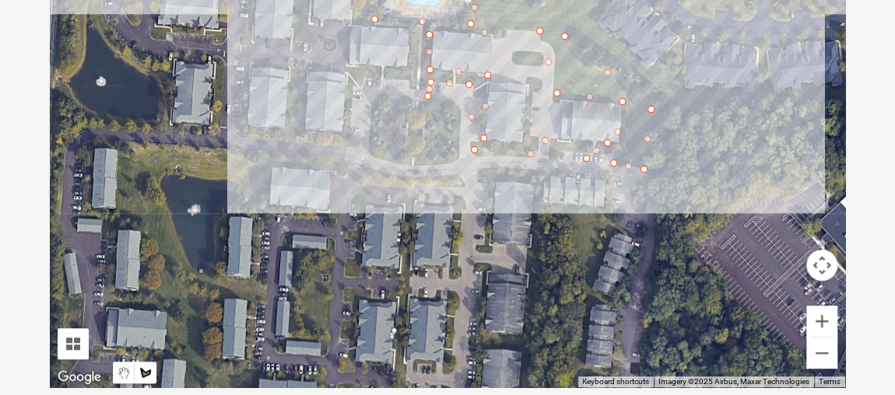
click at [456, 103] on div at bounding box center [447, 154] width 795 height 467
click at [459, 160] on div at bounding box center [447, 154] width 795 height 467
click at [376, 156] on div at bounding box center [447, 154] width 795 height 467
click at [379, 100] on div at bounding box center [447, 154] width 795 height 467
click at [408, 102] on div at bounding box center [447, 154] width 795 height 467
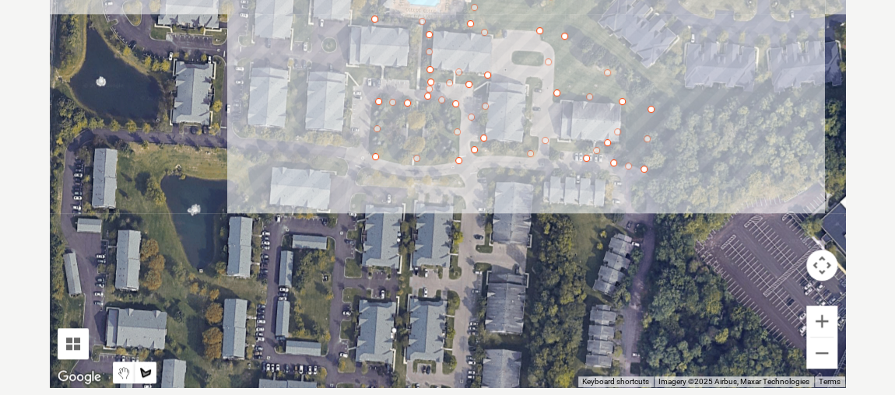
click at [405, 142] on div at bounding box center [447, 154] width 795 height 467
click at [429, 142] on div at bounding box center [447, 154] width 795 height 467
click at [426, 103] on div at bounding box center [447, 154] width 795 height 467
click at [413, 75] on div at bounding box center [447, 154] width 795 height 467
click at [345, 75] on div at bounding box center [447, 154] width 795 height 467
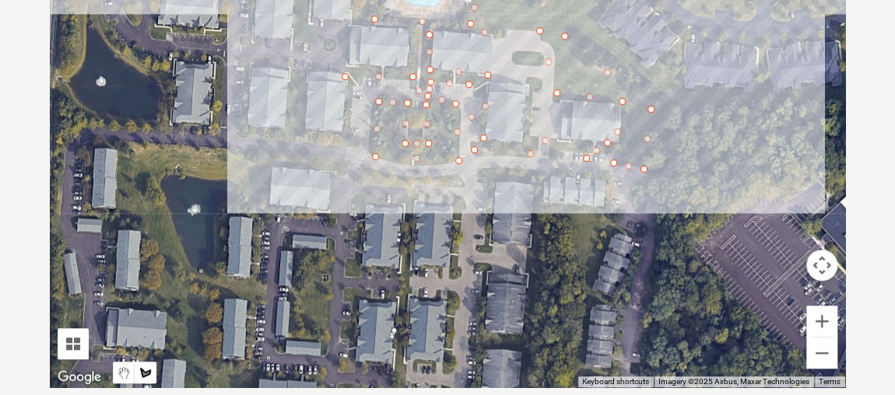
click at [355, 59] on div at bounding box center [447, 154] width 795 height 467
click at [408, 63] on div at bounding box center [447, 154] width 795 height 467
click at [409, 27] on div at bounding box center [447, 154] width 795 height 467
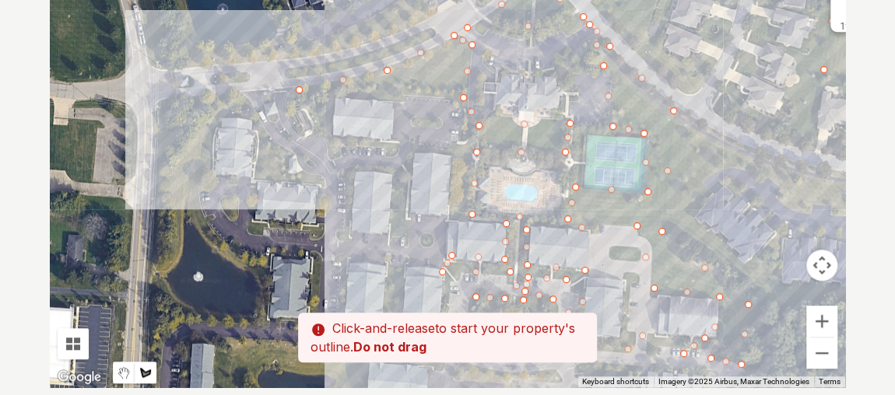
drag, startPoint x: 353, startPoint y: 21, endPoint x: 451, endPoint y: 219, distance: 220.6
click at [451, 219] on div at bounding box center [447, 154] width 795 height 467
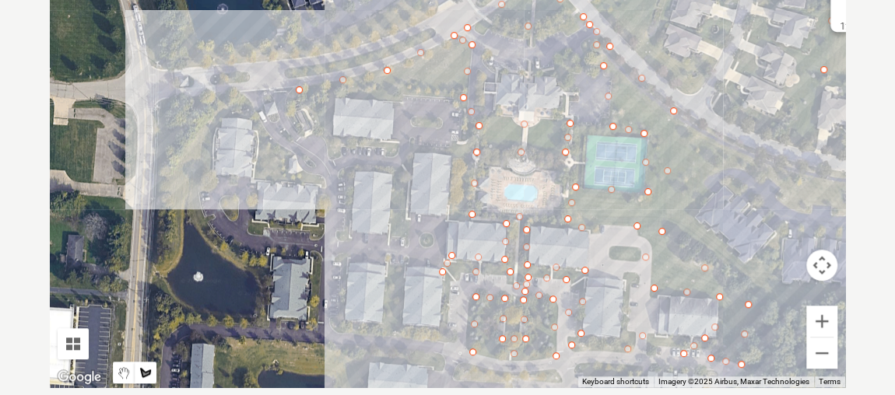
click at [448, 215] on div at bounding box center [447, 154] width 795 height 467
click at [449, 148] on div at bounding box center [447, 154] width 795 height 467
click at [453, 92] on div at bounding box center [447, 154] width 795 height 467
click at [348, 93] on div at bounding box center [447, 154] width 795 height 467
click at [332, 101] on div at bounding box center [447, 154] width 795 height 467
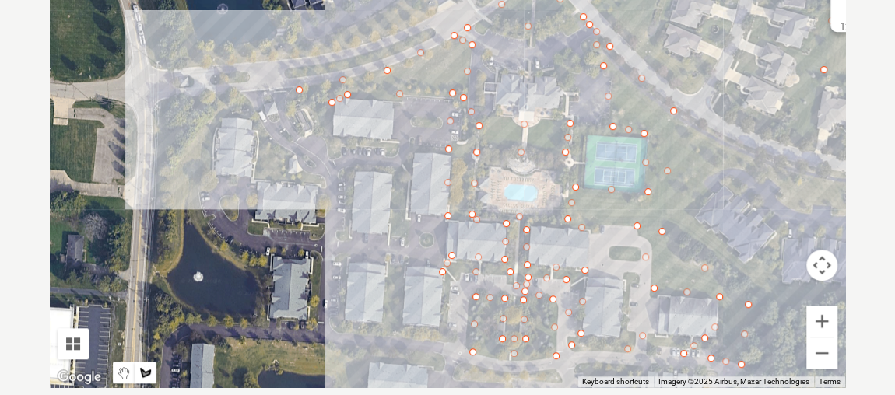
click at [332, 135] on div at bounding box center [447, 154] width 795 height 467
click at [397, 142] on div at bounding box center [447, 154] width 795 height 467
click at [384, 151] on div at bounding box center [447, 154] width 795 height 467
click at [331, 153] on div at bounding box center [447, 154] width 795 height 467
click at [321, 128] on div at bounding box center [447, 154] width 795 height 467
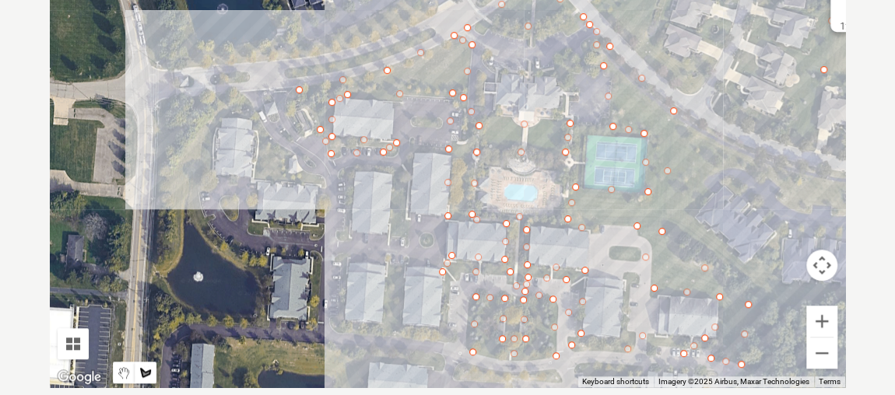
click at [304, 95] on div at bounding box center [447, 154] width 795 height 467
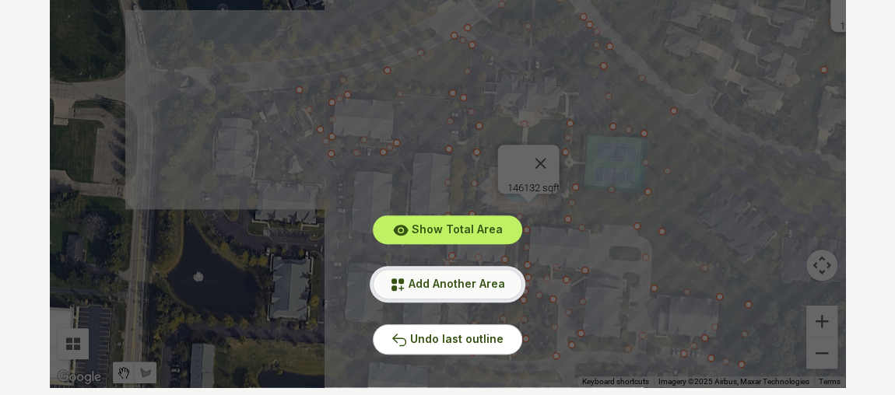
click at [454, 286] on span "Add Another Area" at bounding box center [457, 283] width 96 height 13
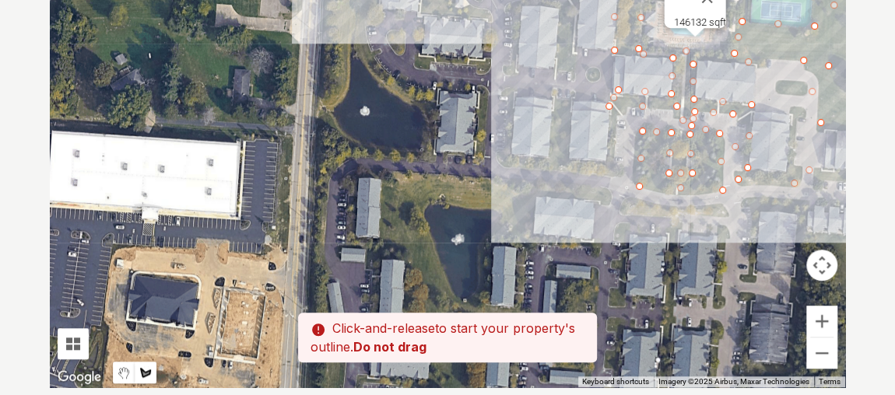
drag, startPoint x: 325, startPoint y: 308, endPoint x: 496, endPoint y: 140, distance: 239.9
click at [496, 140] on div at bounding box center [447, 154] width 795 height 467
click at [384, 173] on div at bounding box center [447, 154] width 795 height 467
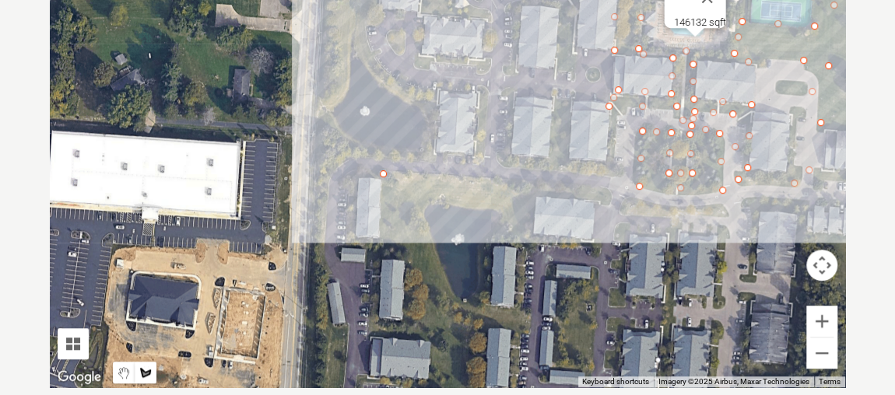
click at [609, 188] on div at bounding box center [447, 154] width 795 height 467
click at [608, 203] on div at bounding box center [447, 154] width 795 height 467
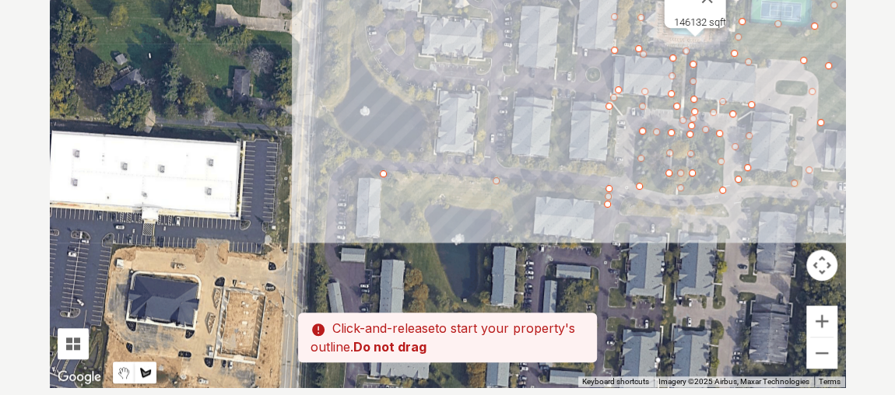
click at [530, 193] on div at bounding box center [447, 154] width 795 height 467
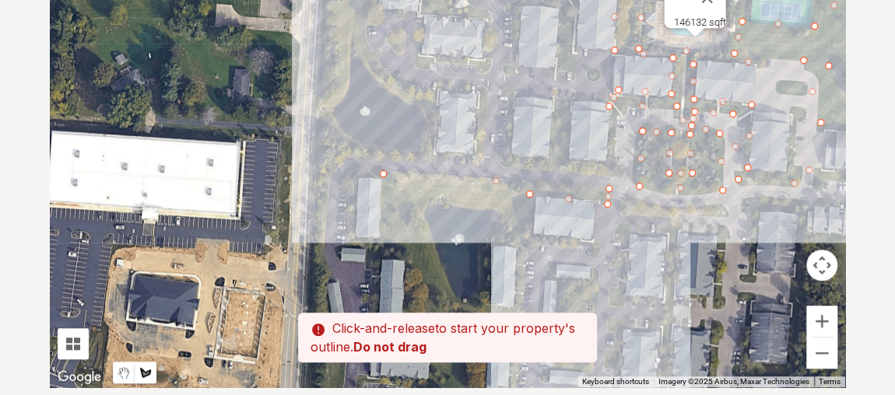
click at [521, 233] on div at bounding box center [447, 154] width 795 height 467
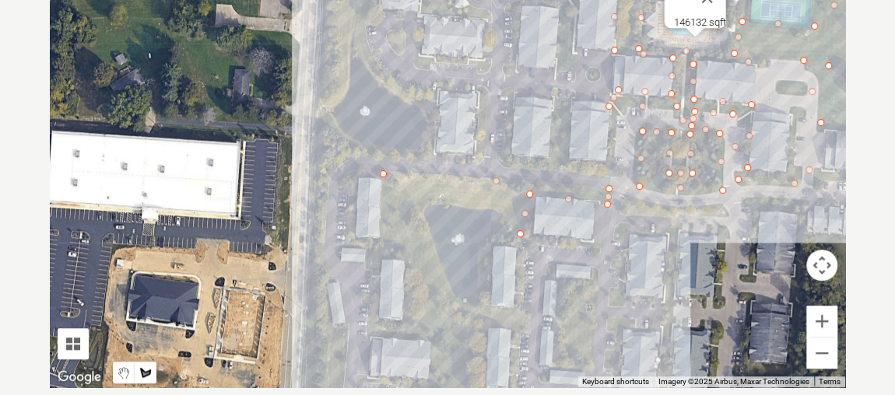
click at [493, 236] on div at bounding box center [447, 154] width 795 height 467
click at [493, 306] on div at bounding box center [447, 154] width 795 height 467
click at [514, 303] on div at bounding box center [447, 154] width 795 height 467
click at [518, 248] on div at bounding box center [447, 154] width 795 height 467
click at [526, 265] on div at bounding box center [447, 154] width 795 height 467
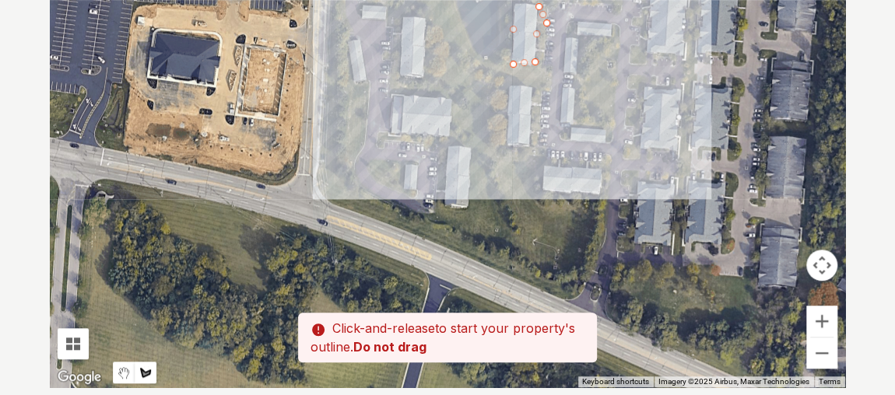
drag, startPoint x: 525, startPoint y: 295, endPoint x: 542, endPoint y: 109, distance: 186.7
click at [542, 82] on div at bounding box center [447, 154] width 795 height 467
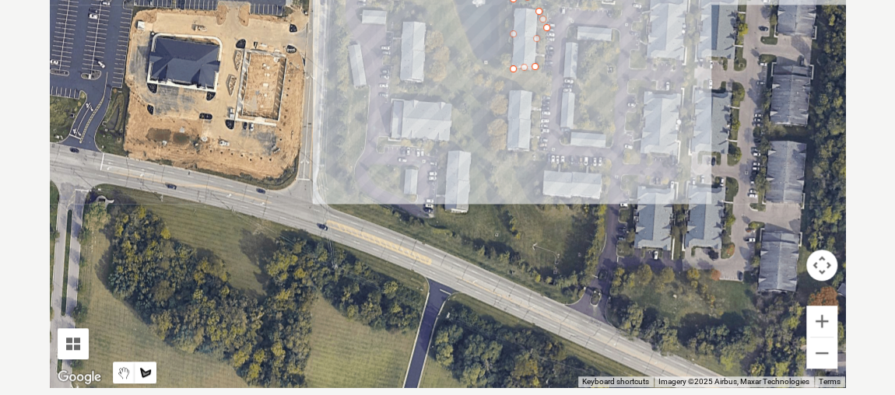
click at [540, 170] on div at bounding box center [447, 154] width 795 height 467
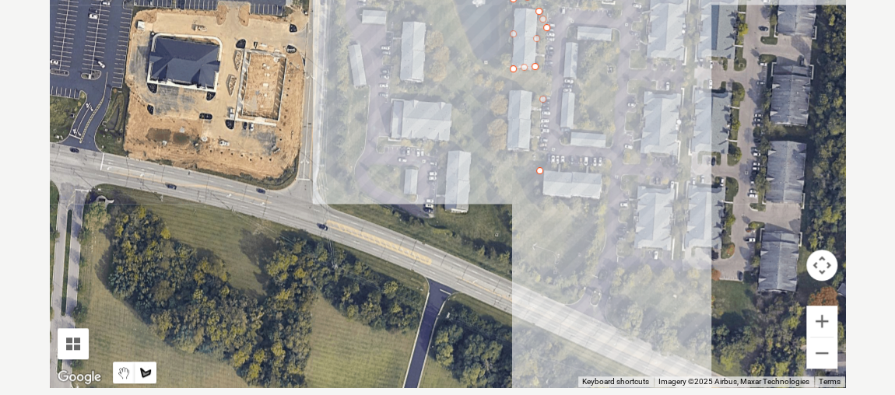
click at [539, 198] on div at bounding box center [447, 154] width 795 height 467
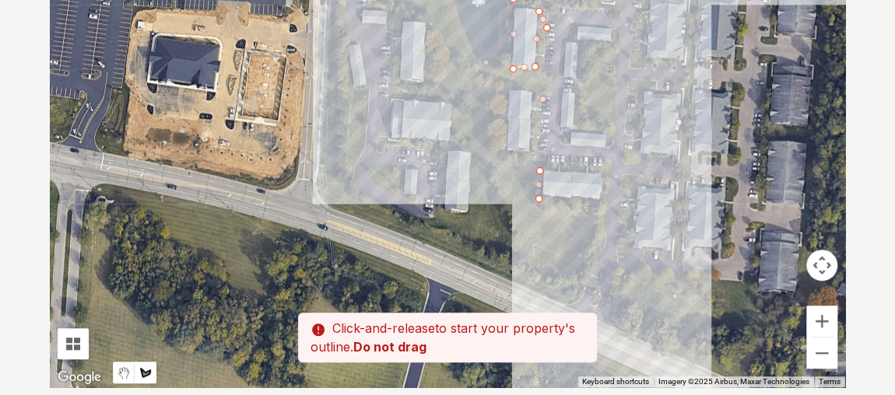
click at [597, 210] on div at bounding box center [447, 154] width 795 height 467
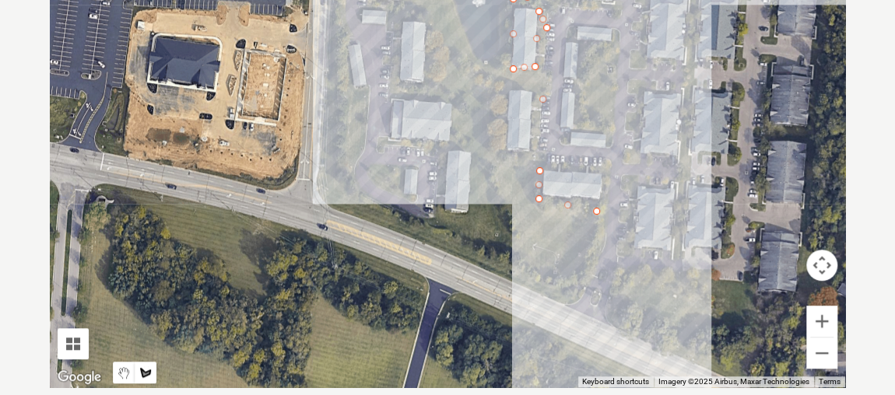
click at [571, 300] on div at bounding box center [447, 154] width 795 height 467
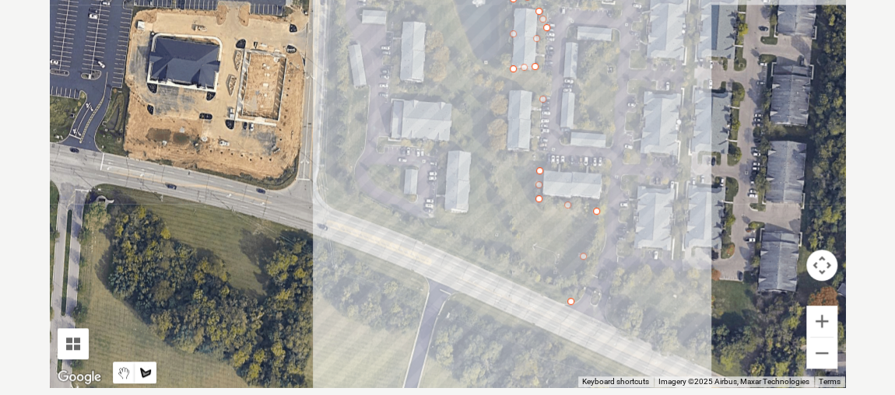
click at [434, 243] on div at bounding box center [447, 154] width 795 height 467
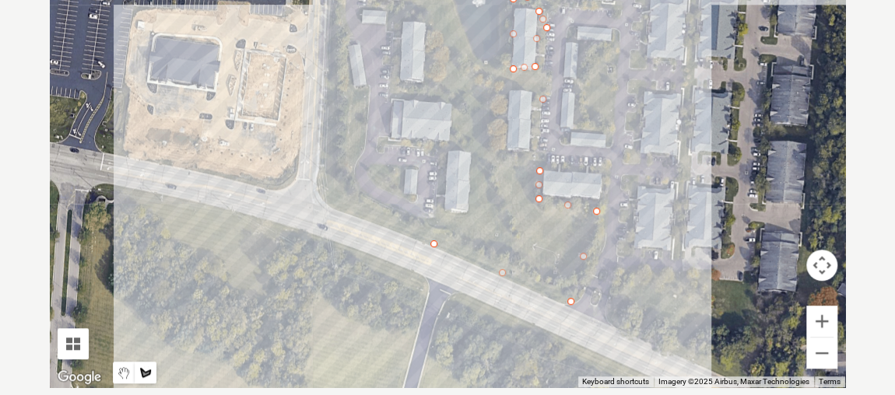
click at [324, 195] on div at bounding box center [447, 154] width 795 height 467
click at [327, 75] on div at bounding box center [447, 154] width 795 height 467
click at [341, 183] on div at bounding box center [447, 154] width 795 height 467
click at [350, 84] on div at bounding box center [447, 154] width 795 height 467
click at [370, 85] on div at bounding box center [447, 154] width 795 height 467
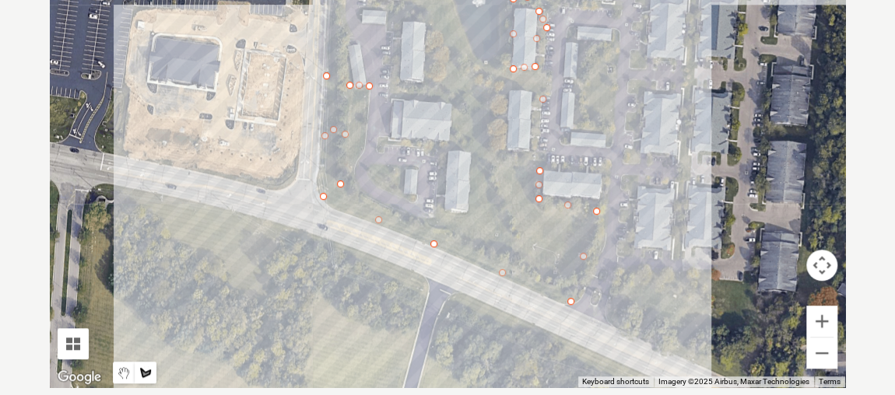
click at [352, 184] on div at bounding box center [447, 154] width 795 height 467
click at [417, 226] on div at bounding box center [447, 154] width 795 height 467
click at [472, 213] on div at bounding box center [447, 154] width 795 height 467
click at [472, 148] on div at bounding box center [447, 154] width 795 height 467
click at [448, 101] on div at bounding box center [447, 154] width 795 height 467
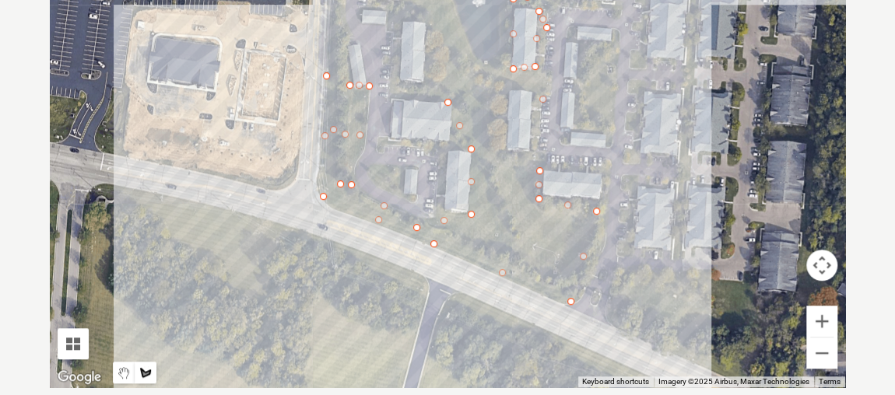
click at [392, 93] on div at bounding box center [447, 154] width 795 height 467
click at [423, 78] on div at bounding box center [447, 154] width 795 height 467
click at [419, 22] on div at bounding box center [447, 154] width 795 height 467
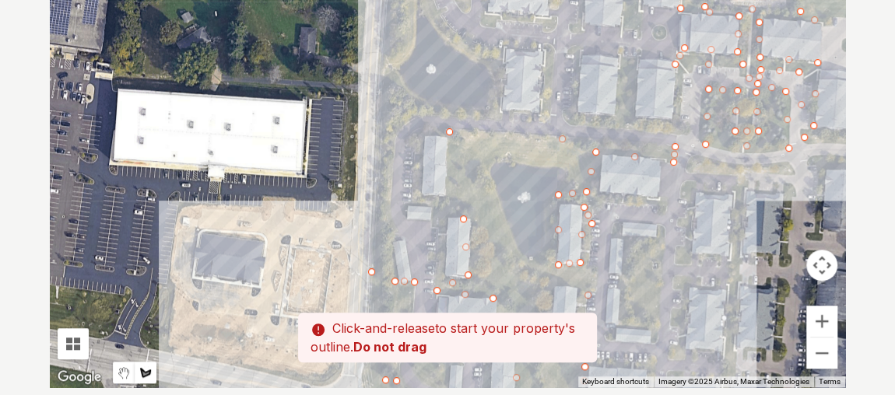
drag, startPoint x: 395, startPoint y: 15, endPoint x: 445, endPoint y: 223, distance: 213.6
click at [445, 223] on div at bounding box center [447, 154] width 795 height 467
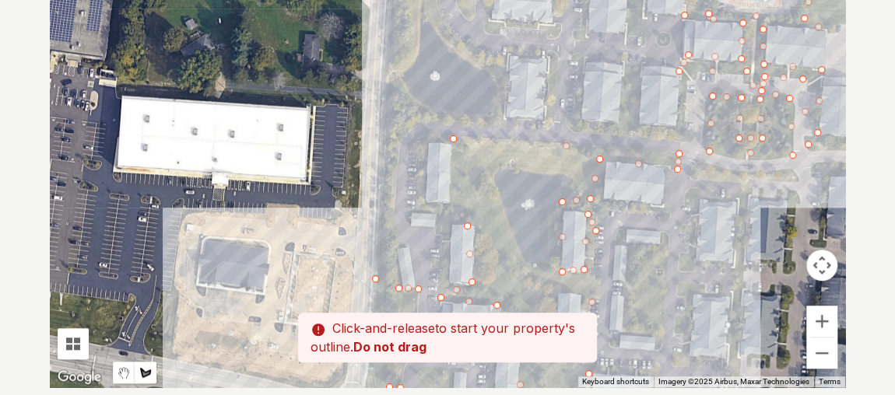
click at [447, 157] on div at bounding box center [447, 154] width 795 height 467
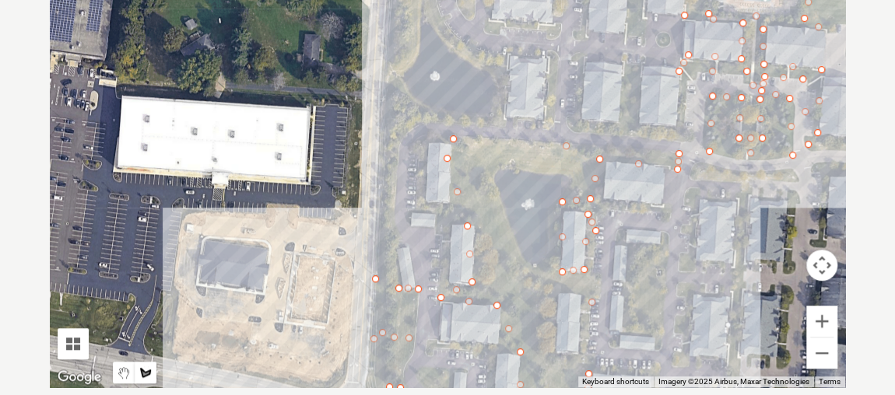
click at [479, 170] on div at bounding box center [447, 154] width 795 height 467
click at [517, 262] on div at bounding box center [447, 154] width 795 height 467
click at [537, 273] on div at bounding box center [447, 154] width 795 height 467
click at [552, 223] on div at bounding box center [447, 154] width 795 height 467
click at [566, 172] on div at bounding box center [447, 154] width 795 height 467
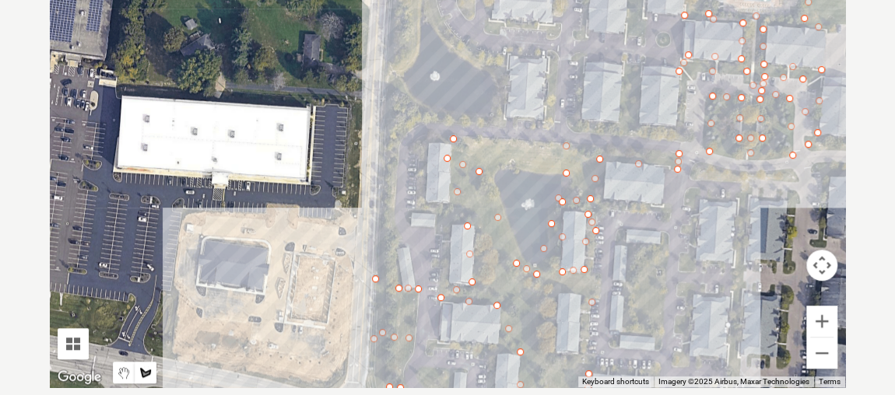
click at [482, 155] on div at bounding box center [447, 154] width 795 height 467
click at [451, 138] on div at bounding box center [447, 154] width 795 height 467
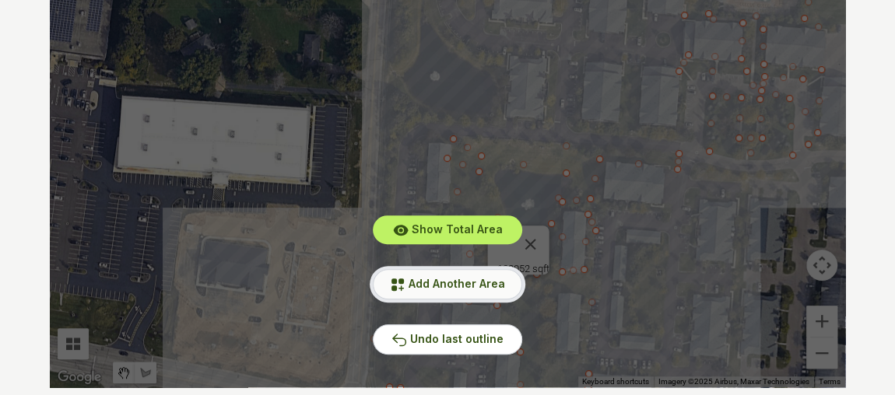
click at [466, 291] on button "Add Another Area" at bounding box center [447, 284] width 149 height 30
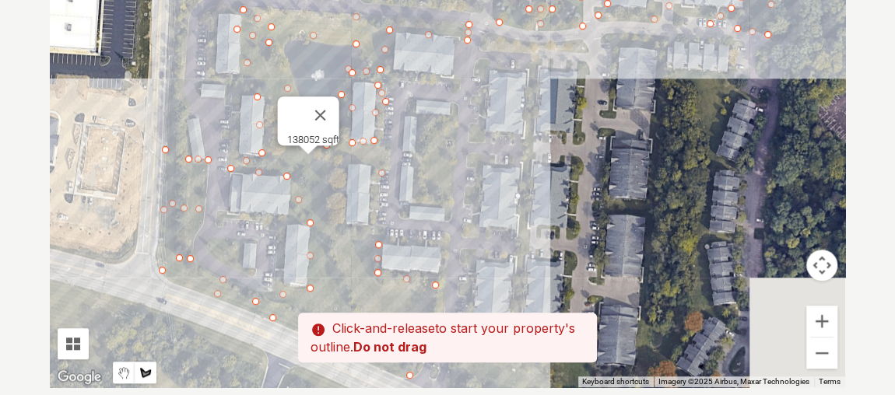
drag, startPoint x: 616, startPoint y: 279, endPoint x: 398, endPoint y: 144, distance: 257.2
click at [398, 144] on div at bounding box center [447, 154] width 795 height 467
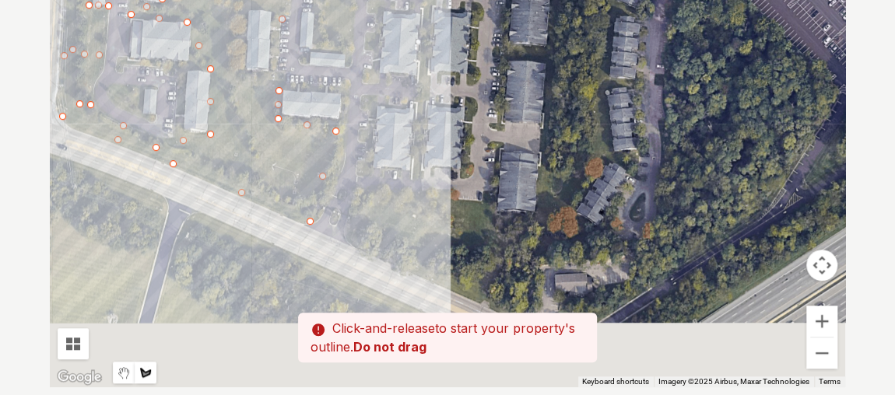
drag, startPoint x: 673, startPoint y: 271, endPoint x: 573, endPoint y: 113, distance: 187.1
click at [573, 113] on div at bounding box center [447, 154] width 795 height 467
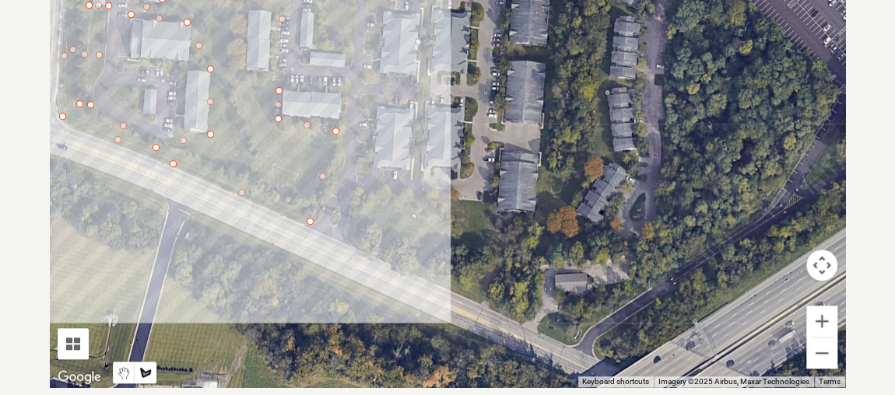
click at [347, 233] on div at bounding box center [447, 154] width 795 height 467
click at [359, 195] on div at bounding box center [447, 154] width 795 height 467
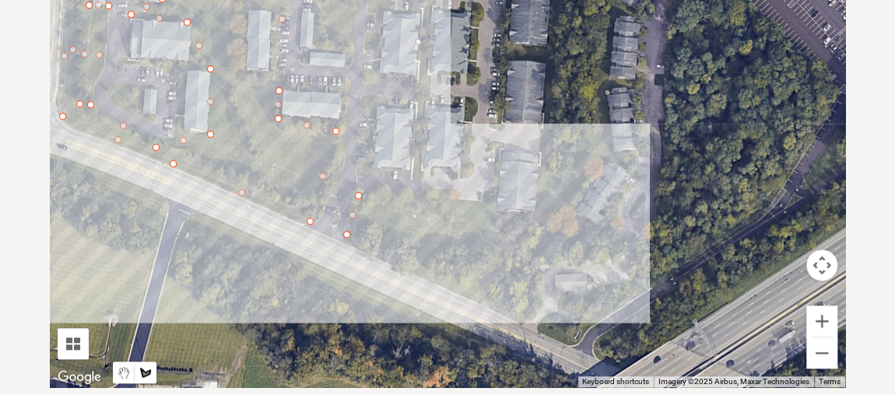
click at [489, 202] on div at bounding box center [447, 154] width 795 height 467
click at [535, 209] on div at bounding box center [447, 154] width 795 height 467
click at [539, 156] on div at bounding box center [447, 154] width 795 height 467
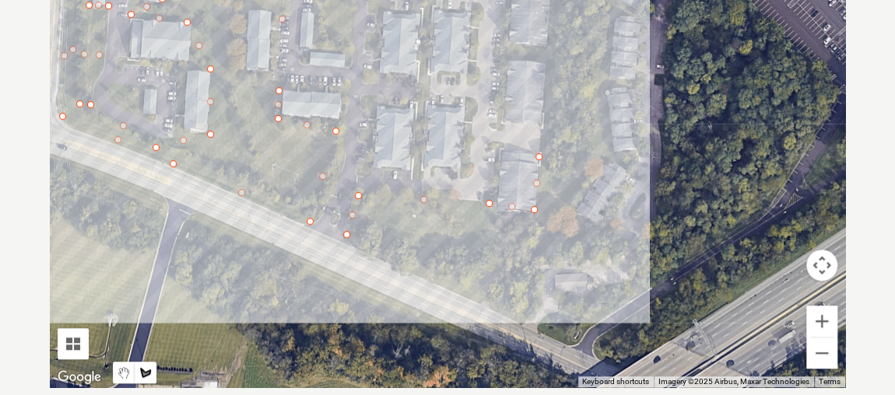
click at [542, 66] on div at bounding box center [447, 154] width 795 height 467
click at [496, 48] on div at bounding box center [447, 154] width 795 height 467
click at [545, 42] on div at bounding box center [447, 154] width 795 height 467
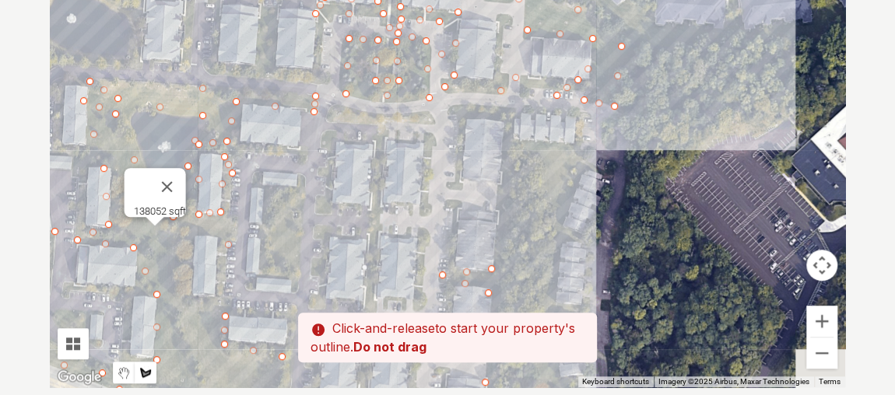
drag, startPoint x: 538, startPoint y: 25, endPoint x: 485, endPoint y: 248, distance: 229.5
click at [481, 262] on div at bounding box center [447, 154] width 795 height 467
click at [500, 173] on div at bounding box center [447, 154] width 795 height 467
click at [503, 120] on div at bounding box center [447, 154] width 795 height 467
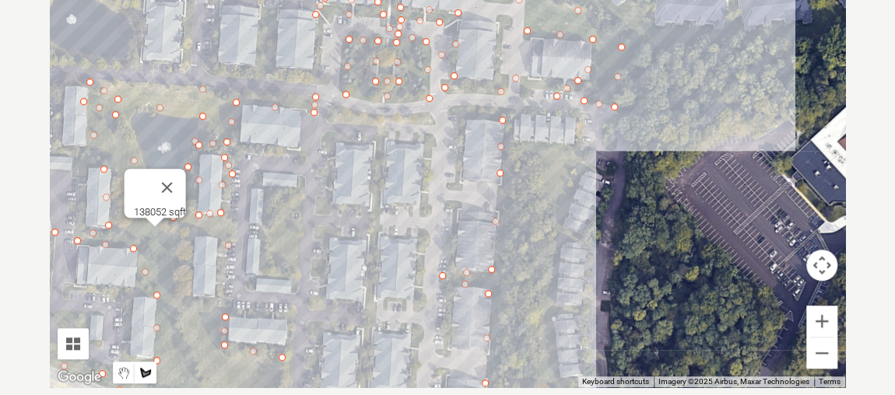
click at [450, 111] on div at bounding box center [447, 154] width 795 height 467
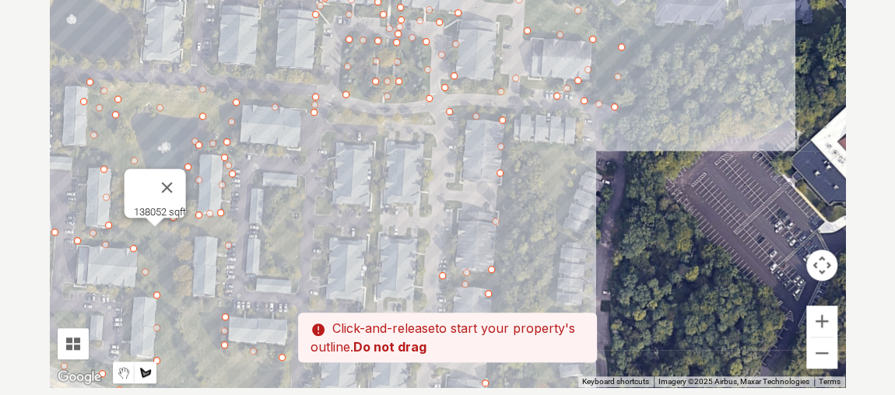
click at [510, 109] on div at bounding box center [447, 154] width 795 height 467
click at [517, 144] on div at bounding box center [447, 154] width 795 height 467
click at [567, 144] on div at bounding box center [447, 154] width 795 height 467
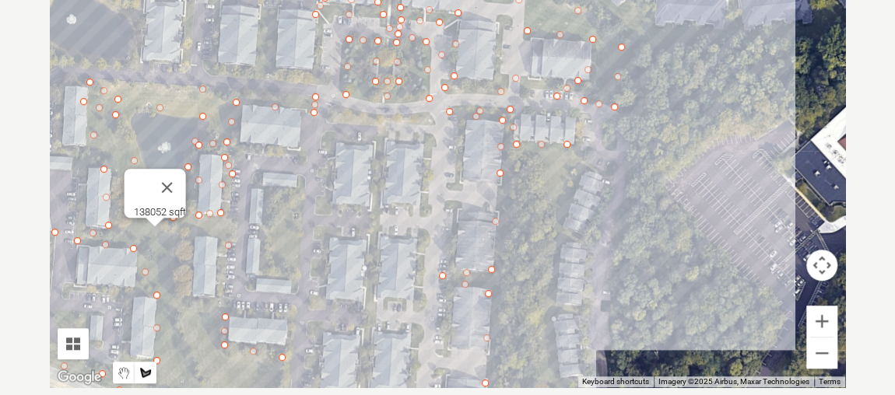
click at [592, 171] on div at bounding box center [447, 154] width 795 height 467
click at [565, 226] on div at bounding box center [447, 154] width 795 height 467
click at [589, 238] on div at bounding box center [447, 154] width 795 height 467
click at [561, 247] on div at bounding box center [447, 154] width 795 height 467
click at [558, 298] on div at bounding box center [447, 154] width 795 height 467
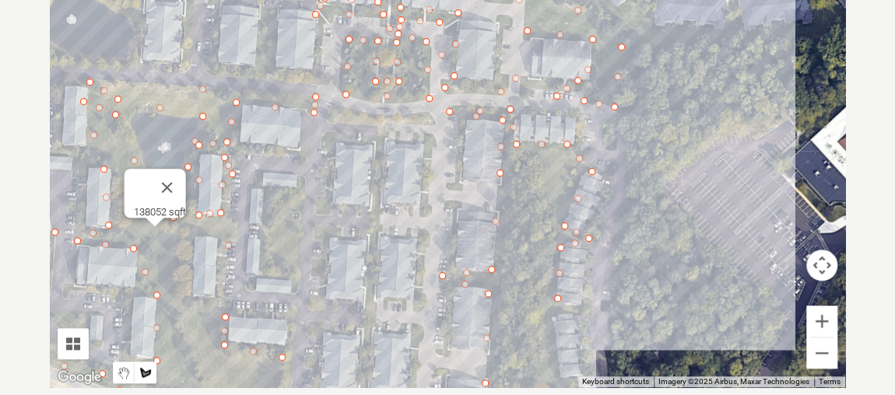
click at [584, 310] on div at bounding box center [447, 154] width 795 height 467
click at [554, 317] on div at bounding box center [447, 154] width 795 height 467
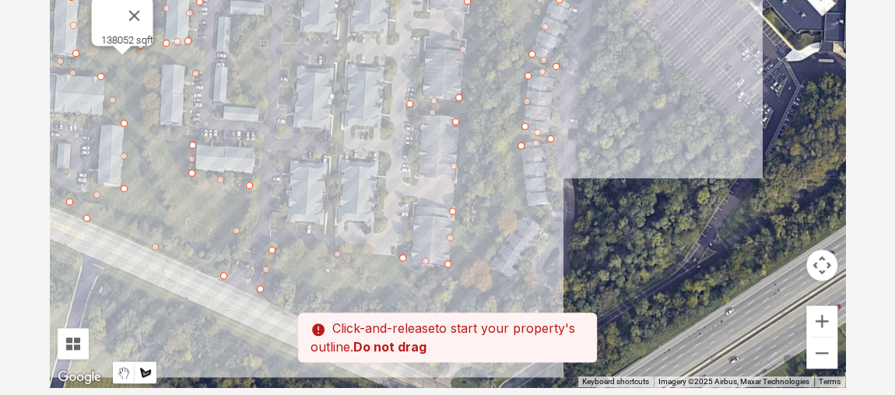
drag, startPoint x: 556, startPoint y: 355, endPoint x: 524, endPoint y: 181, distance: 176.6
click at [524, 181] on div at bounding box center [447, 154] width 795 height 467
click at [528, 202] on div at bounding box center [447, 154] width 795 height 467
click at [549, 212] on div at bounding box center [447, 154] width 795 height 467
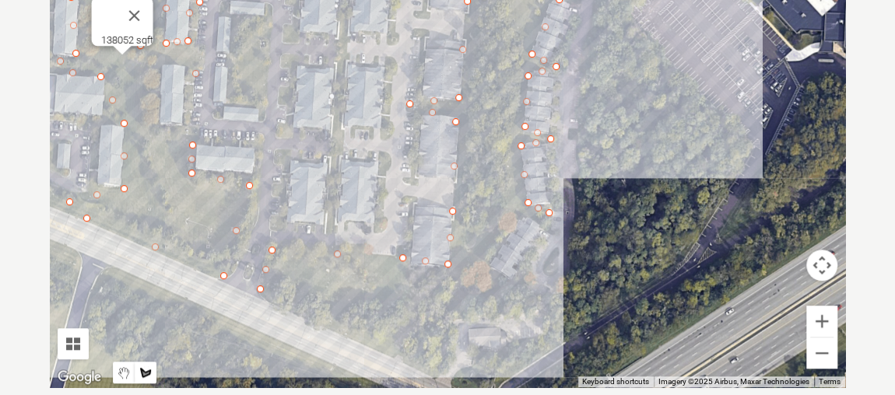
click at [519, 218] on div at bounding box center [447, 154] width 795 height 467
click at [486, 267] on div at bounding box center [447, 154] width 795 height 467
click at [460, 262] on div at bounding box center [447, 154] width 795 height 467
click at [473, 223] on div at bounding box center [447, 154] width 795 height 467
click at [510, 188] on div at bounding box center [447, 154] width 795 height 467
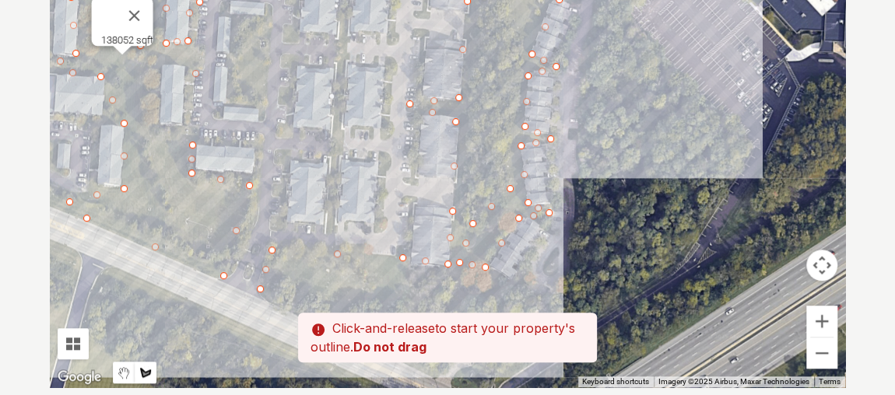
click at [512, 106] on div at bounding box center [447, 154] width 795 height 467
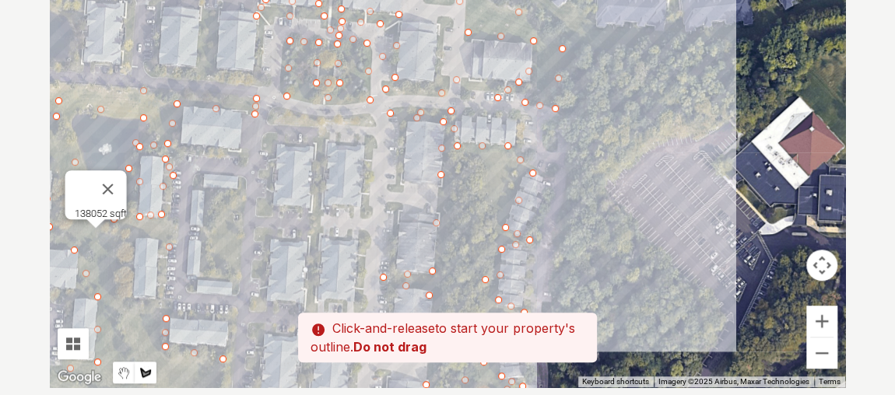
drag, startPoint x: 521, startPoint y: 42, endPoint x: 493, endPoint y: 220, distance: 180.4
click at [493, 220] on div at bounding box center [447, 154] width 795 height 467
click at [496, 198] on div at bounding box center [447, 154] width 795 height 467
click at [479, 156] on div at bounding box center [447, 154] width 795 height 467
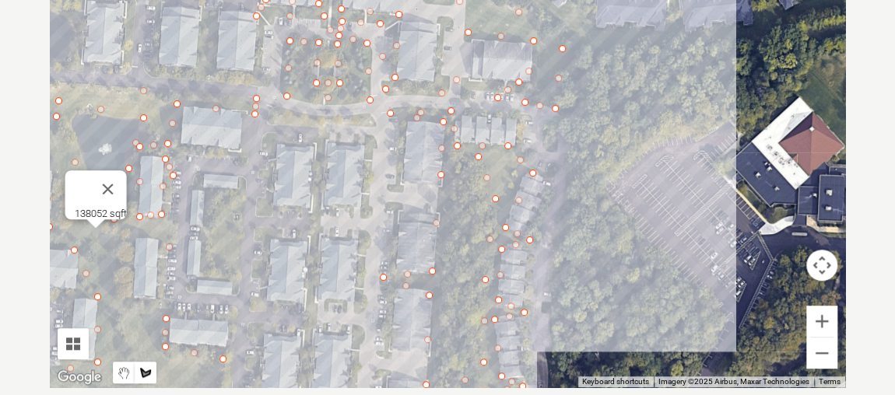
click at [450, 156] on div at bounding box center [447, 154] width 795 height 467
click at [444, 219] on div at bounding box center [447, 154] width 795 height 467
click at [436, 324] on div at bounding box center [447, 154] width 795 height 467
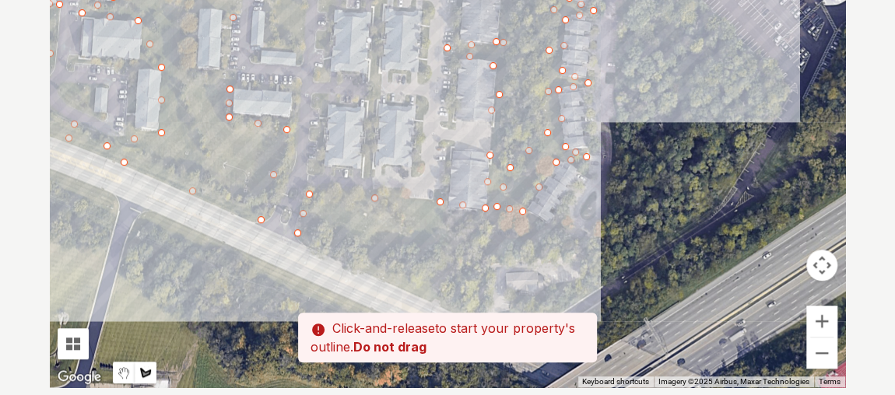
drag, startPoint x: 447, startPoint y: 349, endPoint x: 511, endPoint y: 117, distance: 239.7
click at [511, 117] on div at bounding box center [447, 154] width 795 height 467
click at [496, 167] on div at bounding box center [447, 154] width 795 height 467
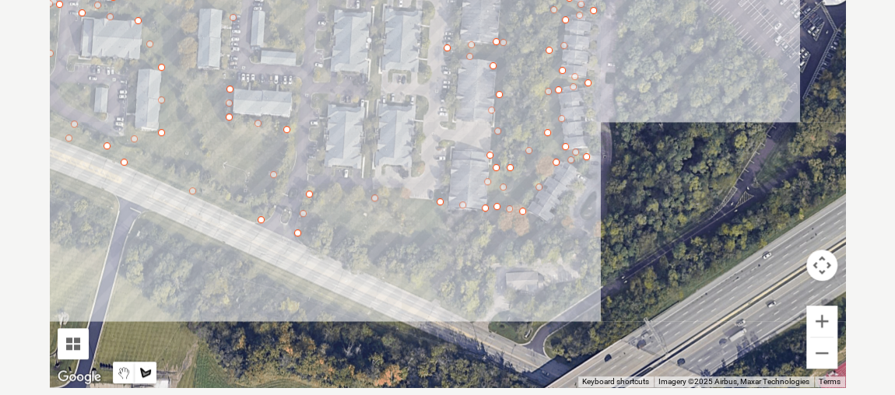
click at [489, 224] on div at bounding box center [447, 154] width 795 height 467
click at [444, 236] on div at bounding box center [447, 154] width 795 height 467
click at [379, 254] on div at bounding box center [447, 154] width 795 height 467
click at [433, 282] on div at bounding box center [447, 154] width 795 height 467
click at [426, 297] on div at bounding box center [447, 154] width 795 height 467
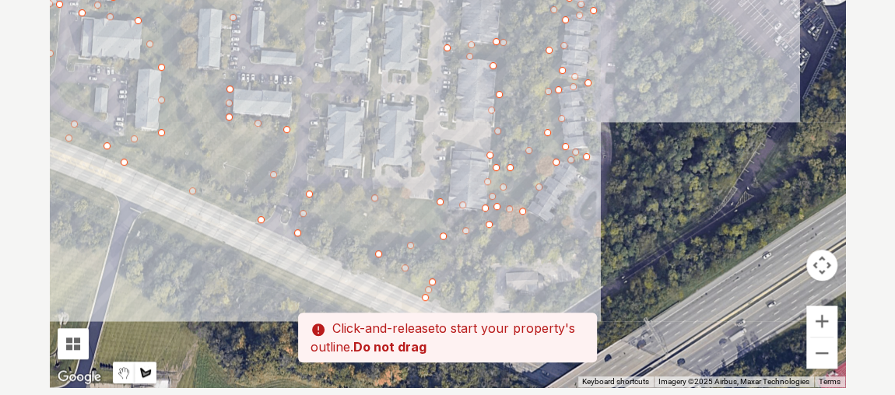
click at [301, 236] on div at bounding box center [447, 154] width 795 height 467
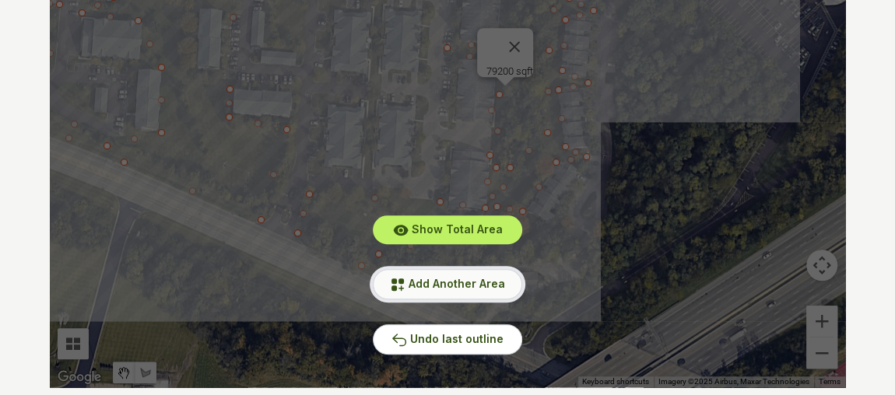
click at [427, 284] on span "Add Another Area" at bounding box center [457, 283] width 96 height 13
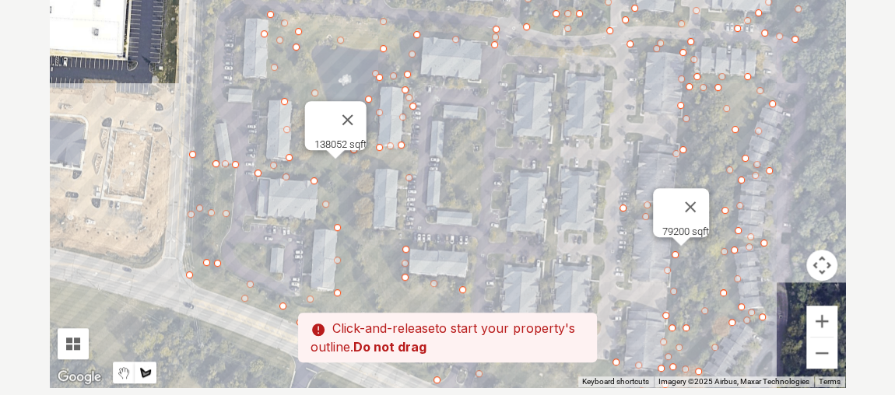
drag, startPoint x: 380, startPoint y: 181, endPoint x: 521, endPoint y: 269, distance: 166.0
click at [521, 269] on div at bounding box center [447, 154] width 795 height 467
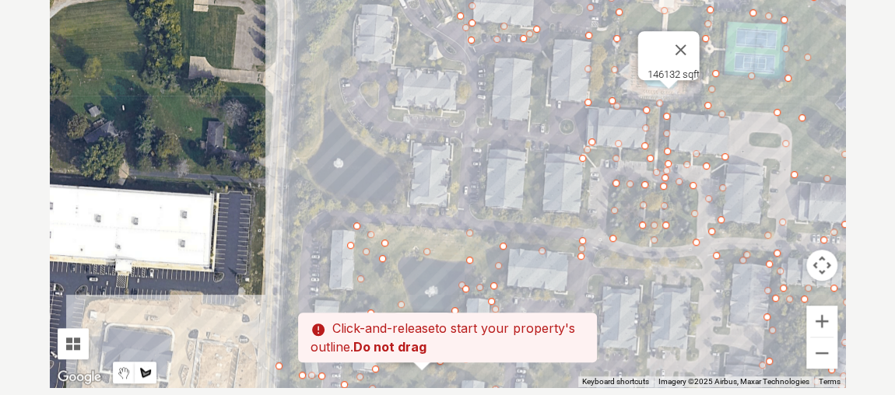
drag, startPoint x: 409, startPoint y: 97, endPoint x: 496, endPoint y: 311, distance: 231.0
click at [496, 311] on div "Pssst - zoom in over here To navigate the map with touch gestures double-tap an…" at bounding box center [447, 154] width 795 height 467
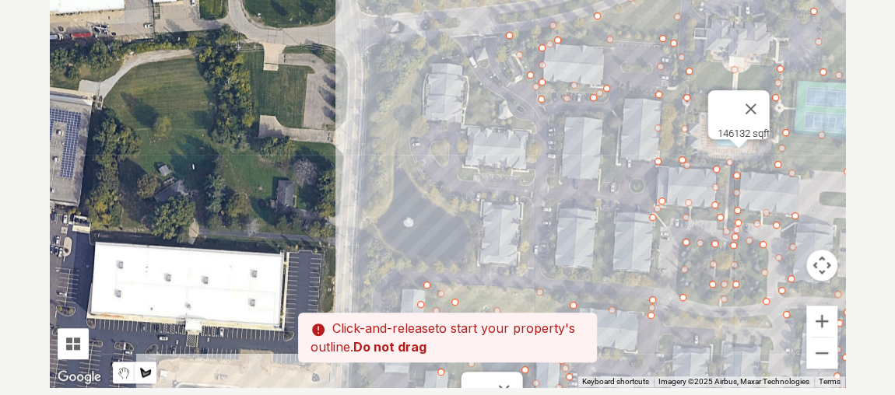
drag, startPoint x: 435, startPoint y: 72, endPoint x: 503, endPoint y: 135, distance: 92.5
click at [503, 135] on div at bounding box center [447, 154] width 795 height 467
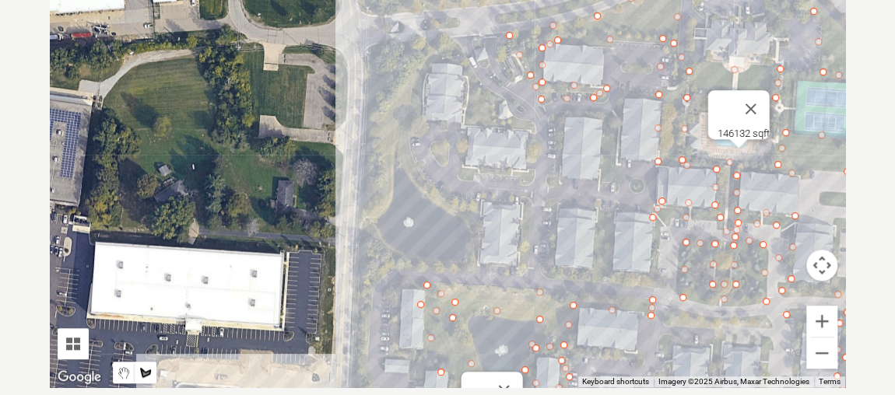
click at [384, 160] on div at bounding box center [447, 154] width 795 height 467
click at [416, 174] on div at bounding box center [447, 154] width 795 height 467
click at [418, 116] on div at bounding box center [447, 154] width 795 height 467
click at [445, 48] on div at bounding box center [447, 154] width 795 height 467
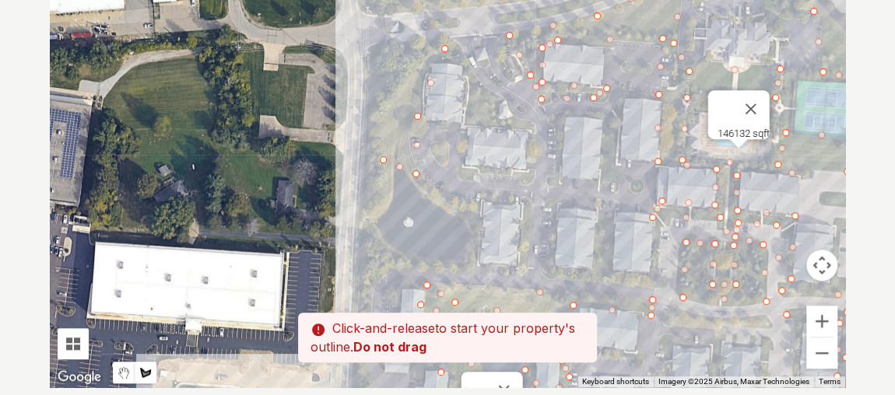
click at [468, 75] on div at bounding box center [447, 154] width 795 height 467
click at [465, 124] on div at bounding box center [447, 154] width 795 height 467
click at [535, 129] on div at bounding box center [447, 154] width 795 height 467
click at [500, 114] on div at bounding box center [447, 154] width 795 height 467
click at [494, 93] on div at bounding box center [447, 154] width 795 height 467
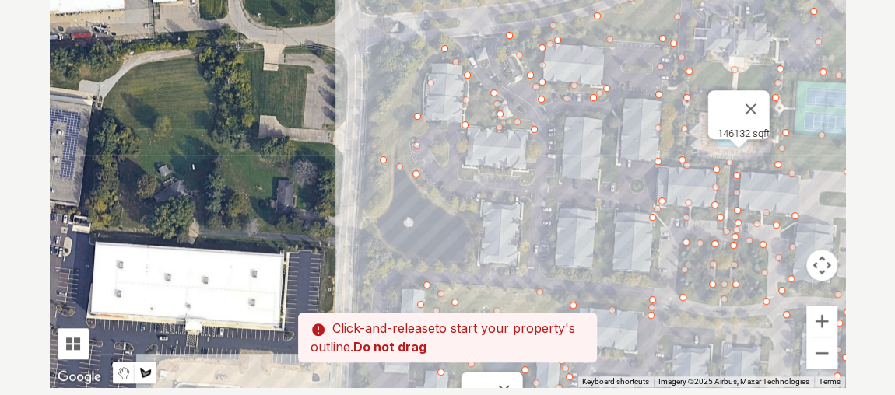
click at [476, 75] on div at bounding box center [447, 154] width 795 height 467
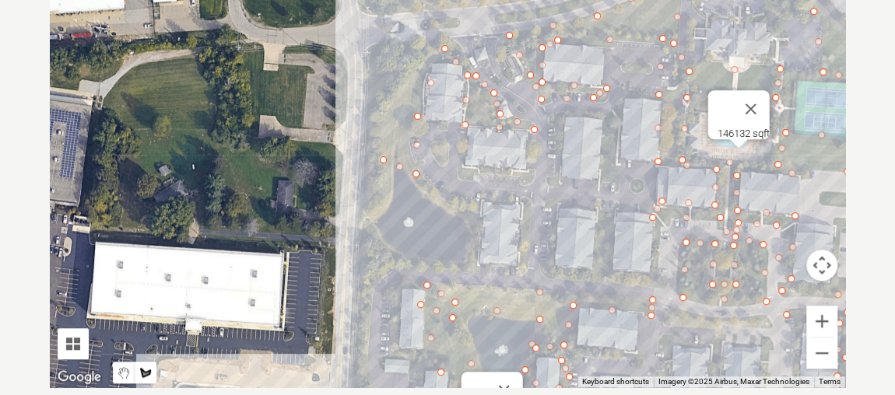
click at [452, 35] on div at bounding box center [447, 154] width 795 height 467
click at [427, 34] on div at bounding box center [447, 154] width 795 height 467
click at [405, 87] on div at bounding box center [447, 154] width 795 height 467
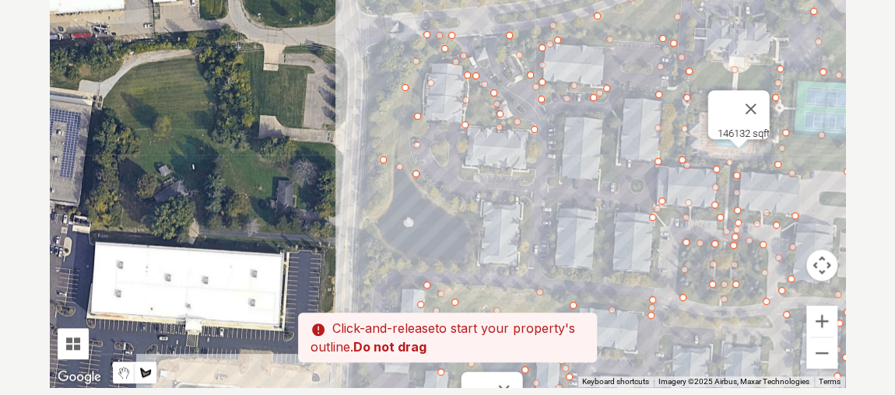
click at [381, 136] on div at bounding box center [447, 154] width 795 height 467
click at [383, 161] on div at bounding box center [447, 154] width 795 height 467
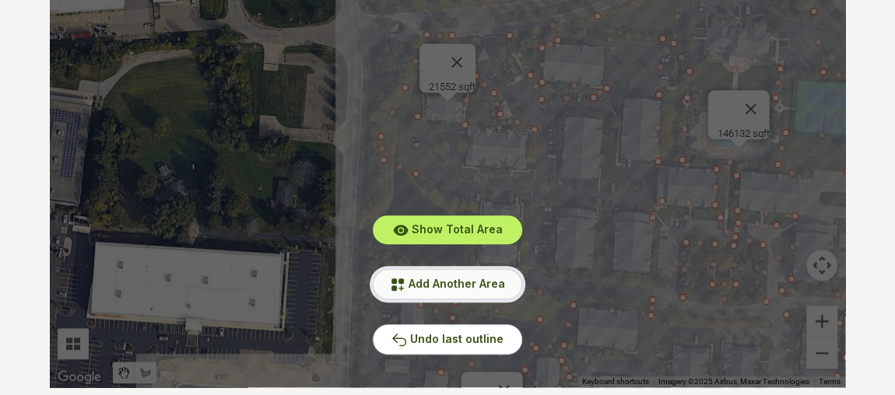
click at [438, 280] on span "Add Another Area" at bounding box center [457, 283] width 96 height 13
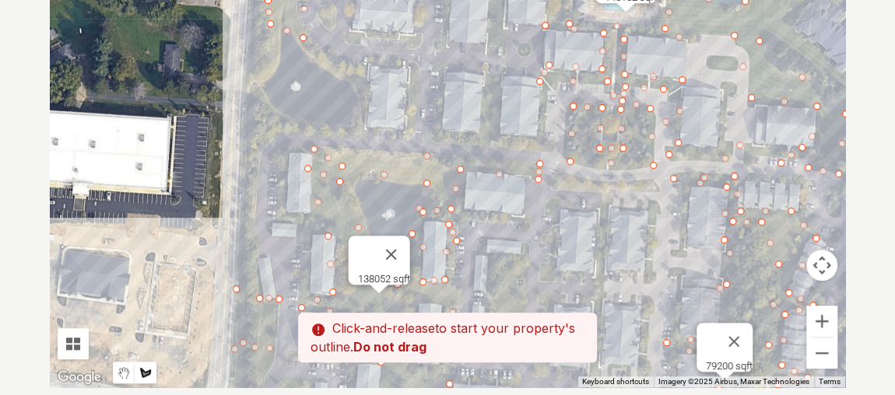
drag, startPoint x: 503, startPoint y: 245, endPoint x: 391, endPoint y: 109, distance: 175.8
click at [386, 105] on div at bounding box center [447, 154] width 795 height 467
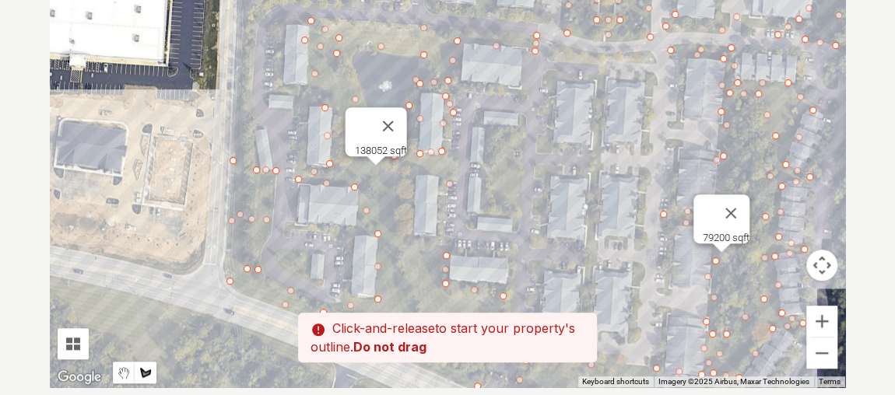
drag, startPoint x: 532, startPoint y: 288, endPoint x: 528, endPoint y: 157, distance: 130.8
click at [528, 157] on div at bounding box center [447, 154] width 795 height 467
click at [482, 211] on div at bounding box center [447, 154] width 795 height 467
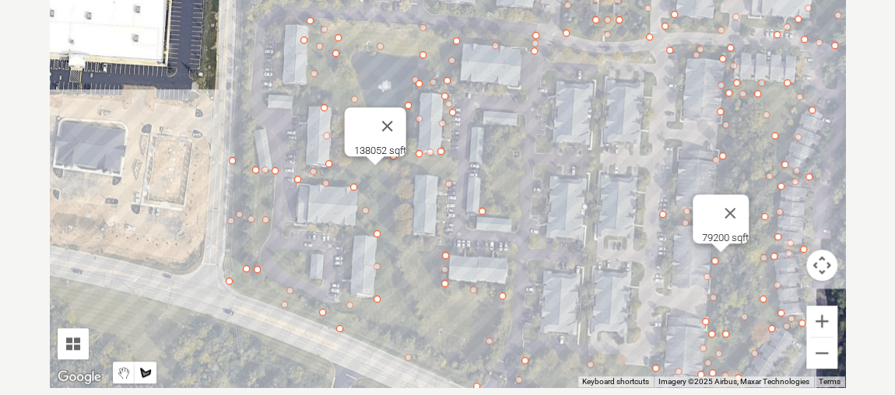
click at [517, 216] on div at bounding box center [447, 154] width 795 height 467
click at [524, 127] on div at bounding box center [447, 154] width 795 height 467
click at [485, 126] on div at bounding box center [447, 154] width 795 height 467
click at [479, 207] on div at bounding box center [447, 154] width 795 height 467
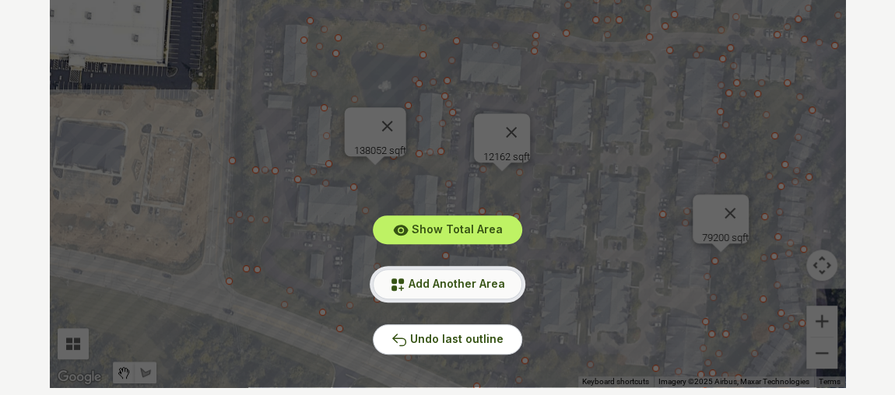
click at [479, 293] on button "Add Another Area" at bounding box center [447, 284] width 149 height 30
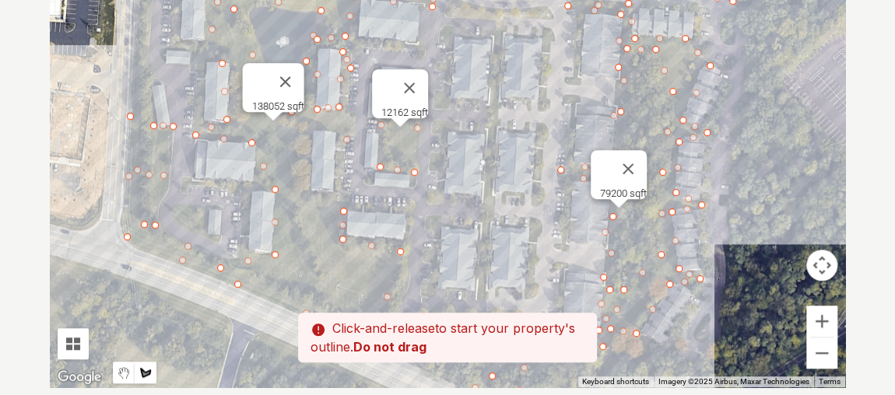
drag, startPoint x: 559, startPoint y: 306, endPoint x: 444, endPoint y: 251, distance: 128.1
click at [444, 251] on div at bounding box center [447, 154] width 795 height 467
click at [484, 297] on div at bounding box center [447, 154] width 795 height 467
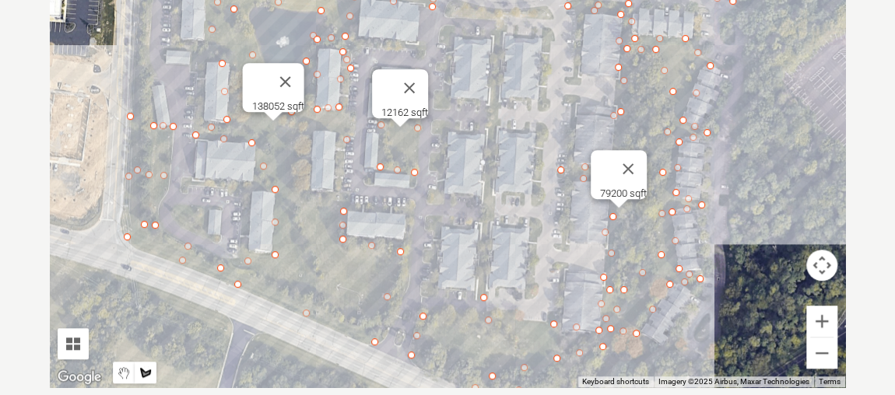
click at [507, 15] on div at bounding box center [447, 154] width 795 height 467
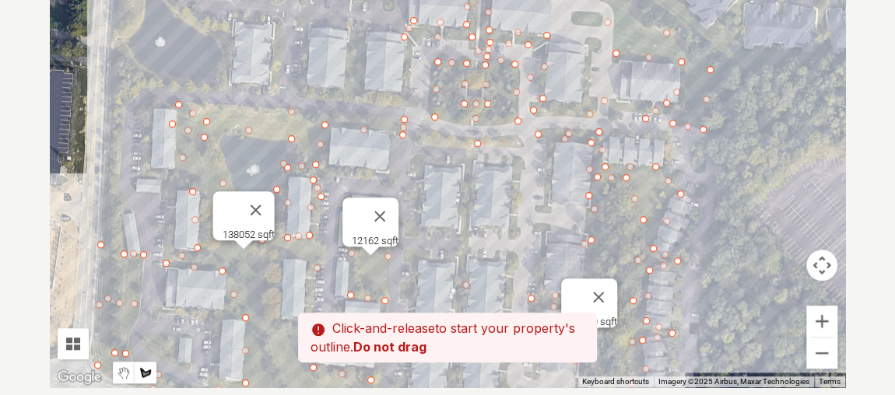
drag, startPoint x: 552, startPoint y: 17, endPoint x: 521, endPoint y: 153, distance: 139.7
click at [521, 153] on div at bounding box center [447, 154] width 795 height 467
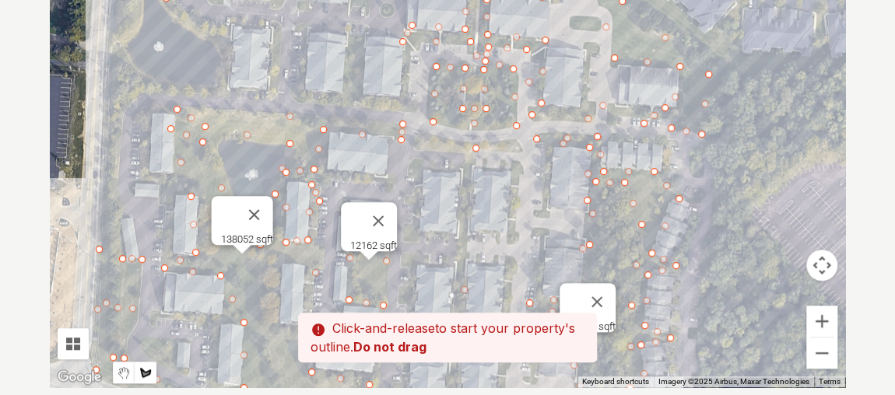
click at [521, 147] on div at bounding box center [447, 154] width 795 height 467
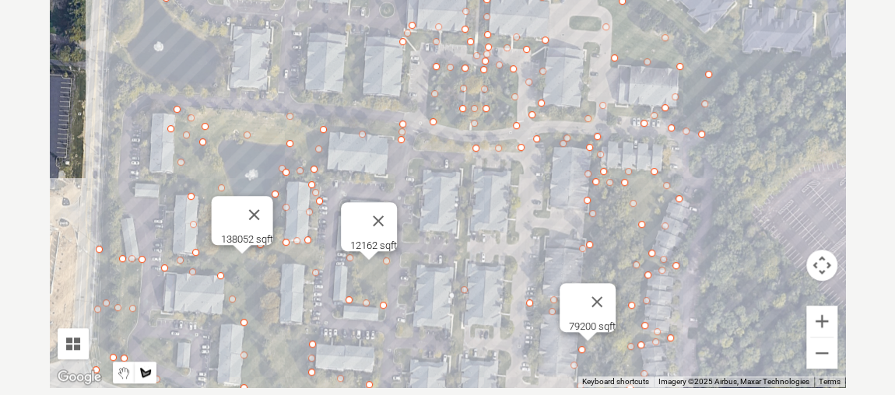
click at [506, 134] on div at bounding box center [447, 154] width 795 height 467
click at [450, 139] on div at bounding box center [447, 154] width 795 height 467
click at [416, 138] on div at bounding box center [447, 154] width 795 height 467
click at [421, 151] on div at bounding box center [447, 154] width 795 height 467
click at [464, 153] on div at bounding box center [447, 154] width 795 height 467
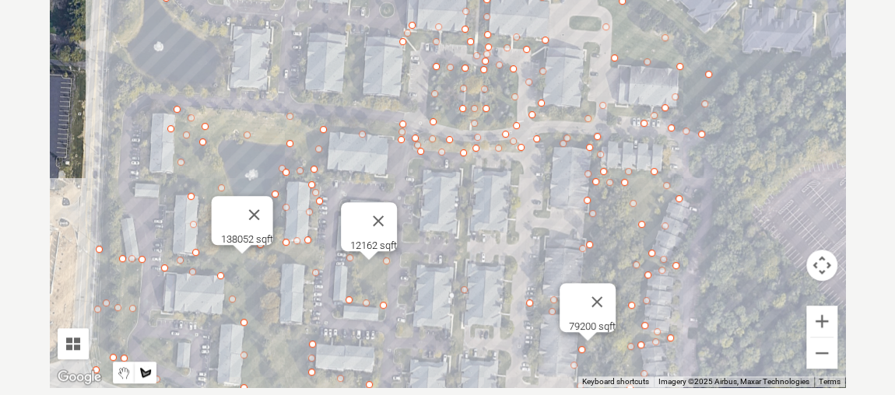
click at [458, 238] on div at bounding box center [447, 154] width 795 height 467
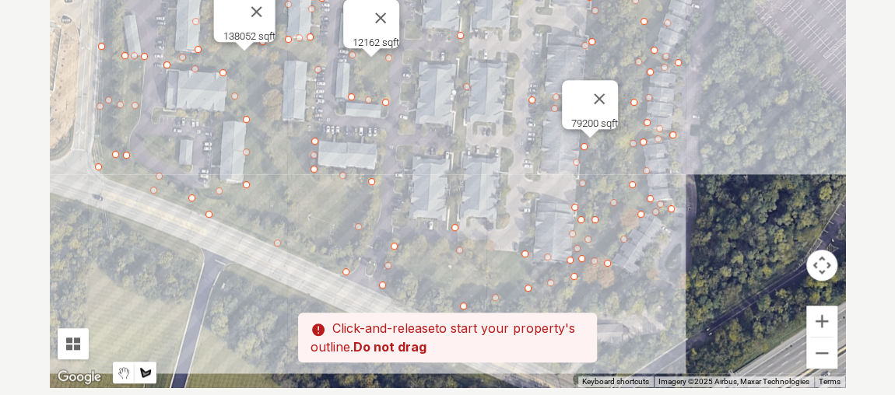
drag, startPoint x: 451, startPoint y: 312, endPoint x: 452, endPoint y: 93, distance: 219.4
click at [452, 93] on div at bounding box center [447, 154] width 795 height 467
click at [451, 199] on div at bounding box center [447, 154] width 795 height 467
click at [449, 226] on div at bounding box center [447, 154] width 795 height 467
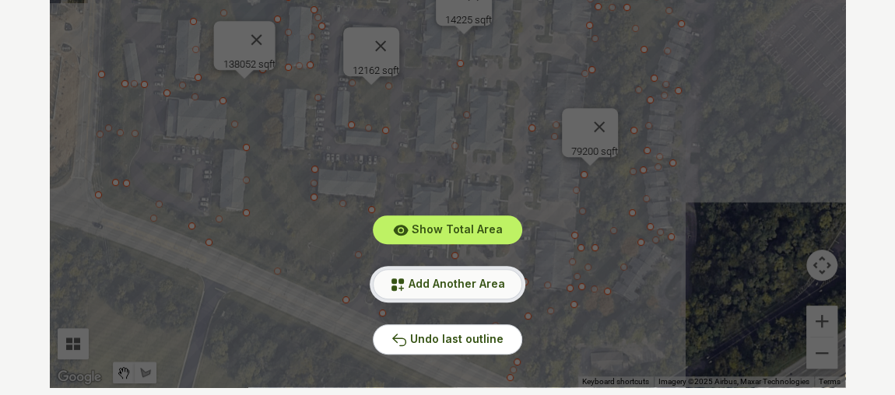
click at [462, 283] on span "Add Another Area" at bounding box center [457, 283] width 96 height 13
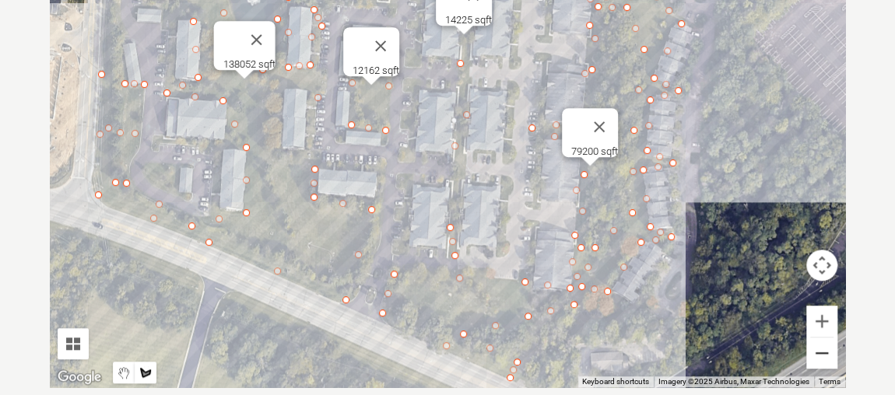
click at [818, 349] on button "Zoom out" at bounding box center [821, 353] width 31 height 31
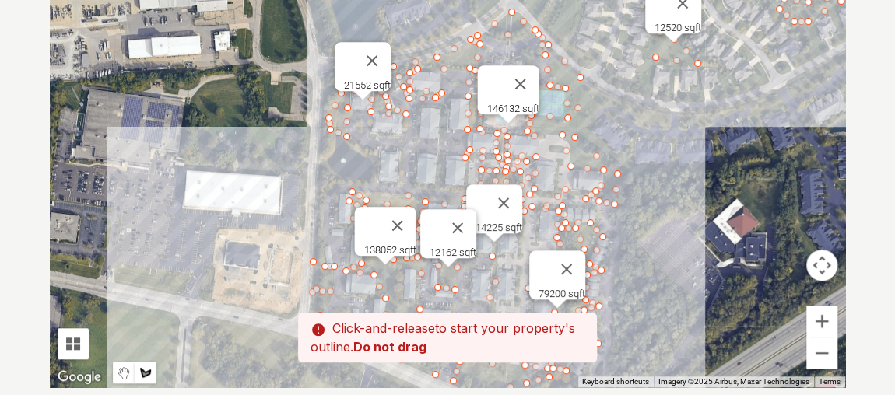
drag, startPoint x: 507, startPoint y: 73, endPoint x: 551, endPoint y: 230, distance: 162.6
click at [551, 230] on div at bounding box center [447, 154] width 795 height 467
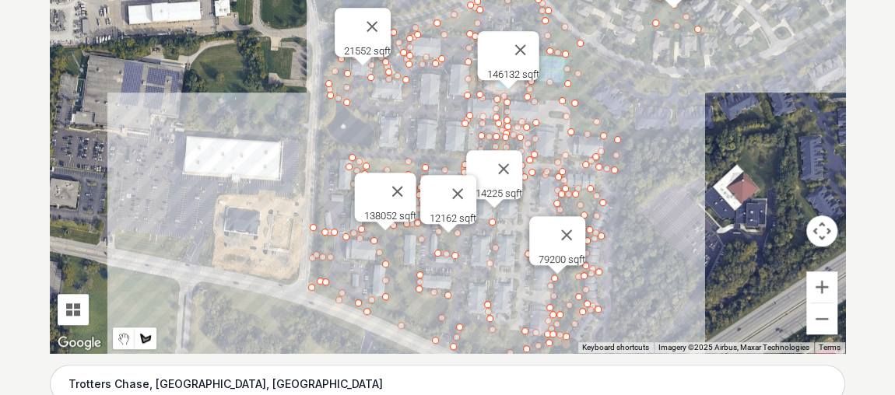
scroll to position [453, 0]
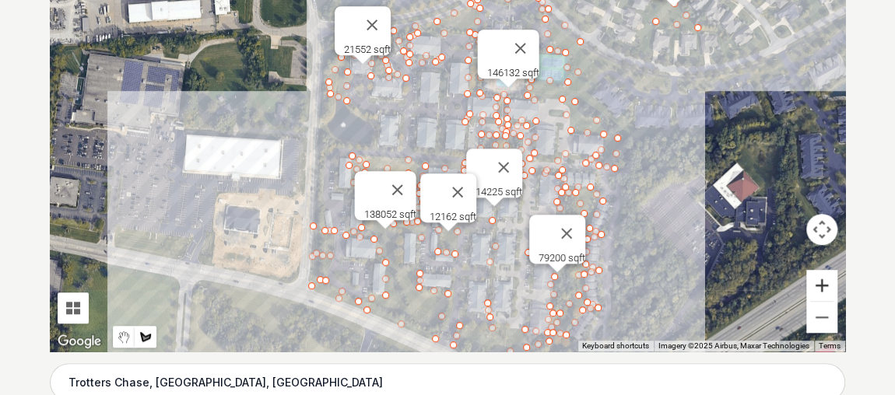
click at [819, 280] on button "Zoom in" at bounding box center [821, 285] width 31 height 31
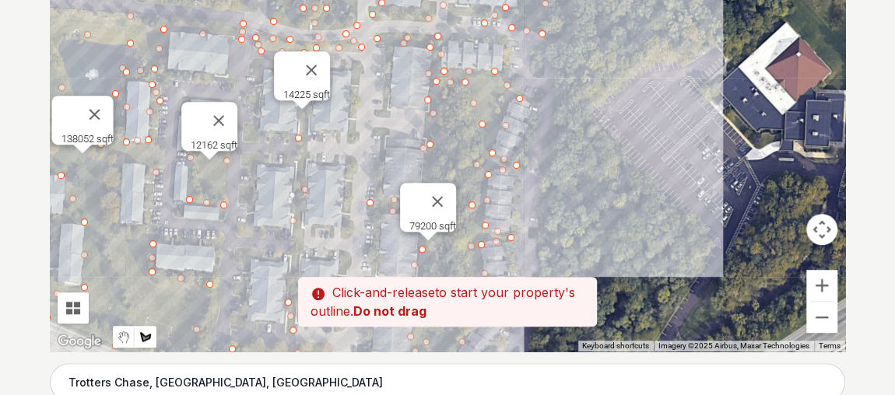
drag, startPoint x: 633, startPoint y: 240, endPoint x: 392, endPoint y: 53, distance: 304.4
click at [392, 53] on div at bounding box center [447, 118] width 795 height 467
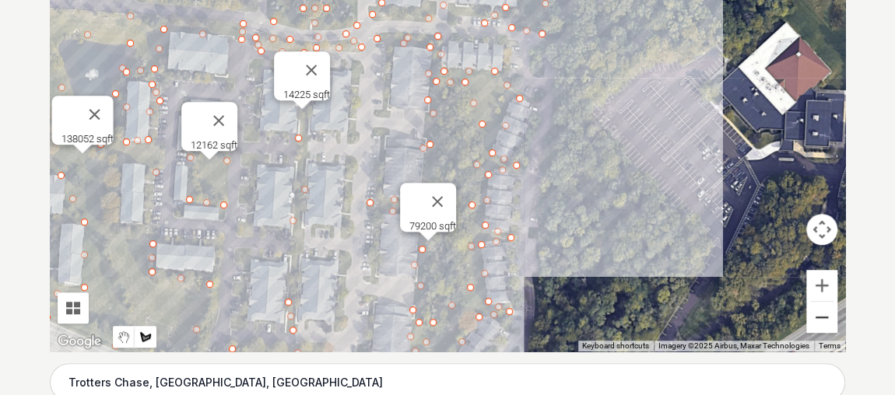
click at [814, 321] on button "Zoom out" at bounding box center [821, 317] width 31 height 31
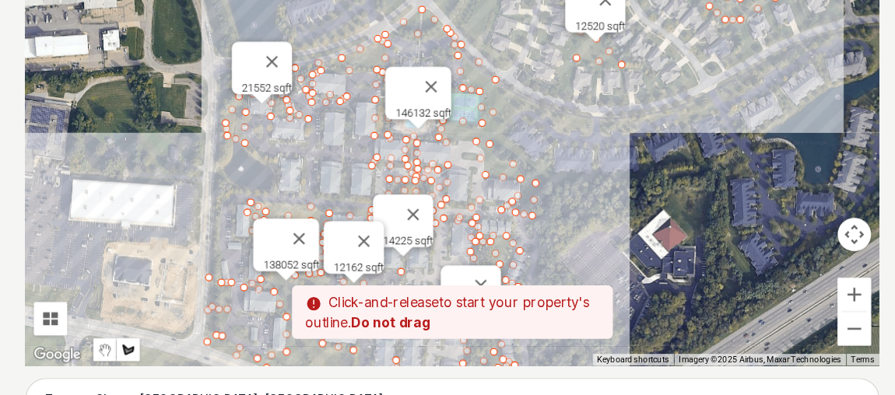
drag, startPoint x: 391, startPoint y: 120, endPoint x: 417, endPoint y: 254, distance: 137.2
click at [417, 254] on div at bounding box center [447, 118] width 795 height 467
